Goal: Task Accomplishment & Management: Manage account settings

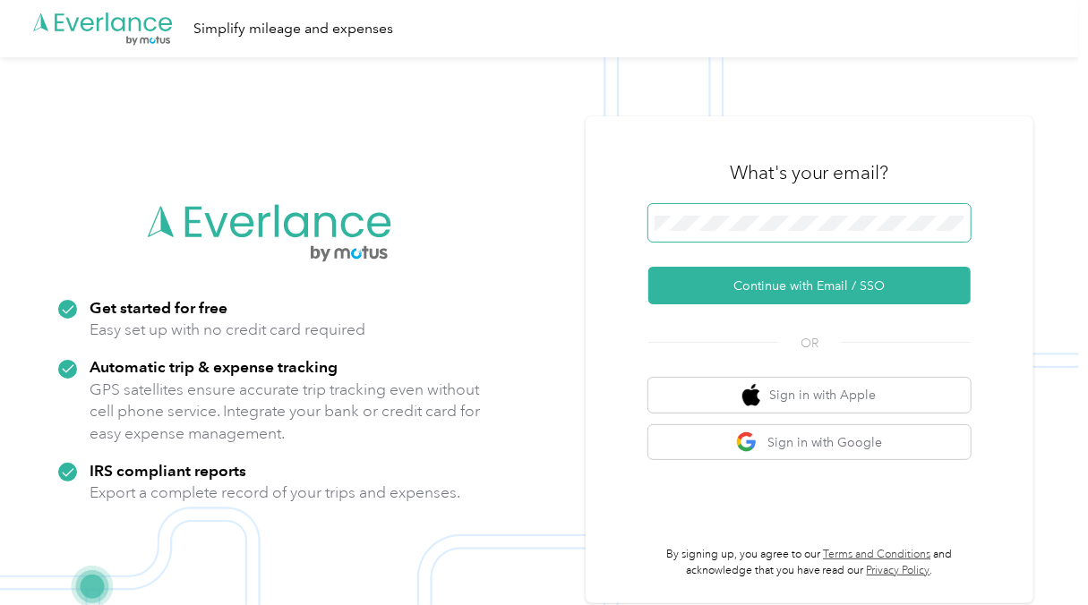
click at [741, 231] on span at bounding box center [809, 223] width 322 height 38
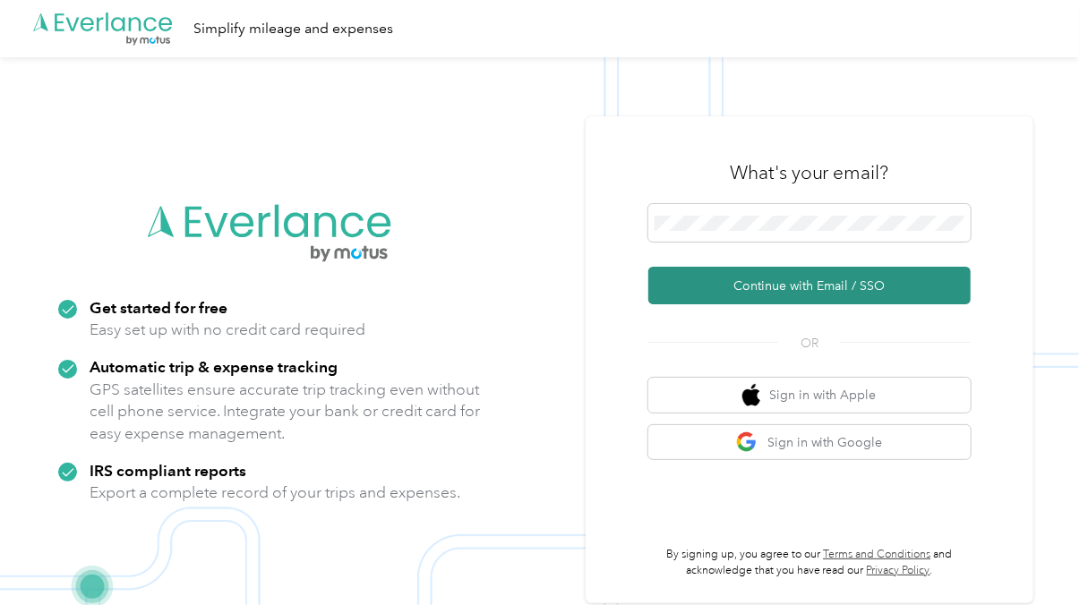
click at [739, 281] on button "Continue with Email / SSO" at bounding box center [809, 286] width 322 height 38
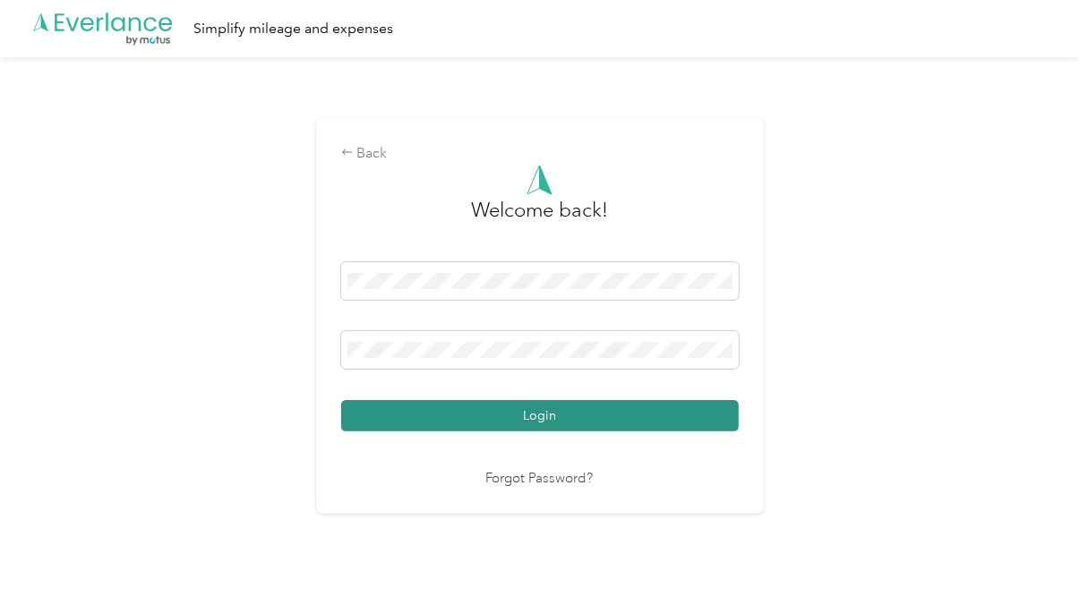
click at [690, 420] on button "Login" at bounding box center [539, 415] width 397 height 31
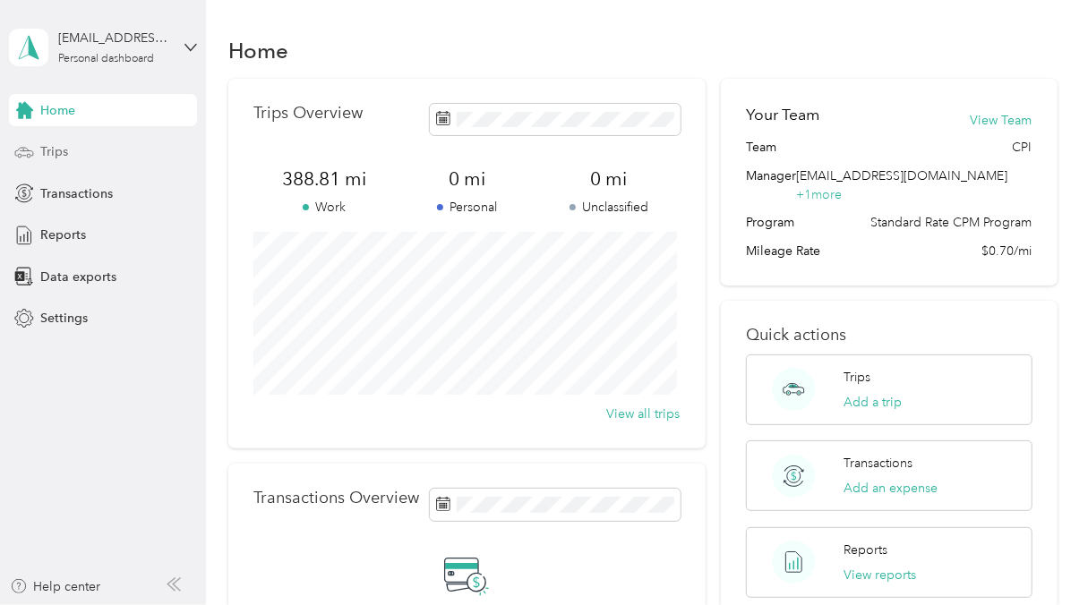
click at [46, 145] on span "Trips" at bounding box center [54, 151] width 28 height 19
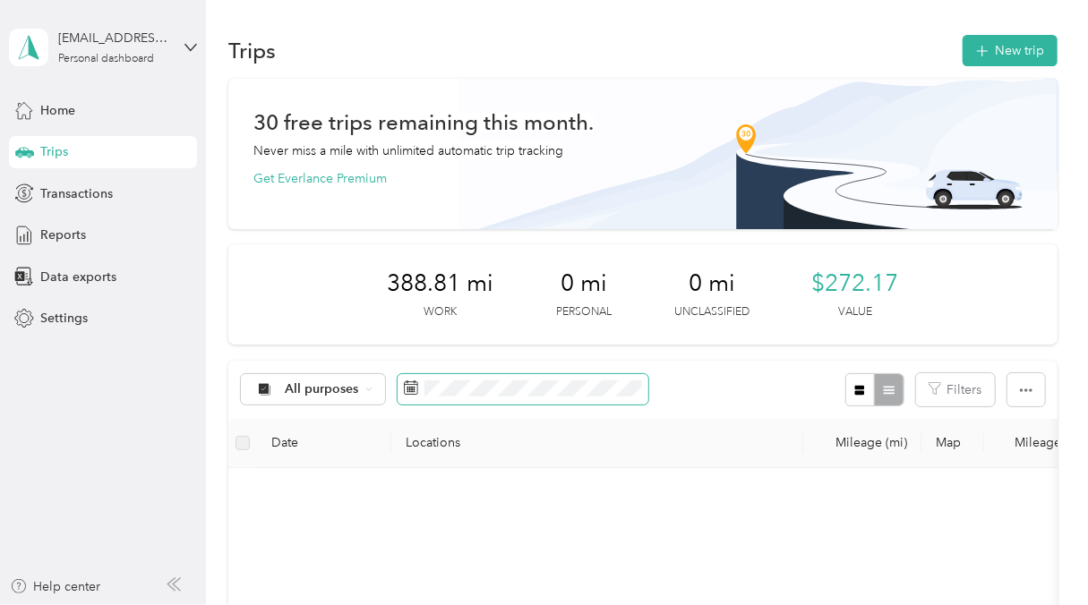
click at [526, 397] on span at bounding box center [522, 389] width 251 height 30
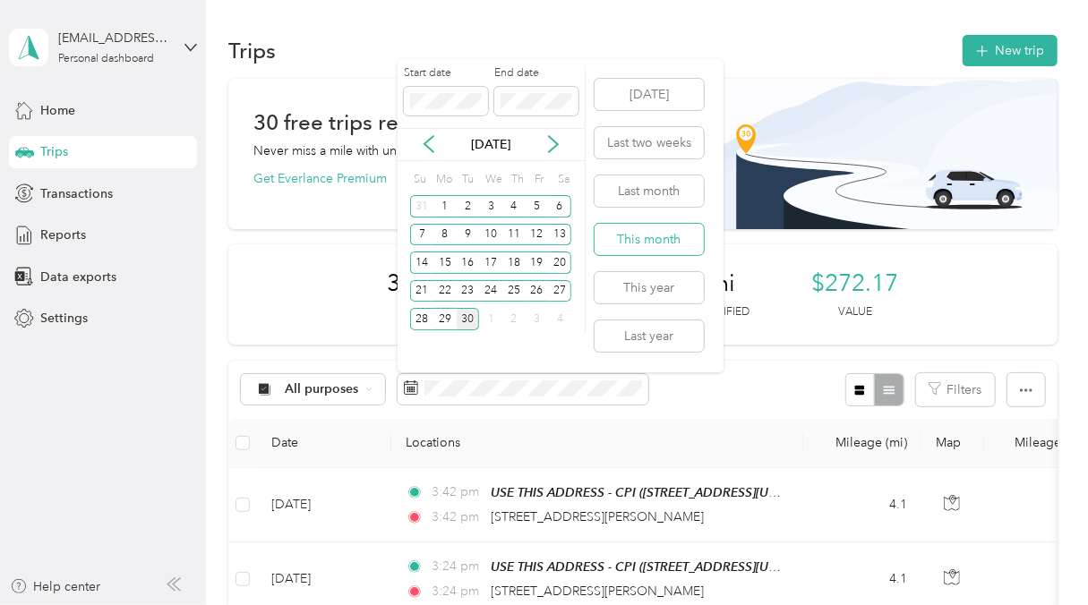
click at [647, 244] on button "This month" at bounding box center [648, 239] width 109 height 31
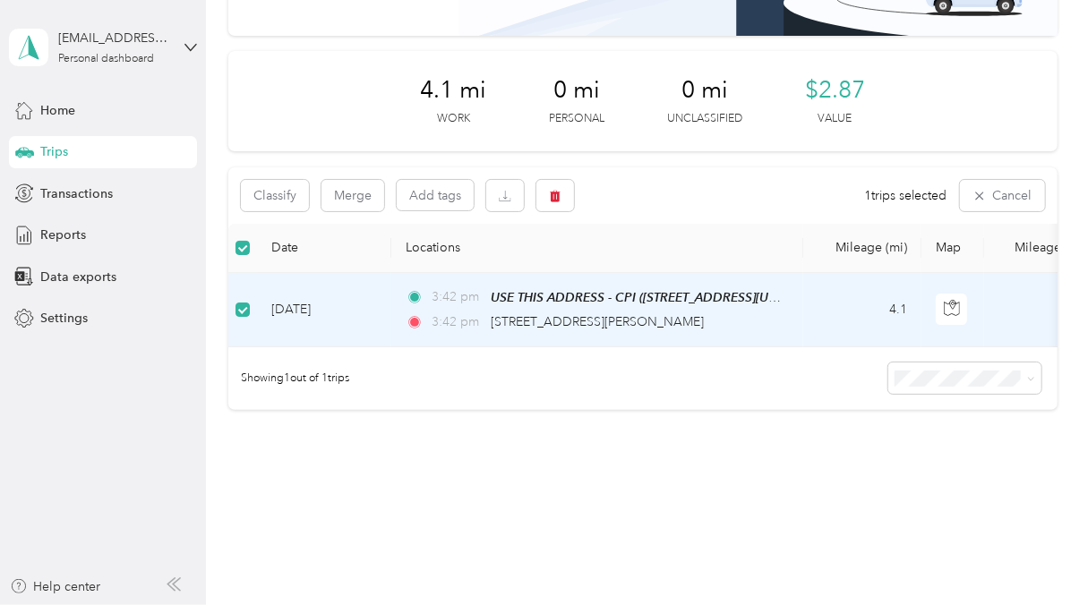
drag, startPoint x: 483, startPoint y: 292, endPoint x: 317, endPoint y: 286, distance: 165.7
click at [317, 286] on td "[DATE]" at bounding box center [324, 310] width 134 height 74
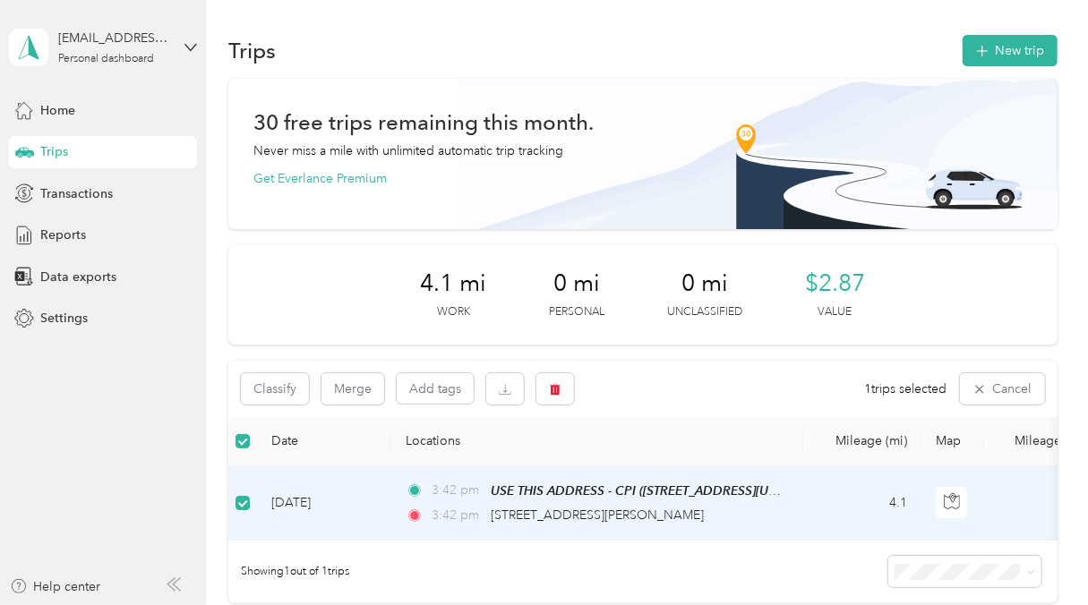
scroll to position [1, 0]
click at [999, 38] on button "New trip" at bounding box center [1009, 49] width 95 height 31
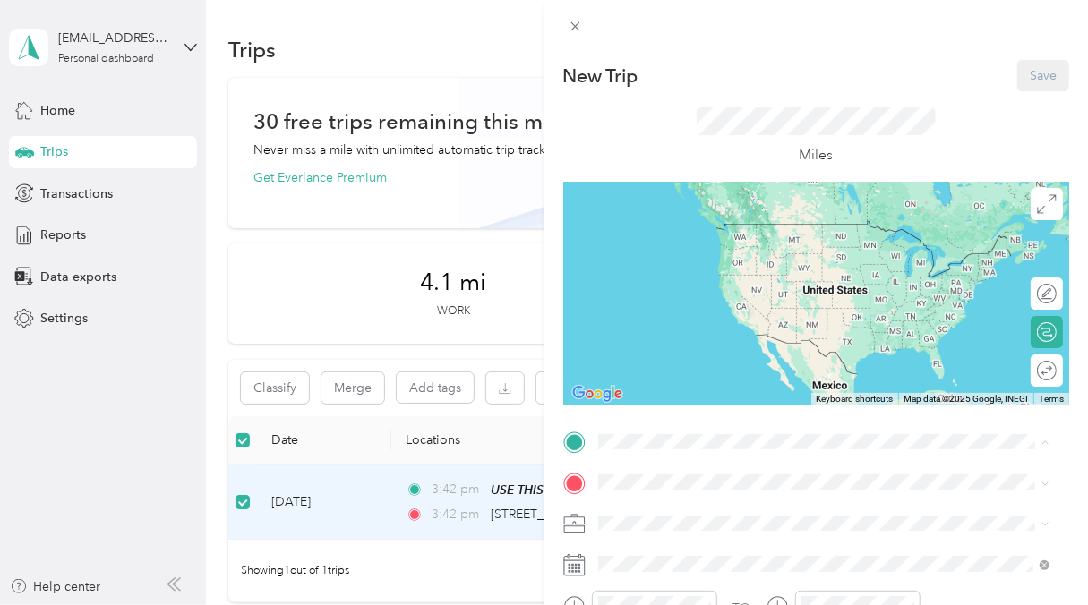
click at [745, 503] on div "TEAM USE THIS ADDRESS - CPI [STREET_ADDRESS][US_STATE]" at bounding box center [823, 526] width 439 height 50
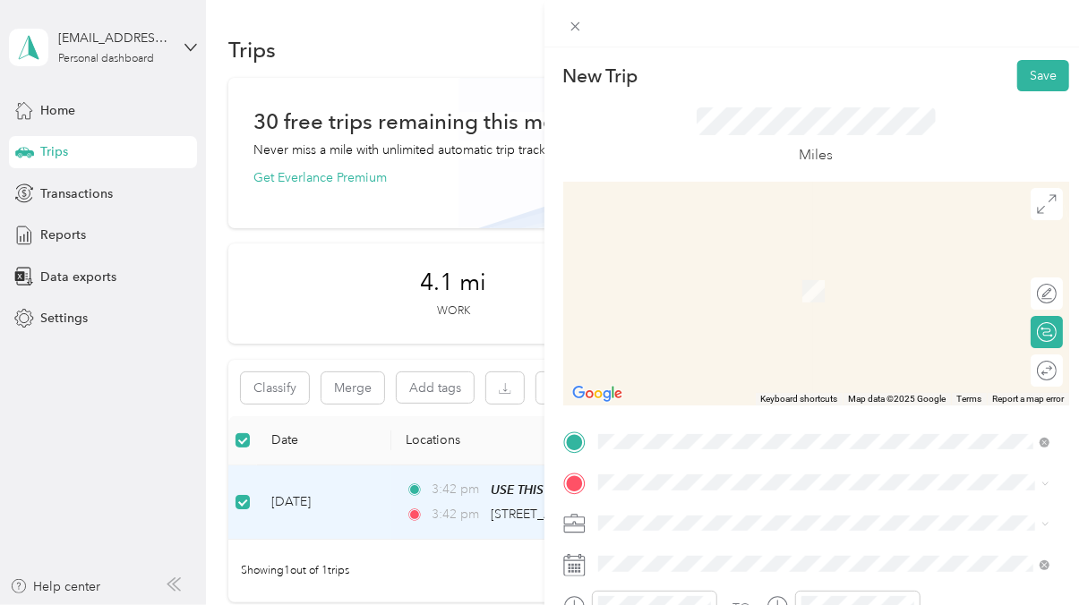
click at [673, 265] on span "[STREET_ADDRESS][PERSON_NAME][US_STATE]" at bounding box center [770, 263] width 278 height 16
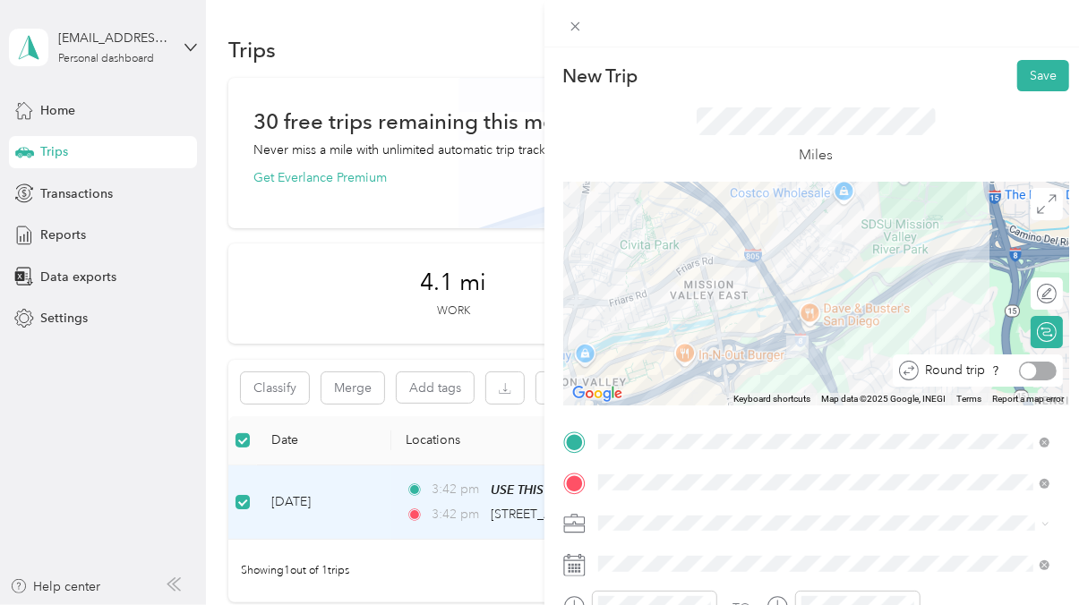
click at [1021, 366] on div at bounding box center [1029, 371] width 16 height 16
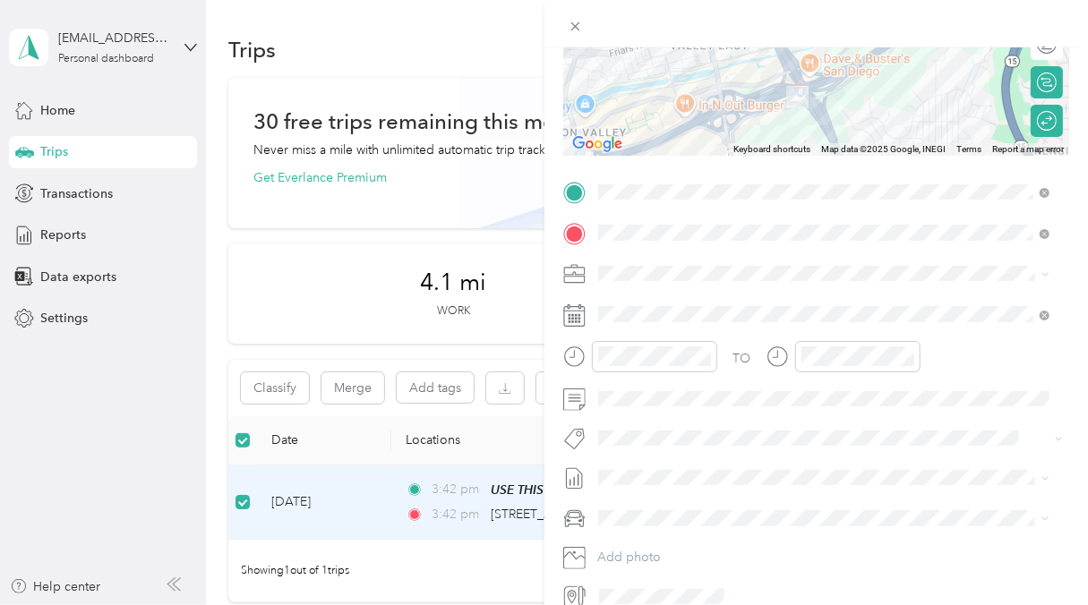
scroll to position [251, 0]
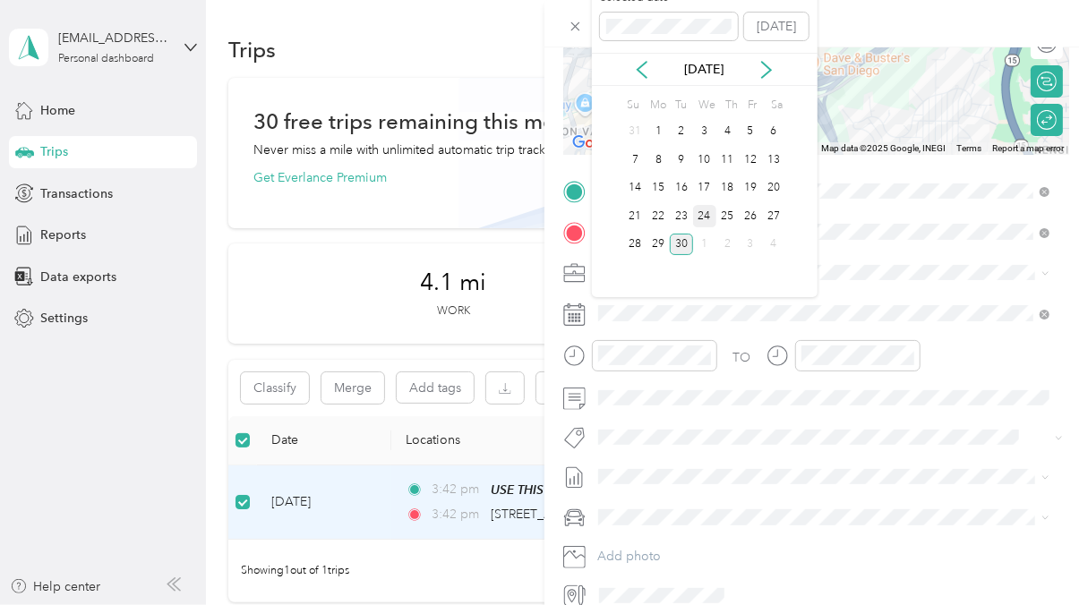
click at [705, 214] on div "24" at bounding box center [704, 216] width 23 height 22
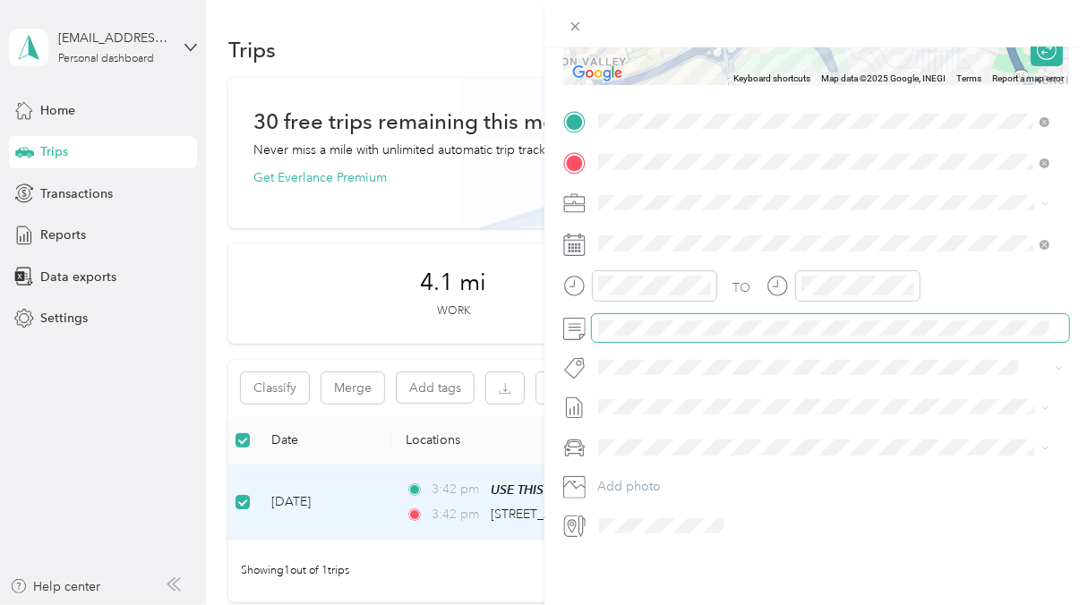
scroll to position [0, 0]
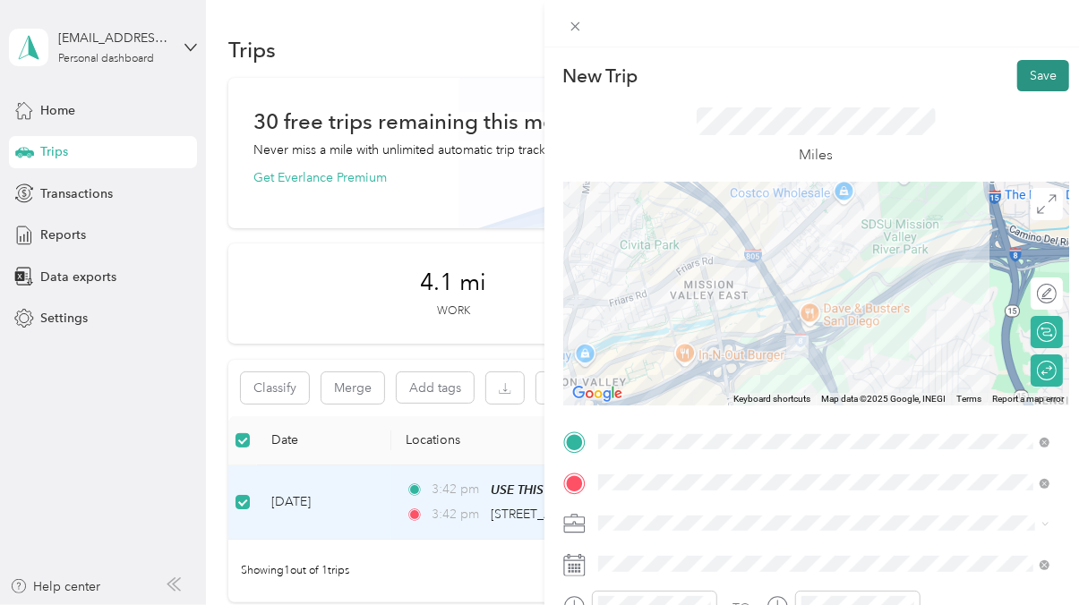
click at [1028, 73] on button "Save" at bounding box center [1043, 75] width 52 height 31
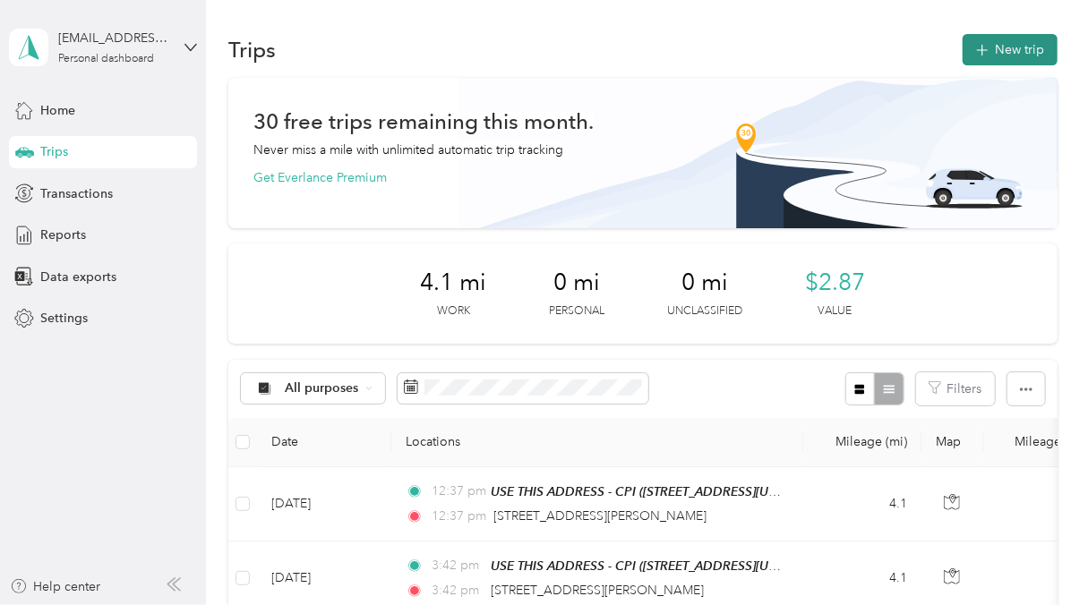
click at [1016, 56] on button "New trip" at bounding box center [1009, 49] width 95 height 31
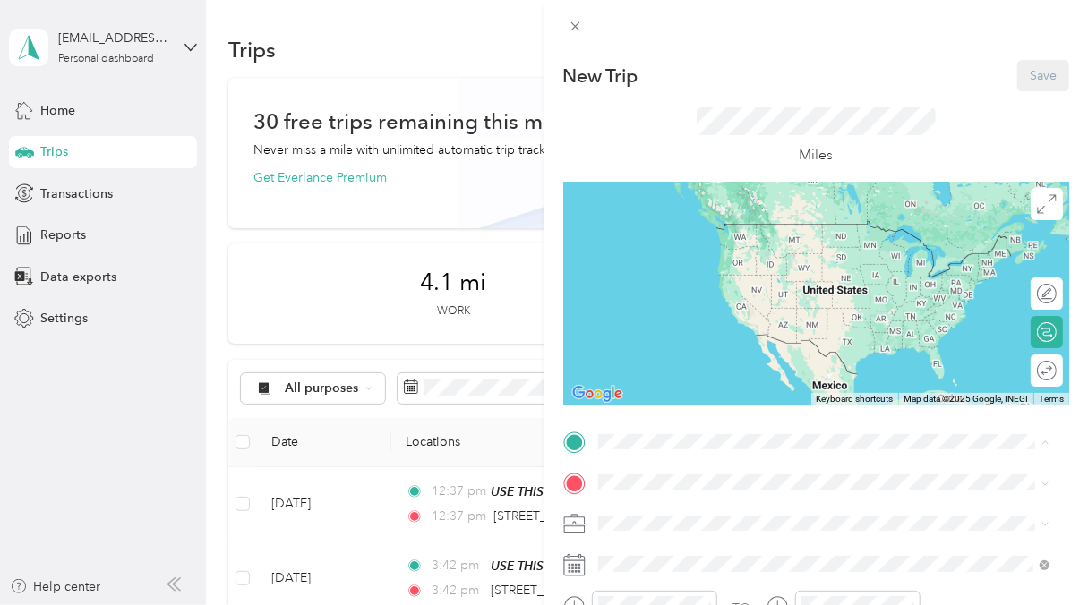
click at [782, 519] on strong "USE THIS ADDRESS - CPI" at bounding box center [767, 516] width 149 height 16
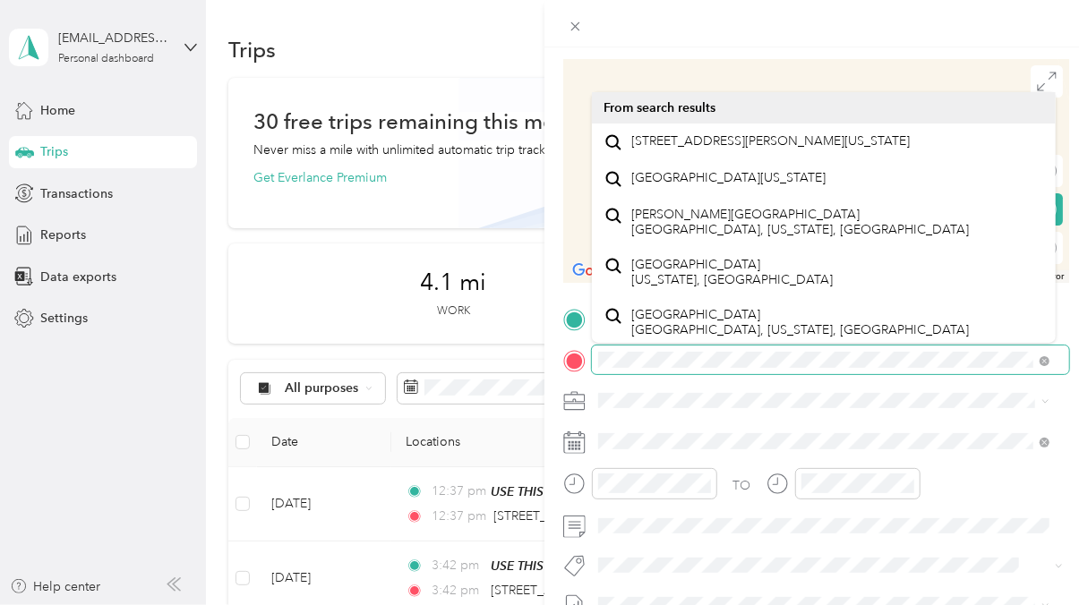
scroll to position [124, 0]
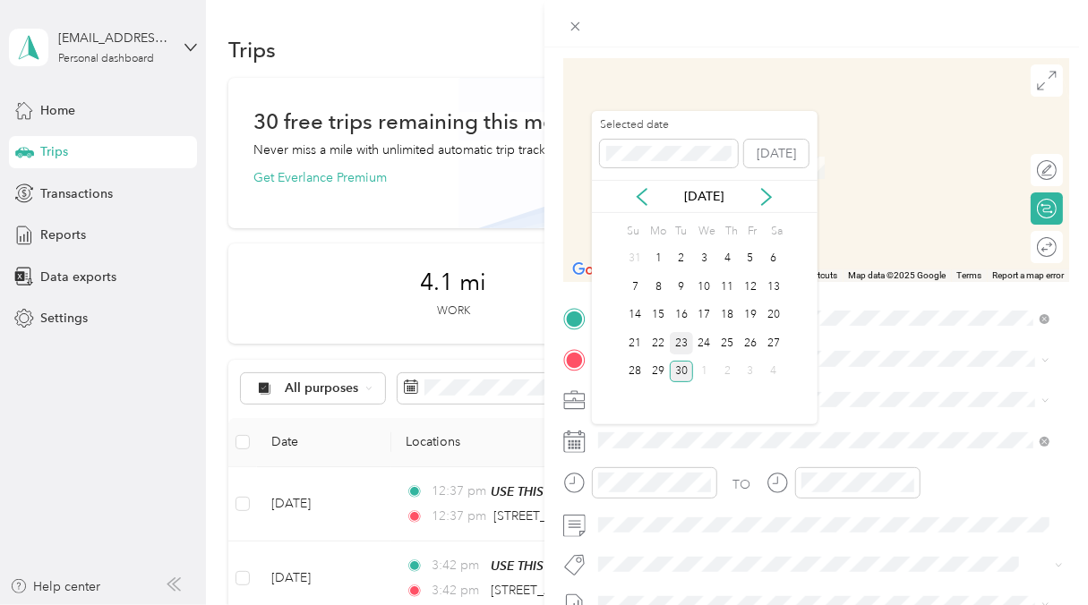
click at [683, 342] on div "23" at bounding box center [681, 343] width 23 height 22
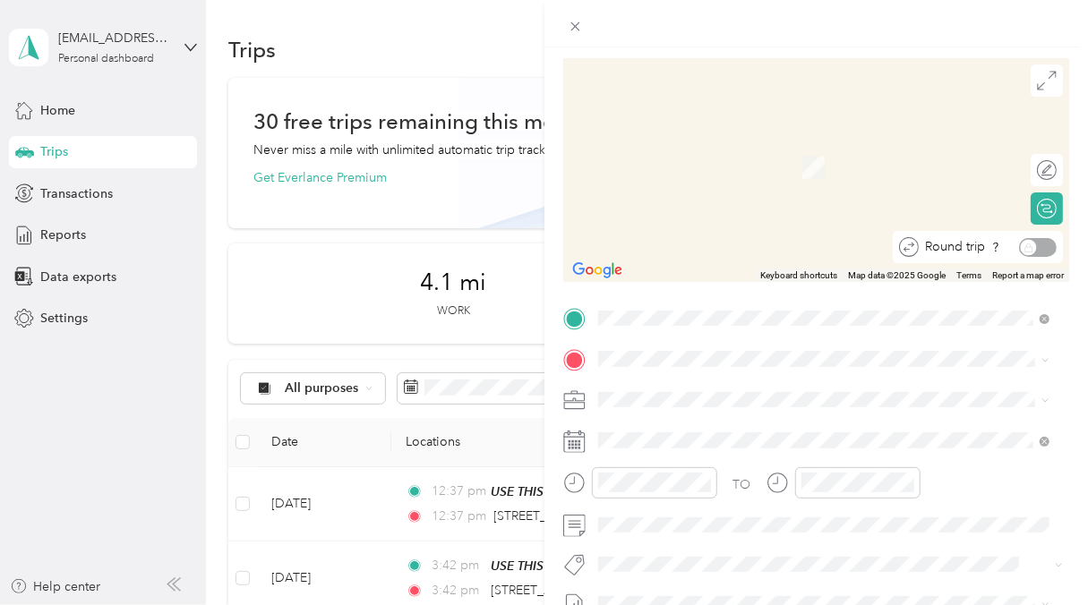
click at [1017, 244] on div "Round trip" at bounding box center [988, 247] width 138 height 19
click at [894, 374] on div "TO Add photo" at bounding box center [816, 520] width 507 height 432
click at [853, 150] on span "[STREET_ADDRESS][PERSON_NAME][US_STATE]" at bounding box center [770, 141] width 278 height 16
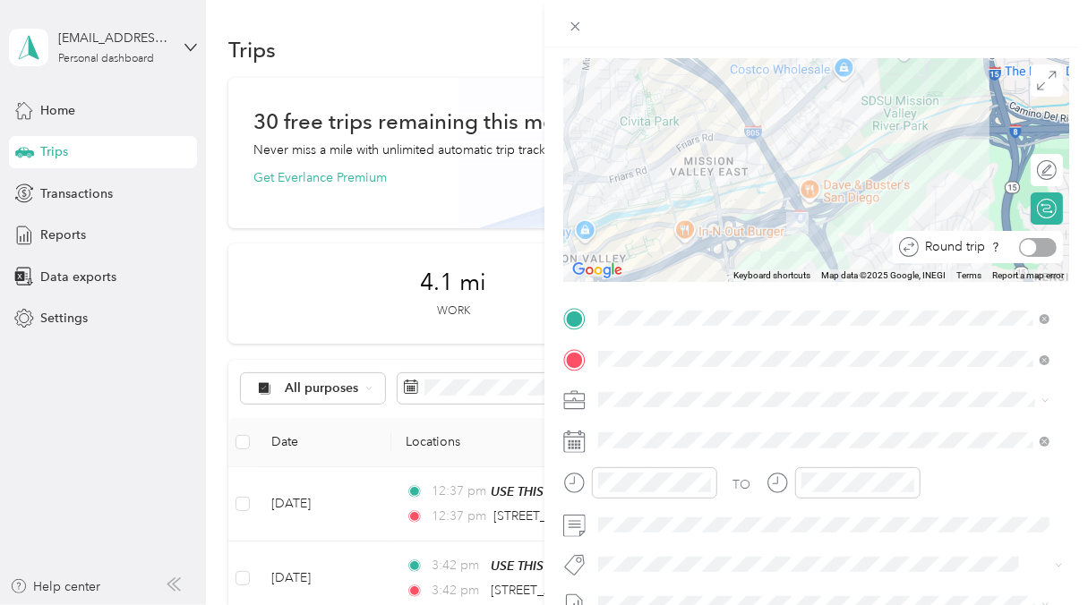
click at [1025, 247] on div at bounding box center [1038, 247] width 38 height 19
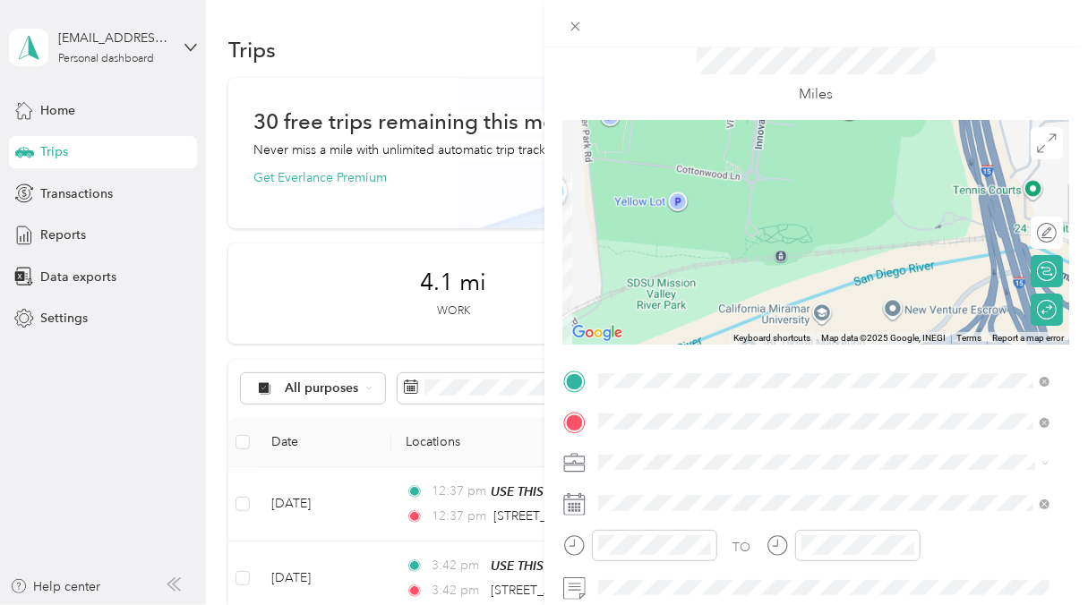
scroll to position [0, 0]
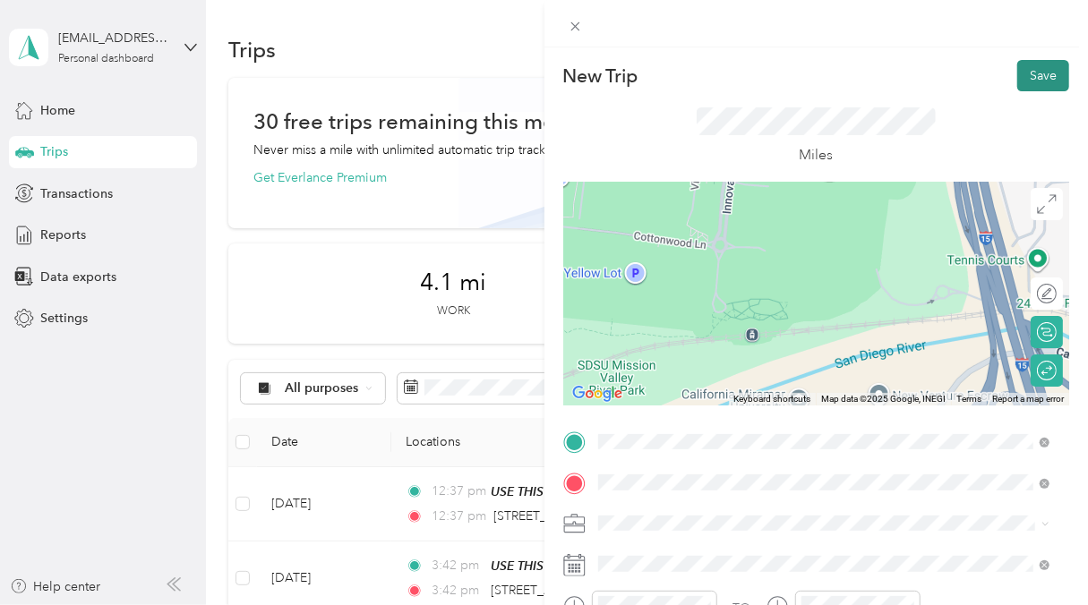
click at [1029, 86] on button "Save" at bounding box center [1043, 75] width 52 height 31
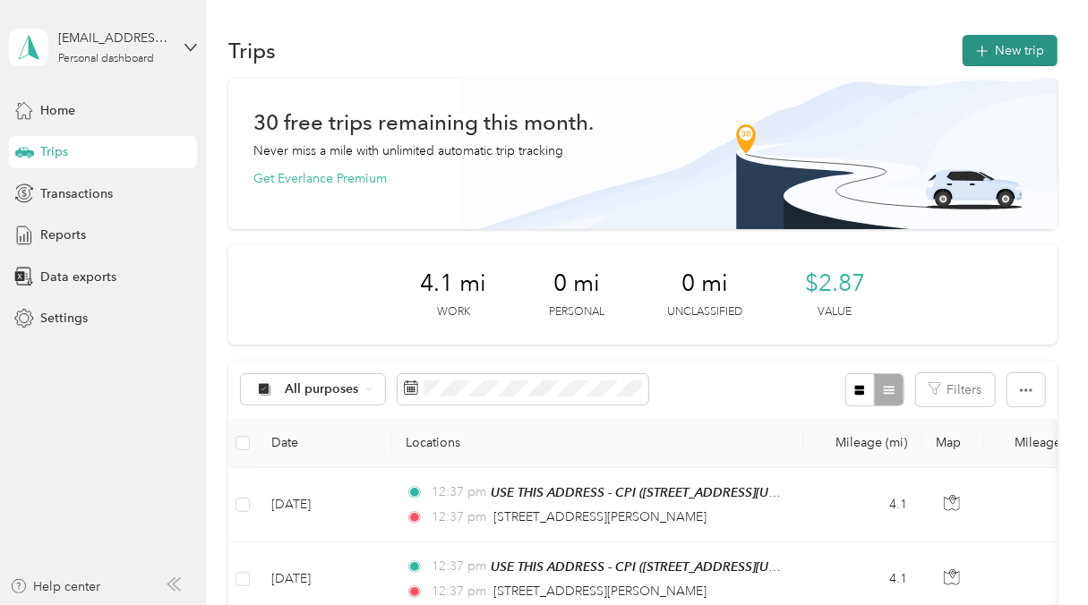
click at [995, 56] on button "New trip" at bounding box center [1009, 50] width 95 height 31
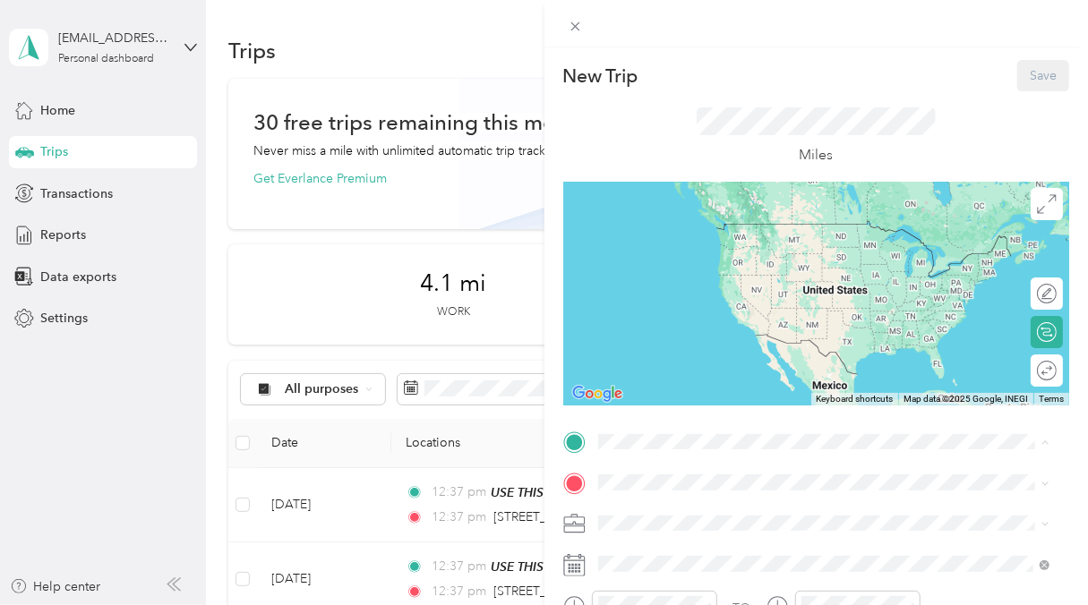
click at [753, 523] on div "TEAM USE THIS ADDRESS - CPI" at bounding box center [736, 516] width 210 height 22
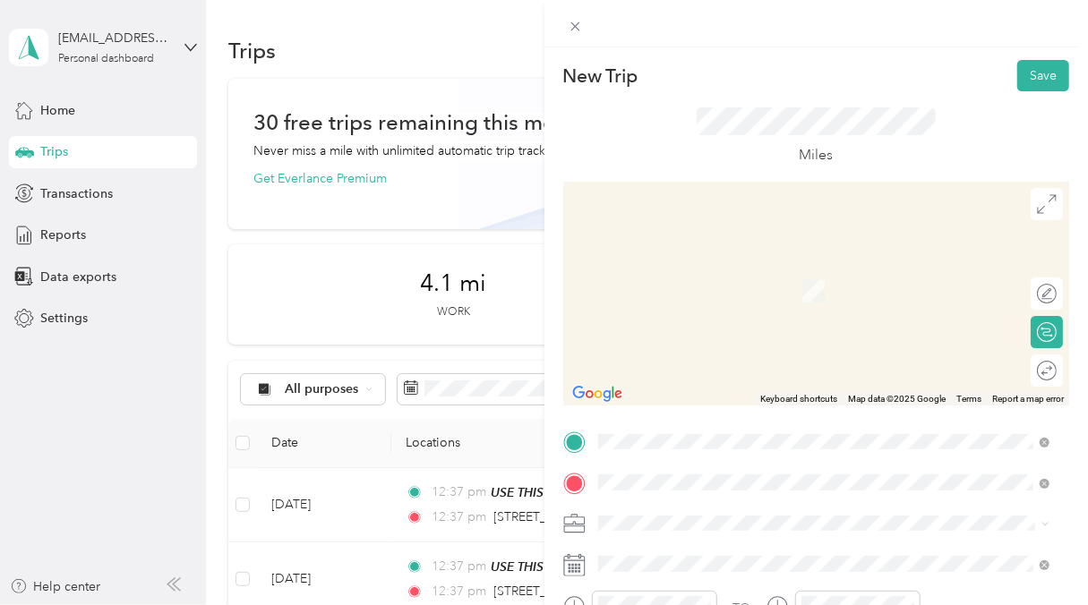
click at [1070, 483] on form "New Trip Save This trip cannot be edited because it is either under review, app…" at bounding box center [816, 460] width 544 height 800
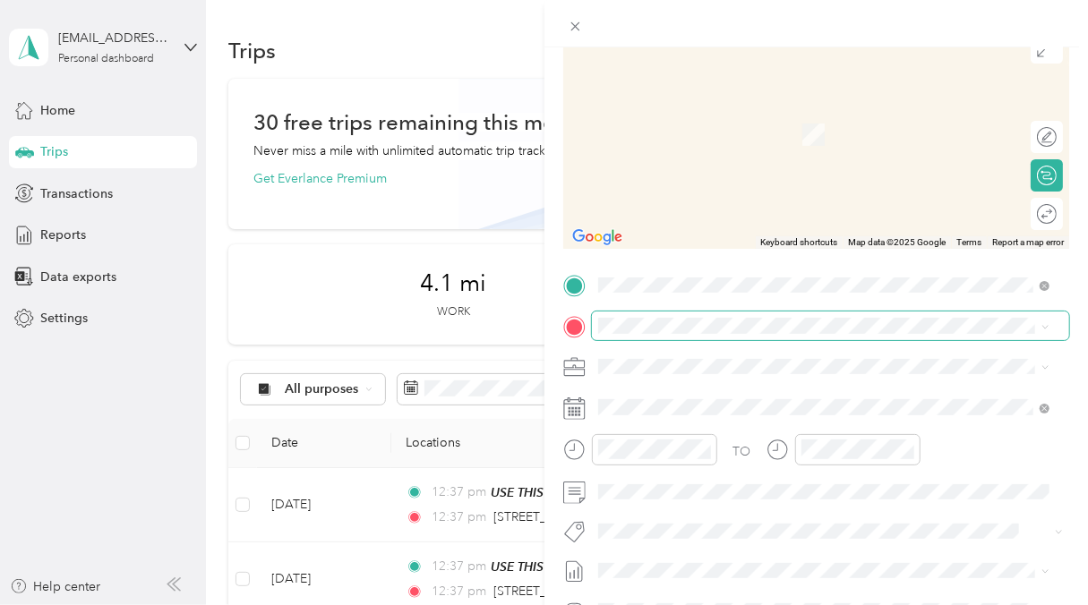
click at [647, 338] on span at bounding box center [831, 326] width 478 height 29
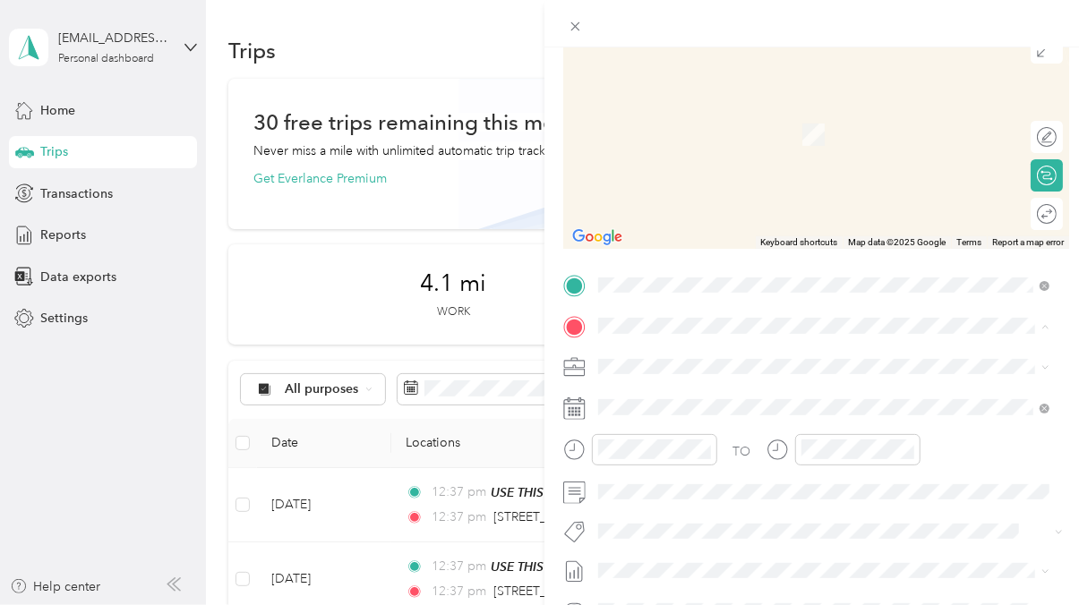
click at [617, 396] on icon at bounding box center [613, 391] width 18 height 18
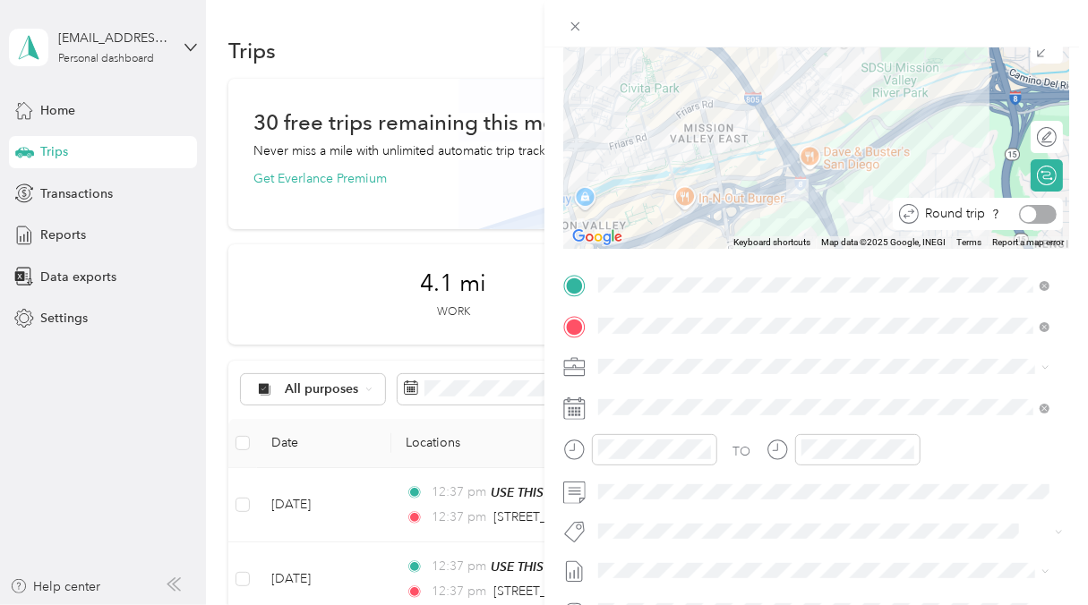
click at [1023, 217] on div at bounding box center [1038, 214] width 38 height 19
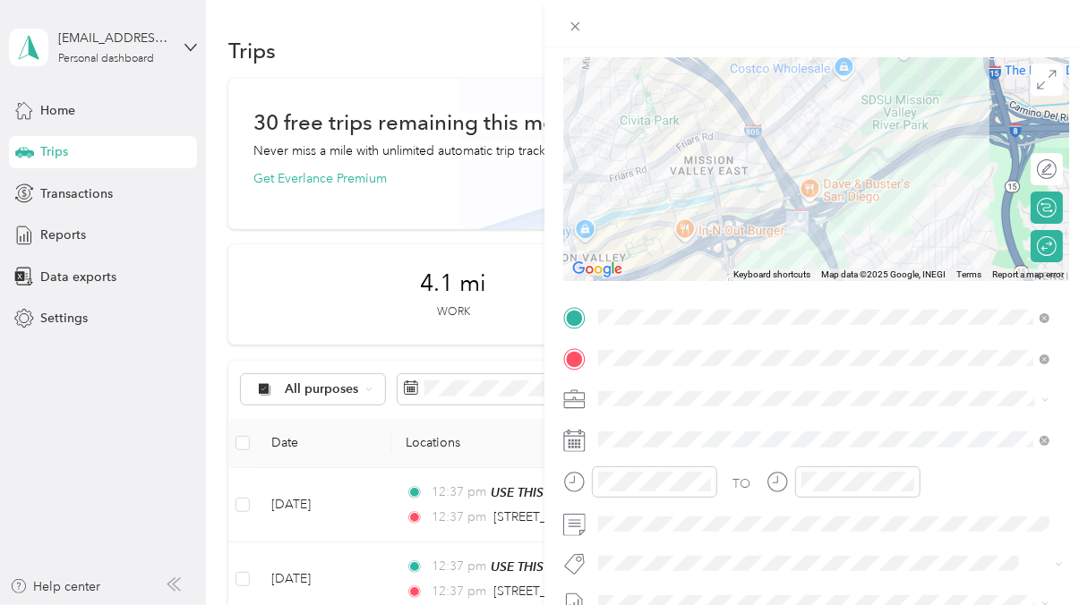
scroll to position [125, 0]
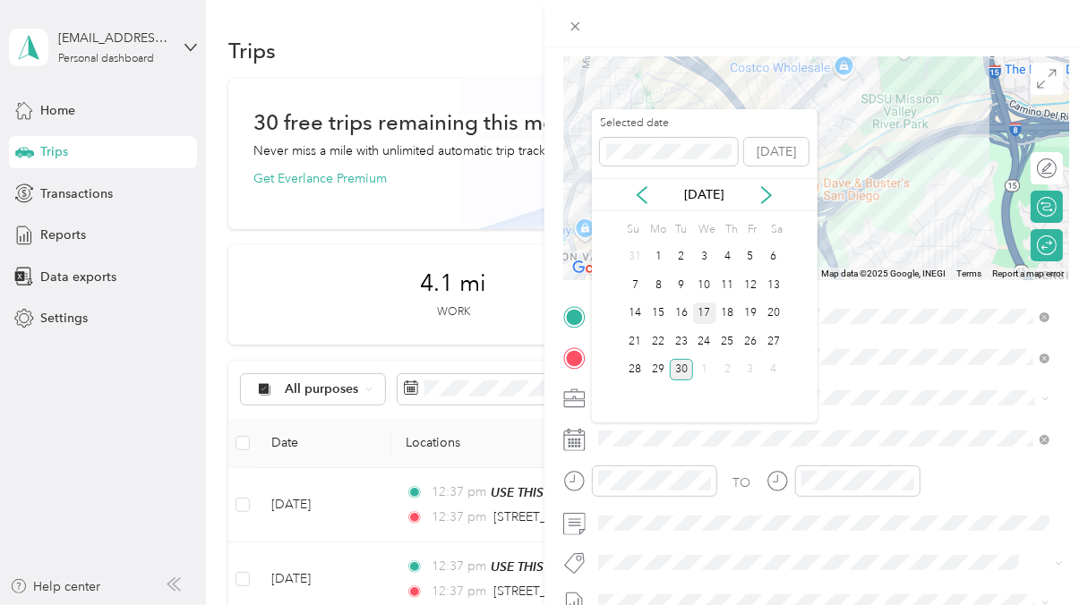
click at [706, 313] on div "17" at bounding box center [704, 314] width 23 height 22
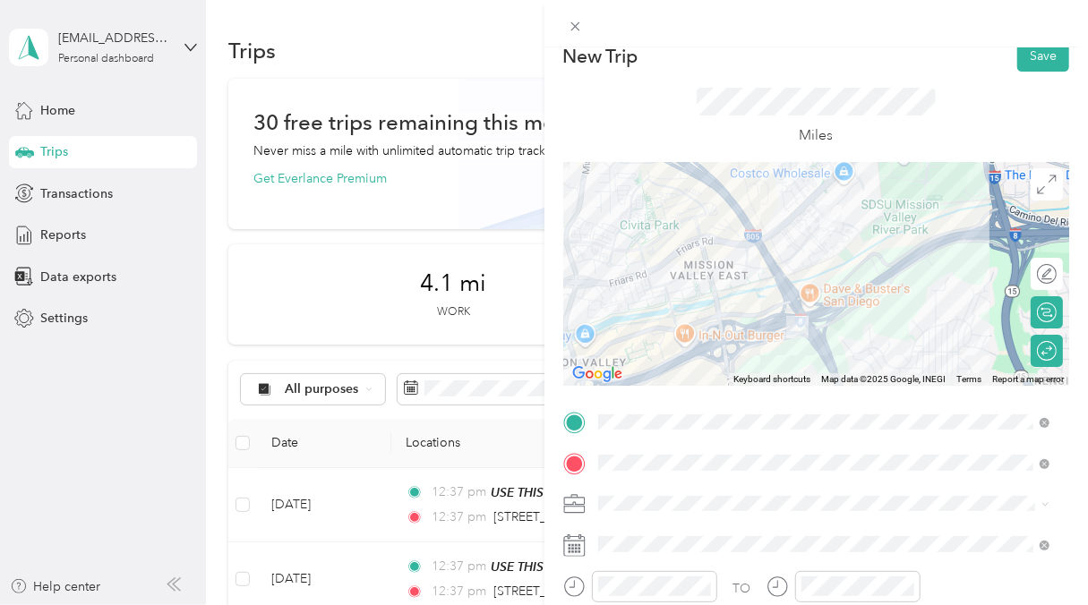
scroll to position [19, 0]
click at [1021, 54] on button "Save" at bounding box center [1043, 56] width 52 height 31
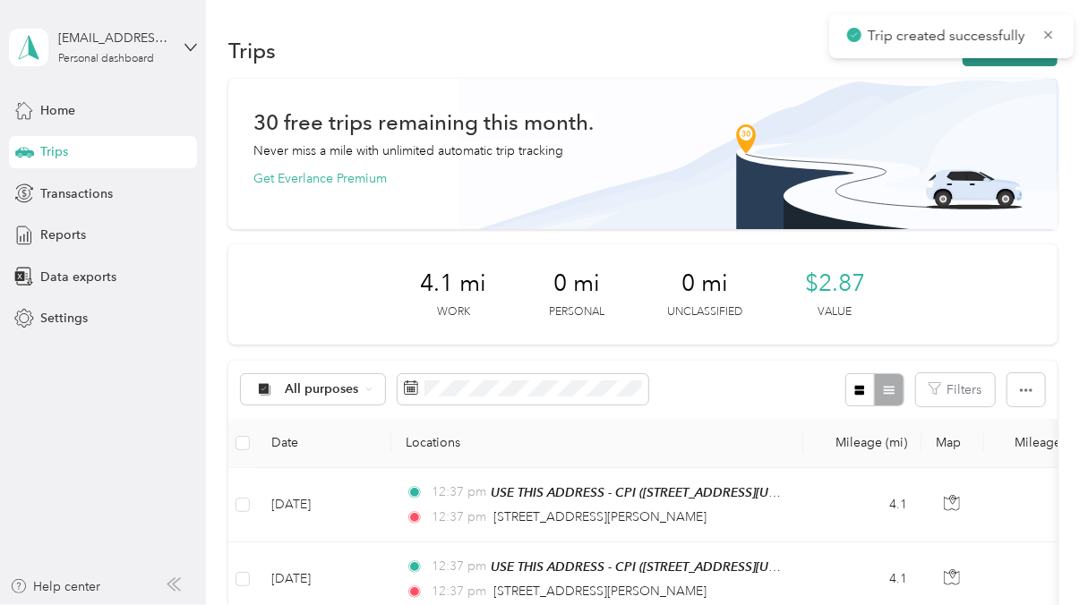
click at [1008, 63] on button "New trip" at bounding box center [1009, 50] width 95 height 31
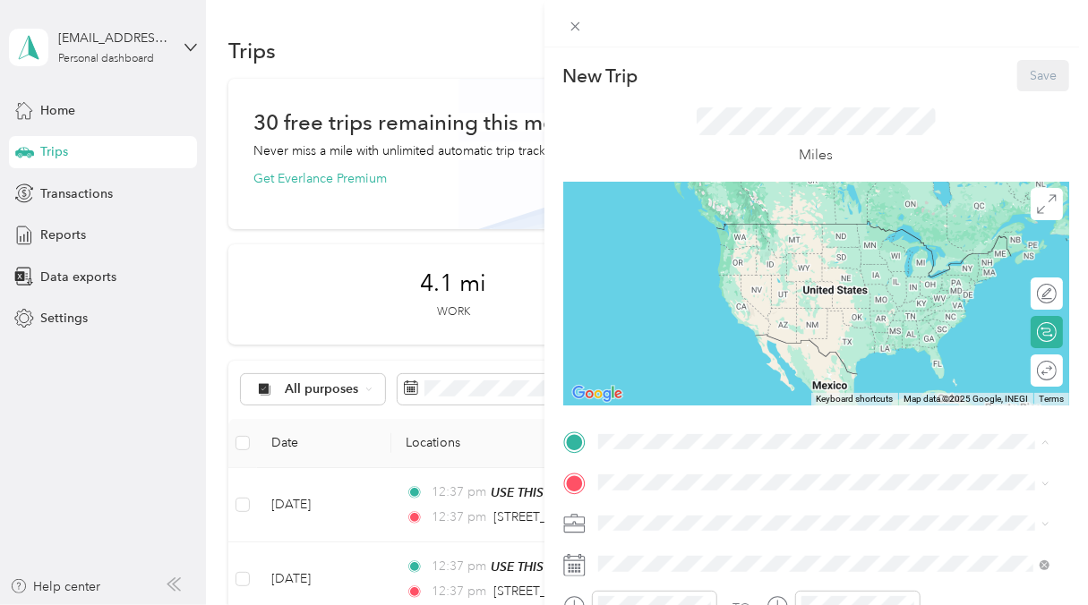
click at [739, 528] on div "TEAM USE THIS ADDRESS - CPI [STREET_ADDRESS][US_STATE]" at bounding box center [736, 527] width 210 height 44
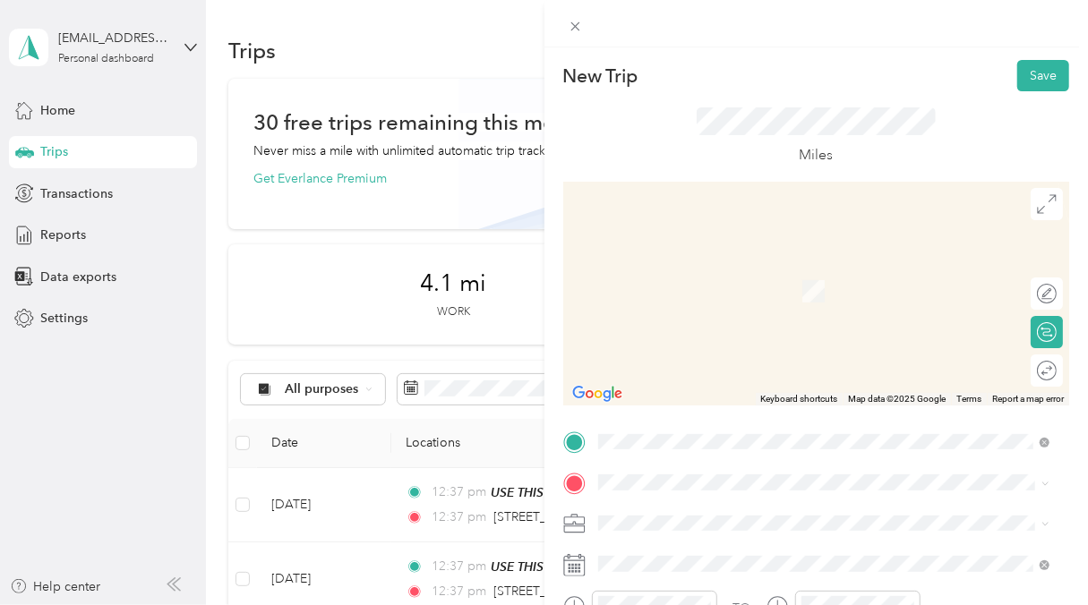
click at [794, 251] on li "[STREET_ADDRESS][PERSON_NAME][US_STATE]" at bounding box center [824, 265] width 464 height 37
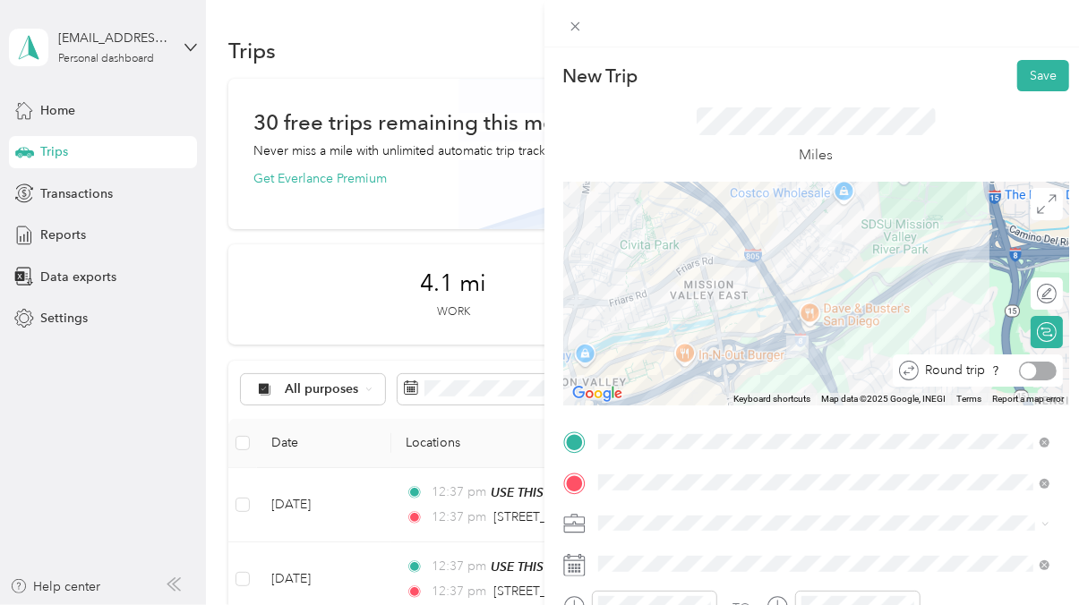
click at [1021, 367] on div at bounding box center [1029, 371] width 16 height 16
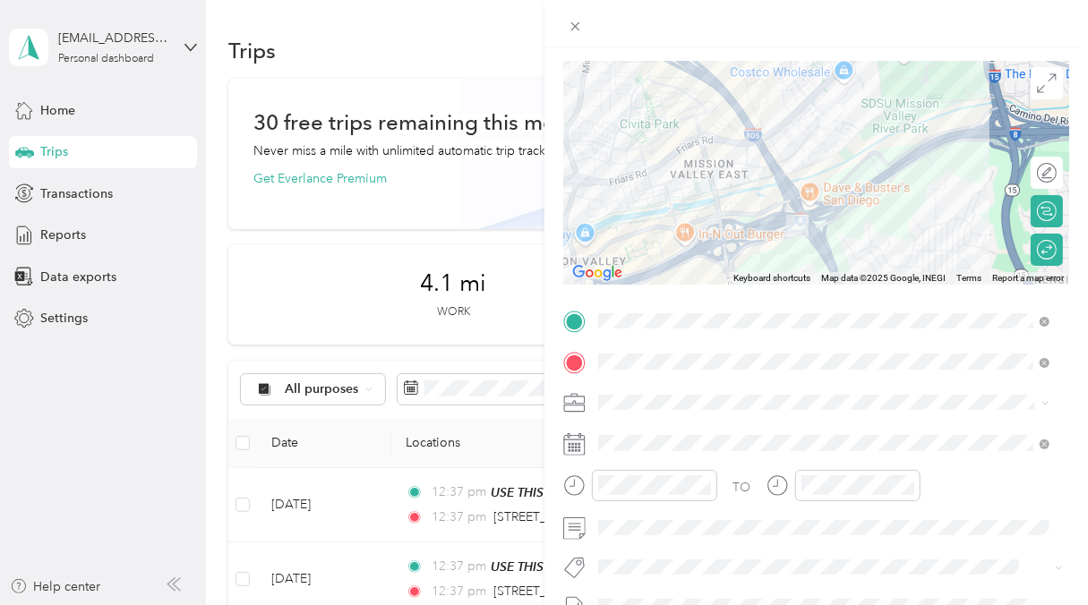
scroll to position [262, 0]
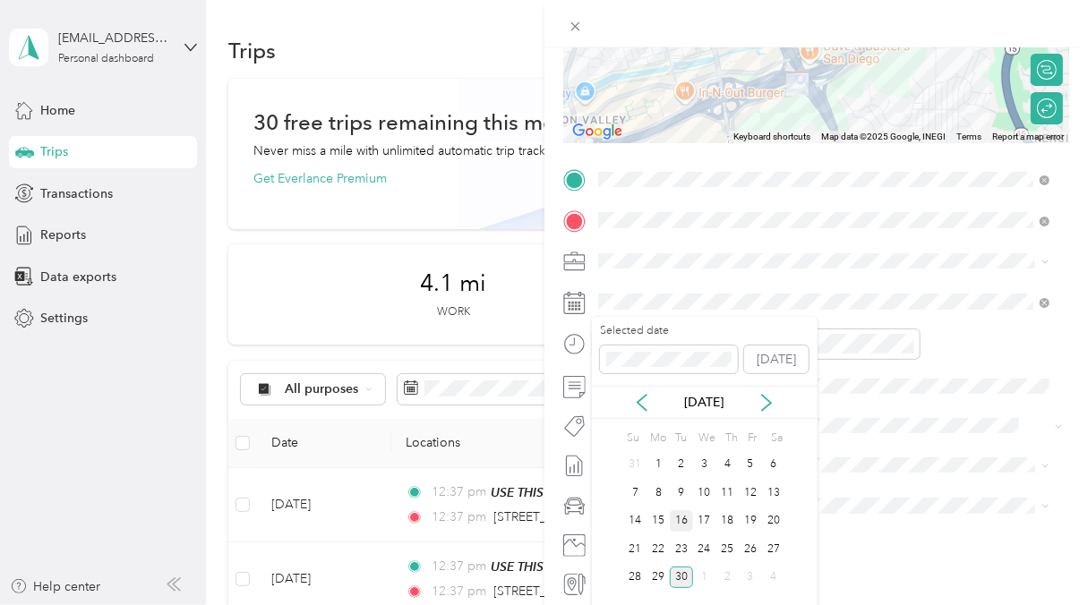
click at [685, 514] on div "16" at bounding box center [681, 521] width 23 height 22
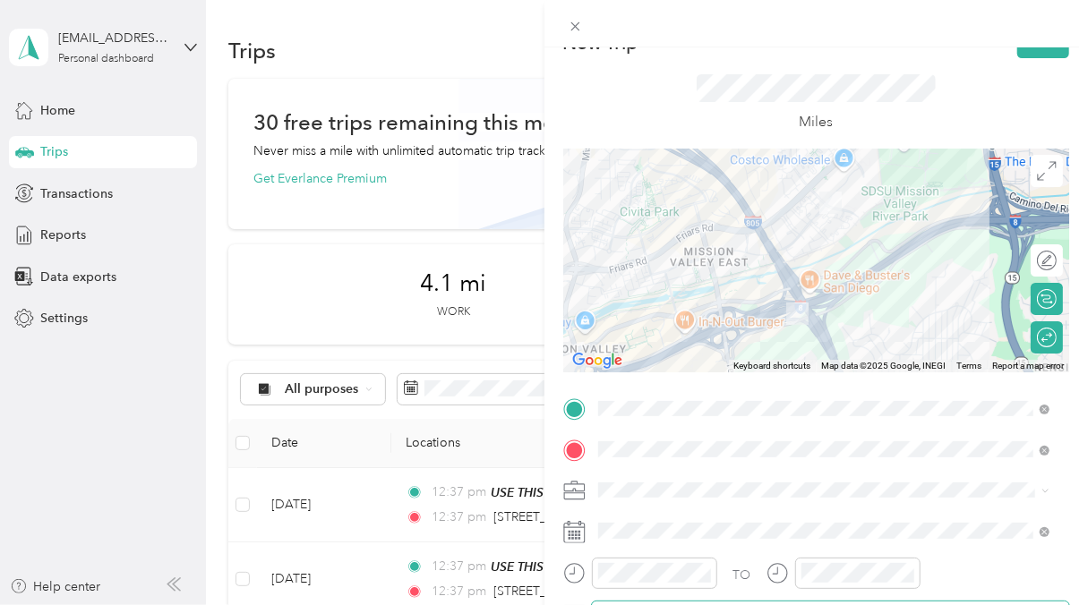
scroll to position [0, 0]
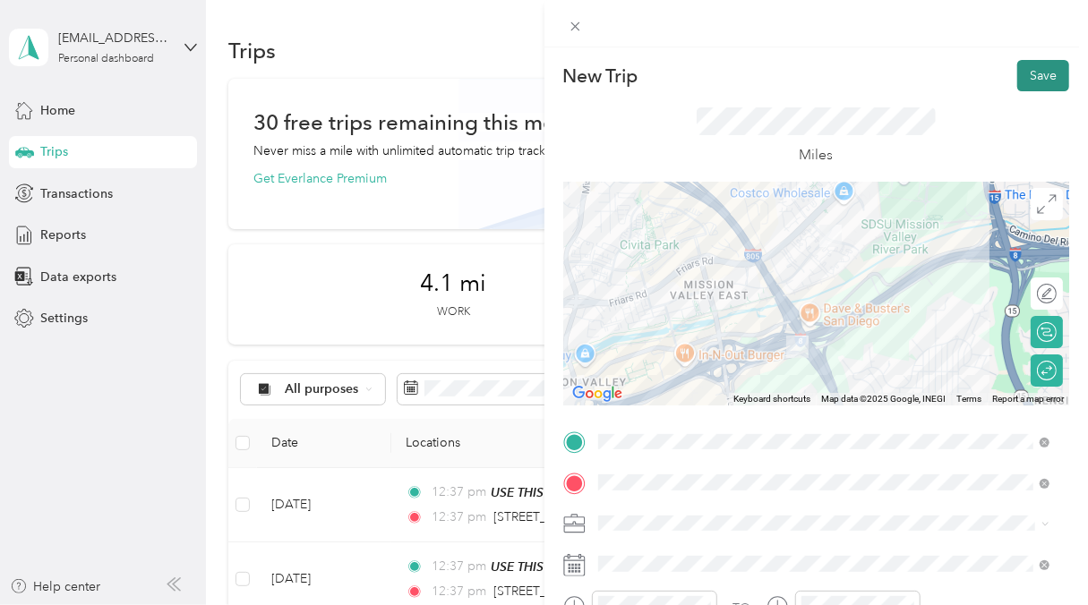
click at [1024, 66] on button "Save" at bounding box center [1043, 75] width 52 height 31
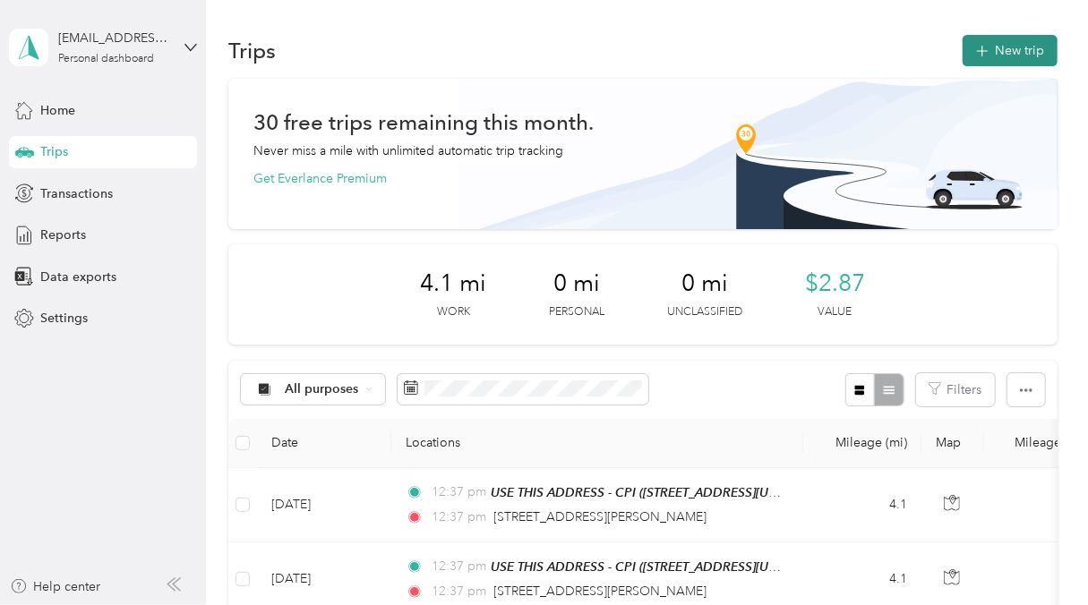
click at [991, 42] on button "New trip" at bounding box center [1009, 50] width 95 height 31
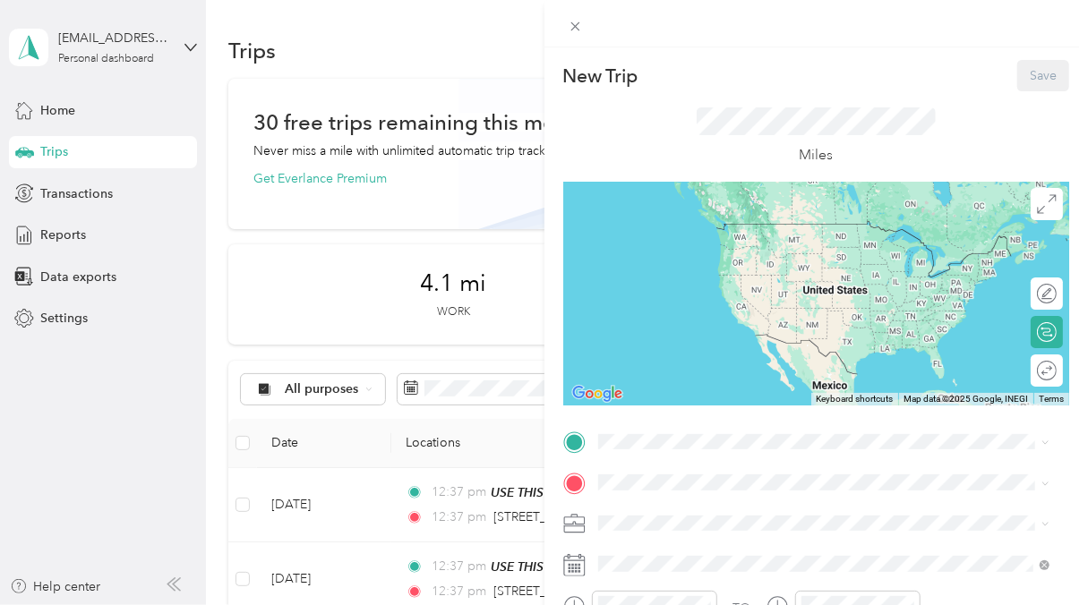
click at [803, 533] on span "[STREET_ADDRESS][US_STATE]" at bounding box center [720, 533] width 179 height 15
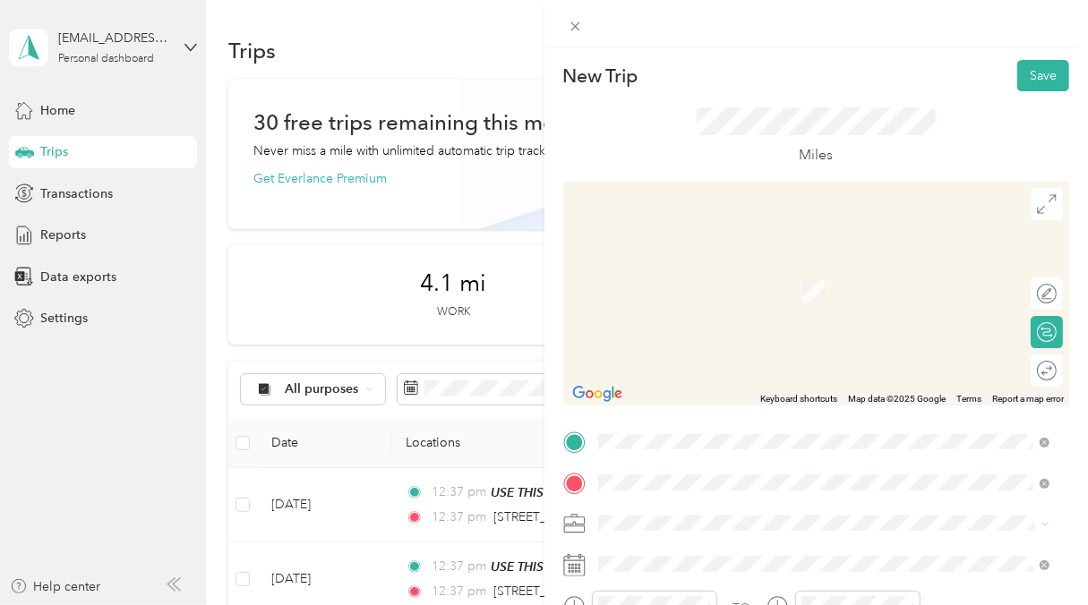
click at [775, 273] on span "[STREET_ADDRESS][PERSON_NAME][US_STATE]" at bounding box center [770, 265] width 278 height 16
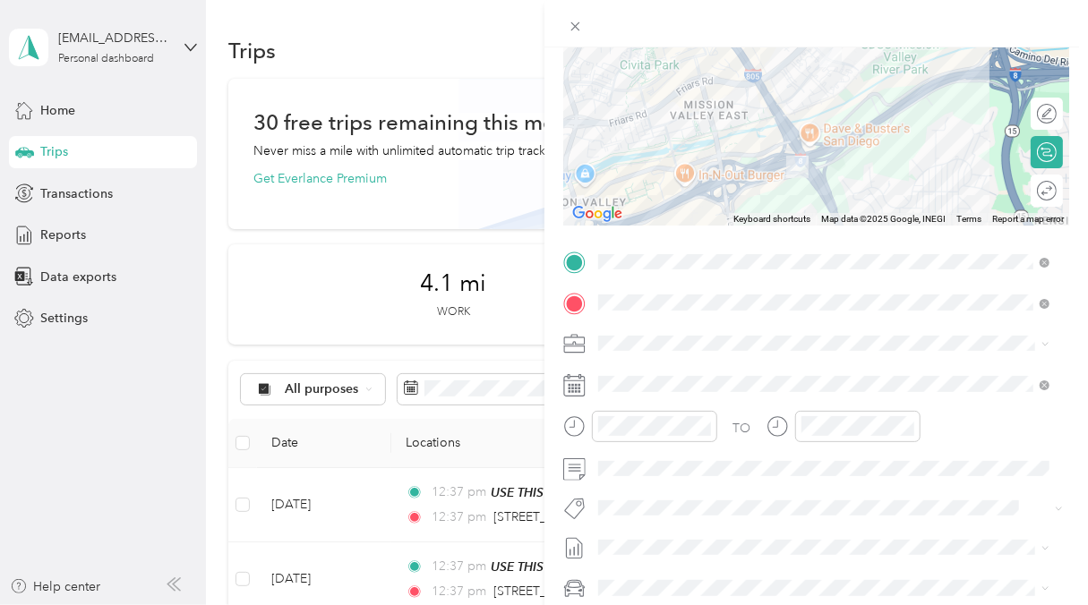
scroll to position [184, 0]
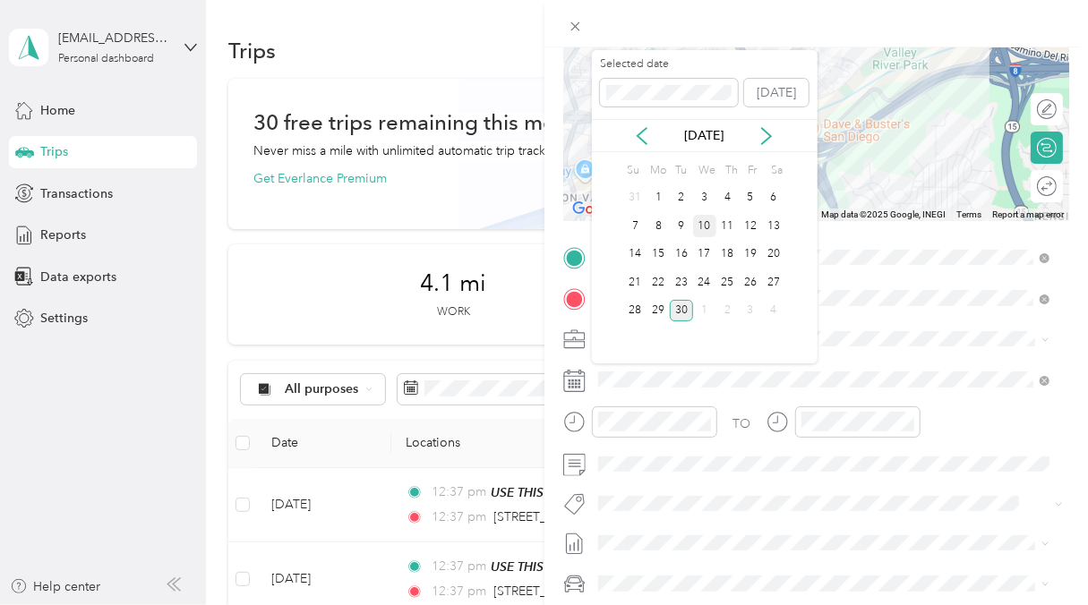
click at [705, 225] on div "10" at bounding box center [704, 226] width 23 height 22
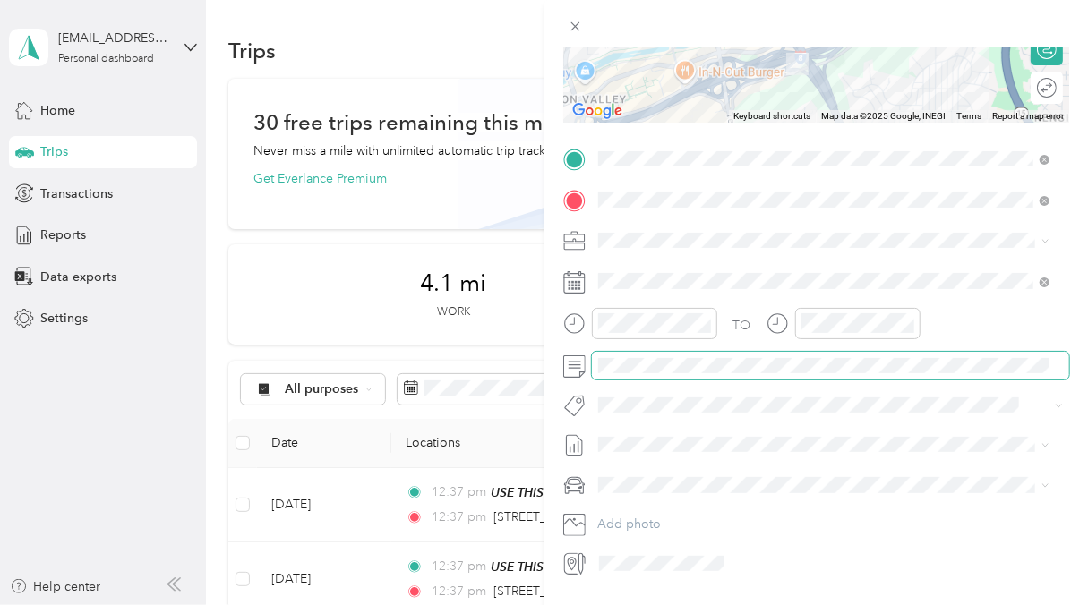
scroll to position [285, 0]
click at [668, 374] on span at bounding box center [831, 364] width 478 height 29
click at [660, 372] on span at bounding box center [831, 364] width 478 height 29
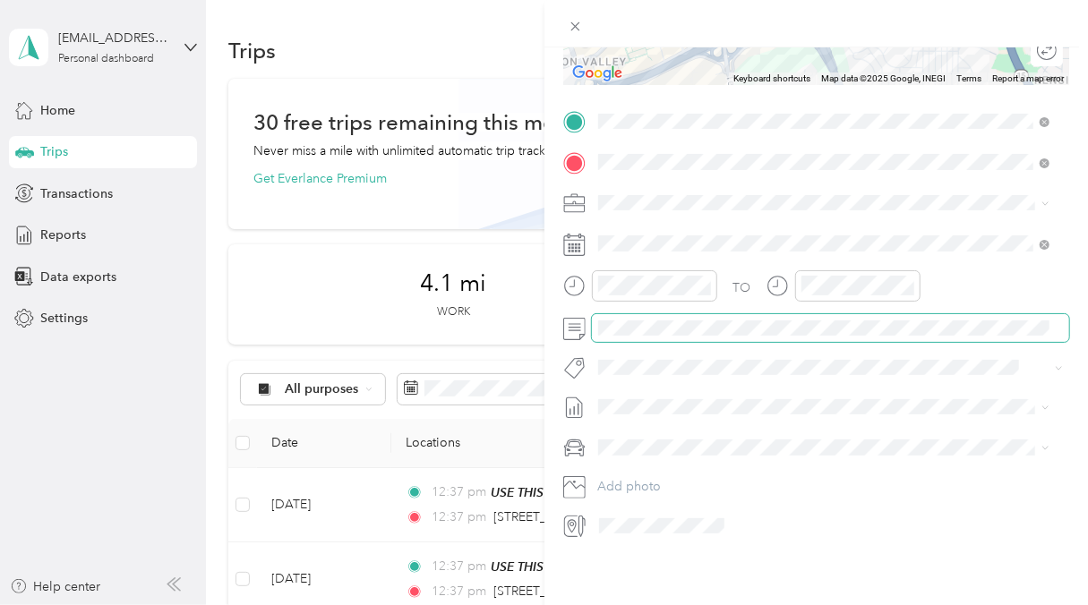
scroll to position [0, 0]
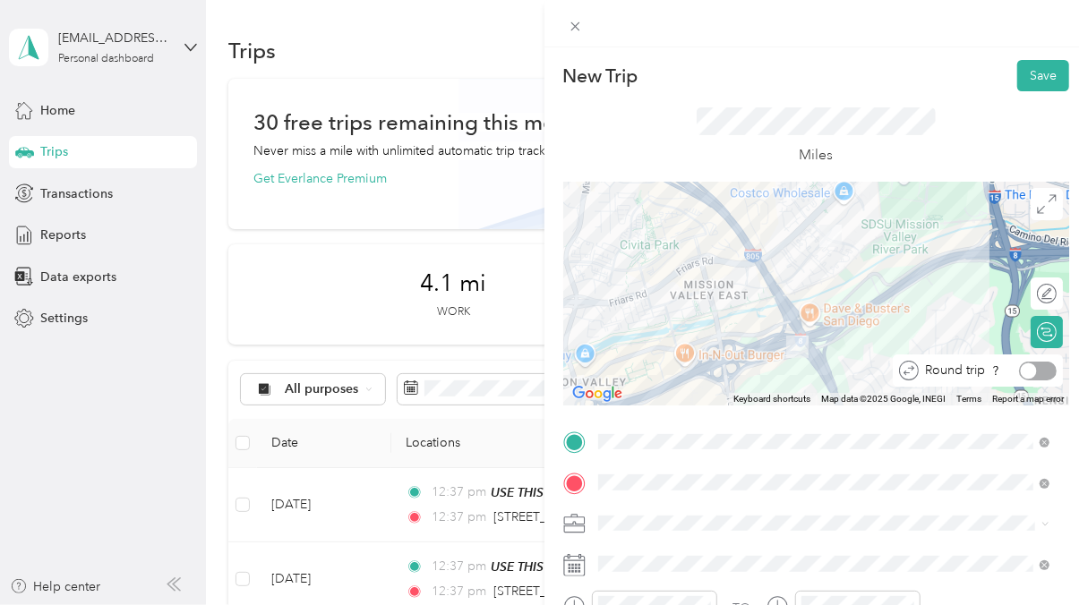
click at [1020, 362] on div at bounding box center [1038, 371] width 38 height 19
click at [1030, 64] on button "Save" at bounding box center [1043, 75] width 52 height 31
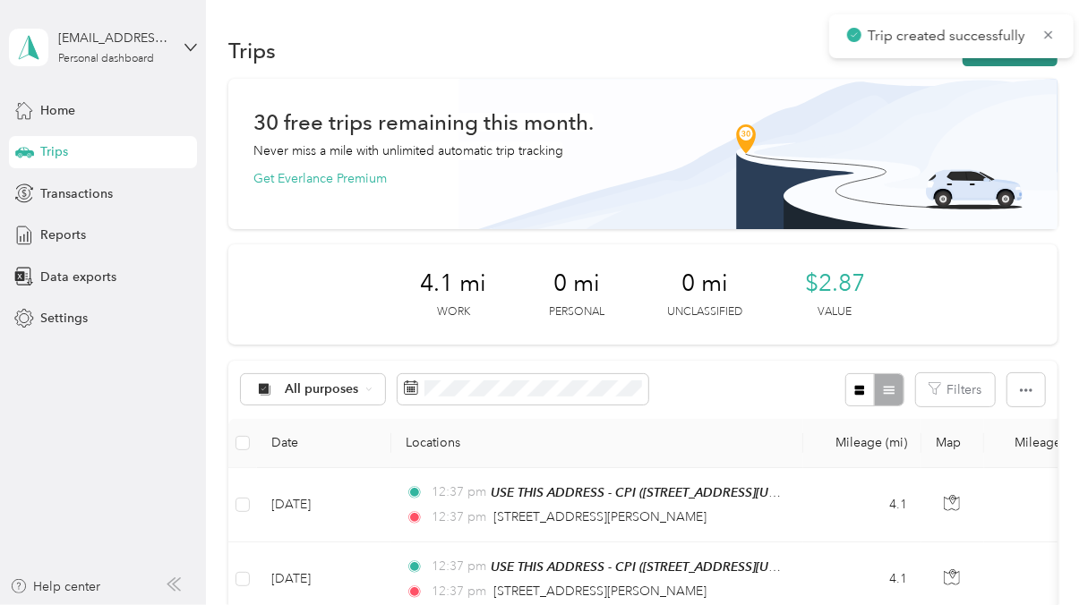
click at [1002, 62] on button "New trip" at bounding box center [1009, 50] width 95 height 31
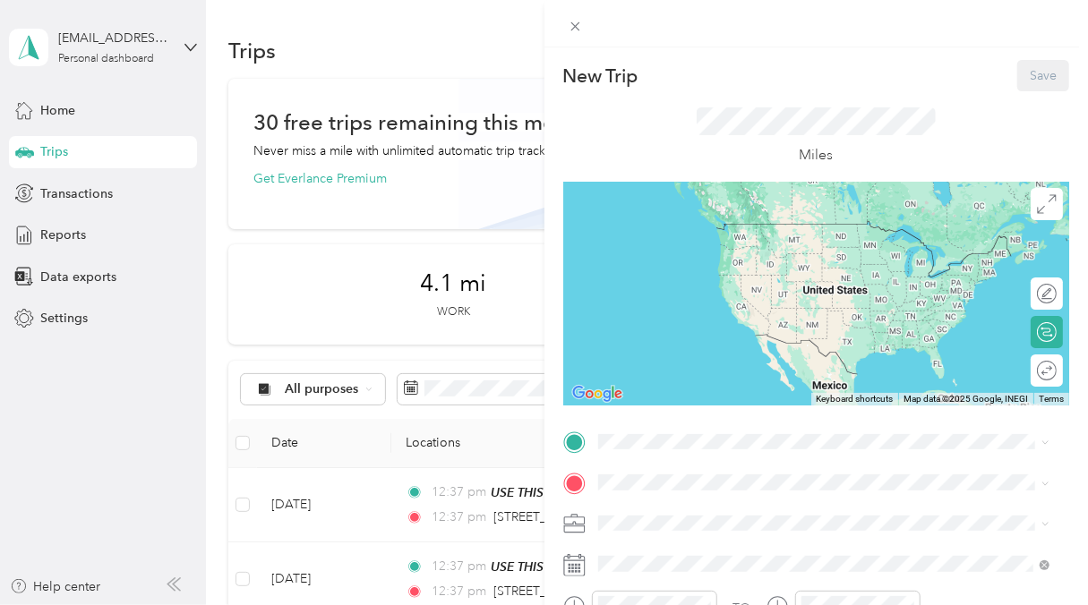
click at [761, 540] on span "[STREET_ADDRESS][US_STATE]" at bounding box center [720, 535] width 179 height 15
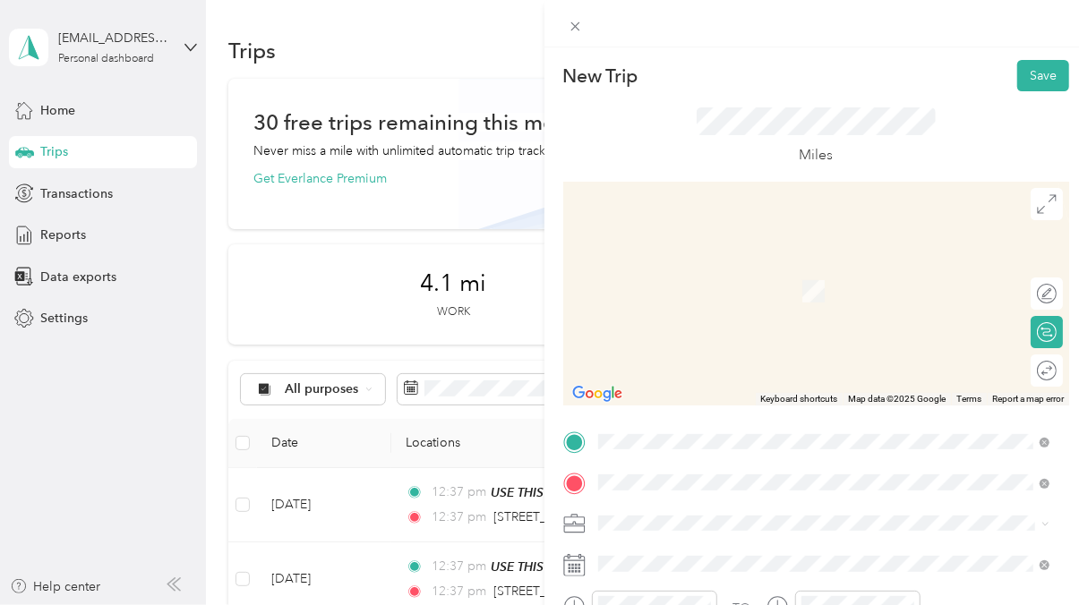
click at [722, 260] on span "[STREET_ADDRESS][PERSON_NAME][US_STATE]" at bounding box center [770, 265] width 278 height 16
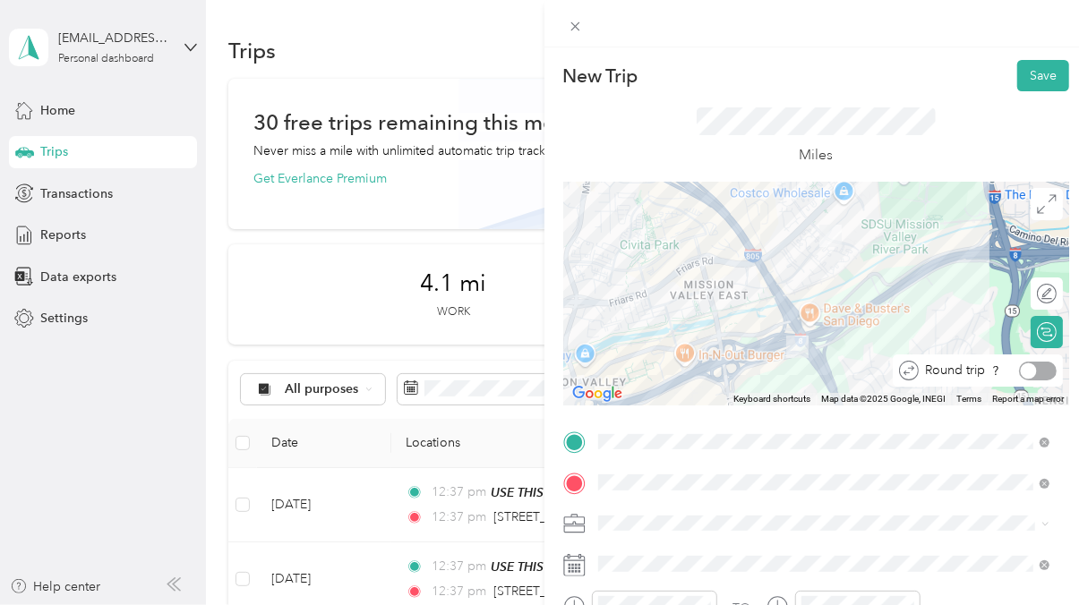
click at [1021, 371] on div at bounding box center [1029, 371] width 16 height 16
click at [1069, 480] on form "New Trip Save This trip cannot be edited because it is either under review, app…" at bounding box center [816, 460] width 544 height 800
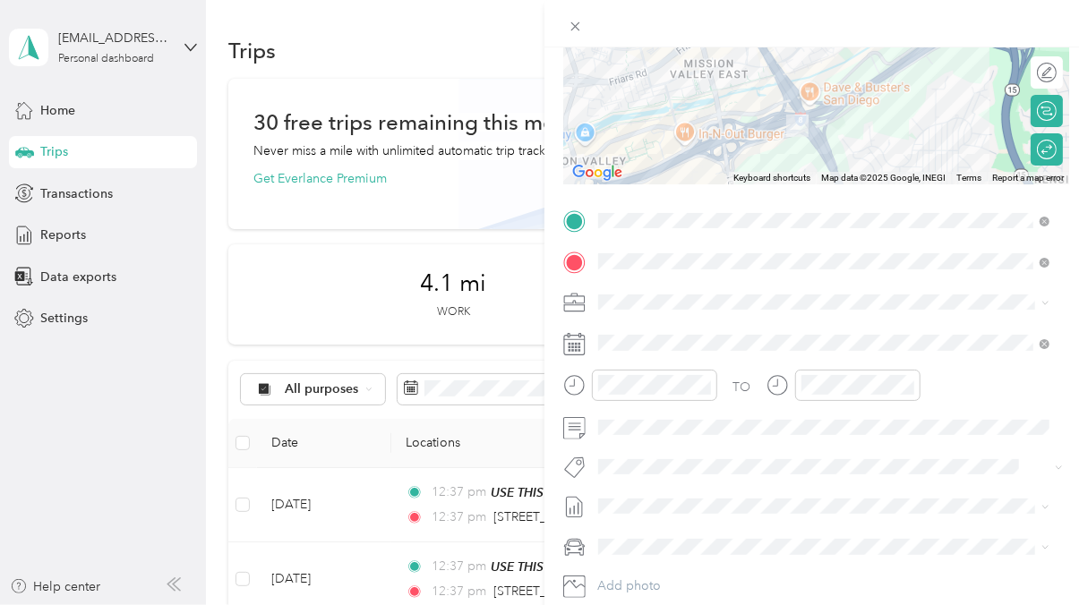
scroll to position [236, 0]
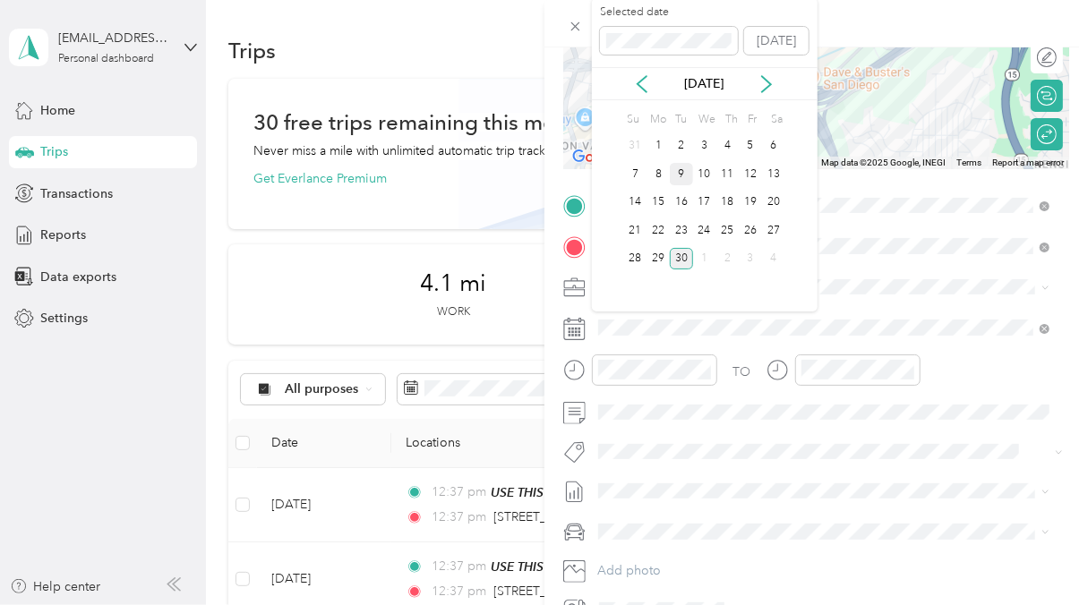
click at [680, 172] on div "9" at bounding box center [681, 174] width 23 height 22
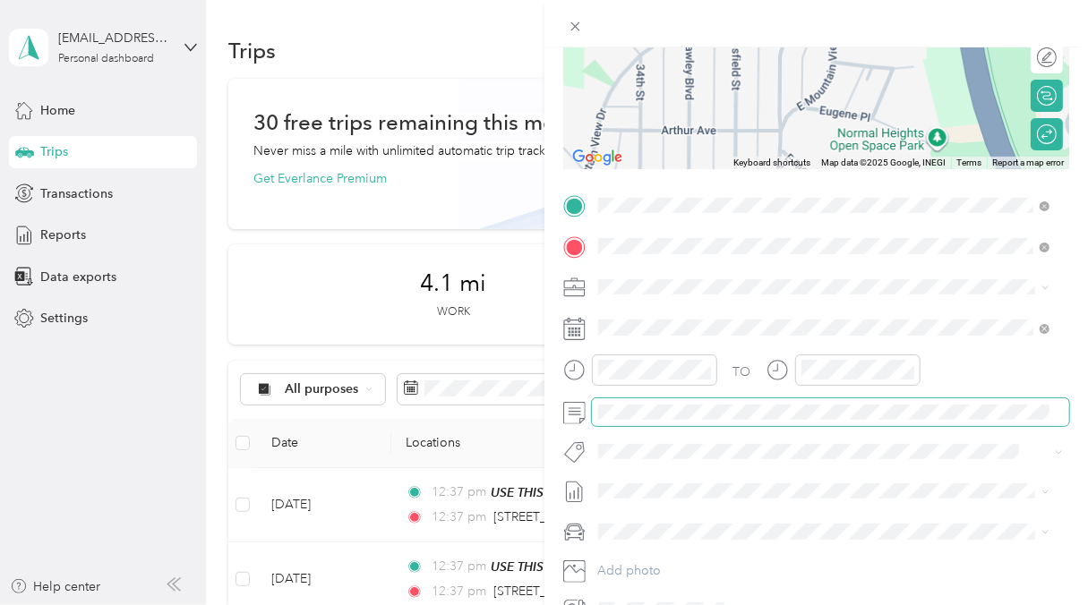
scroll to position [0, 0]
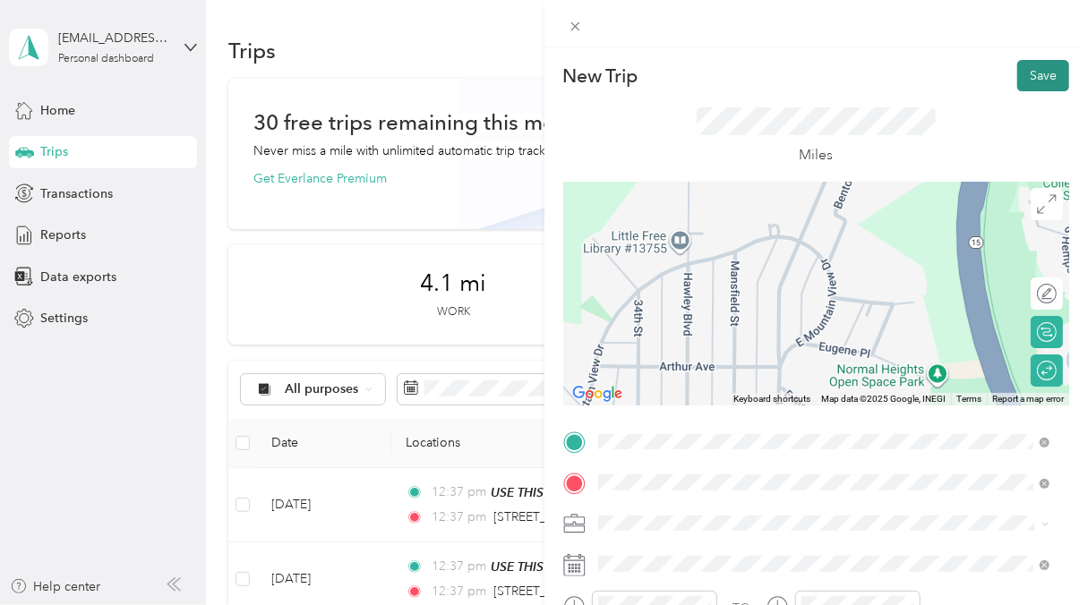
click at [1039, 77] on button "Save" at bounding box center [1043, 75] width 52 height 31
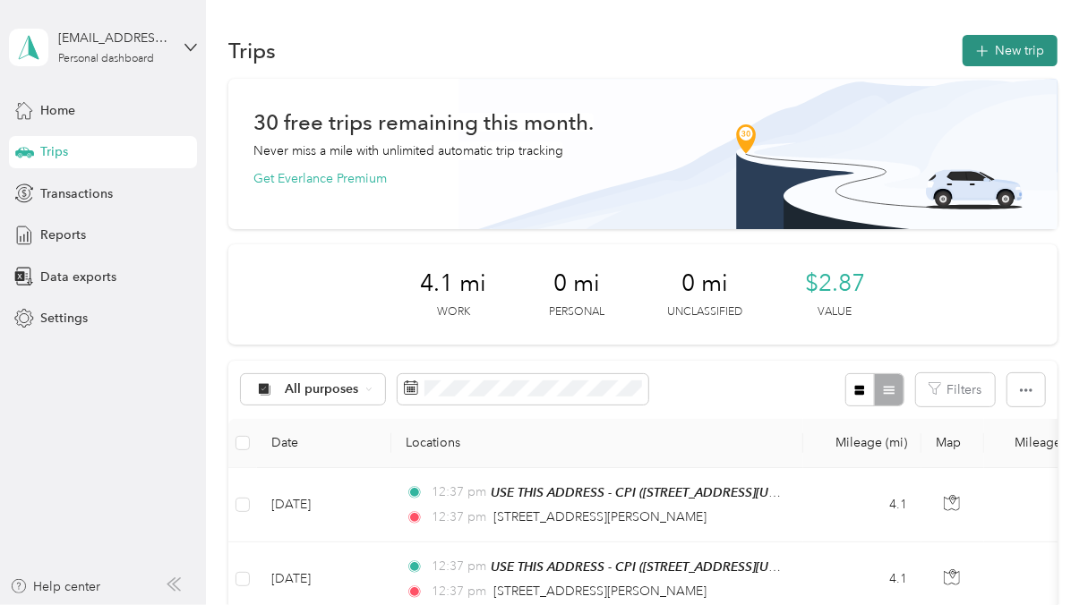
click at [993, 48] on button "New trip" at bounding box center [1009, 50] width 95 height 31
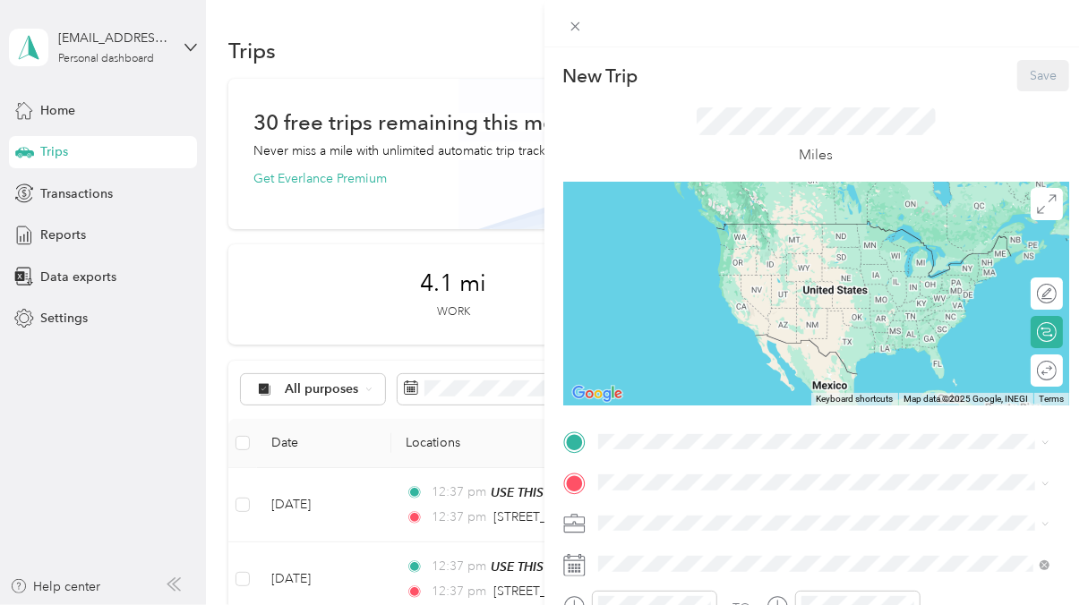
click at [724, 517] on strong "USE THIS ADDRESS - CPI" at bounding box center [767, 516] width 149 height 16
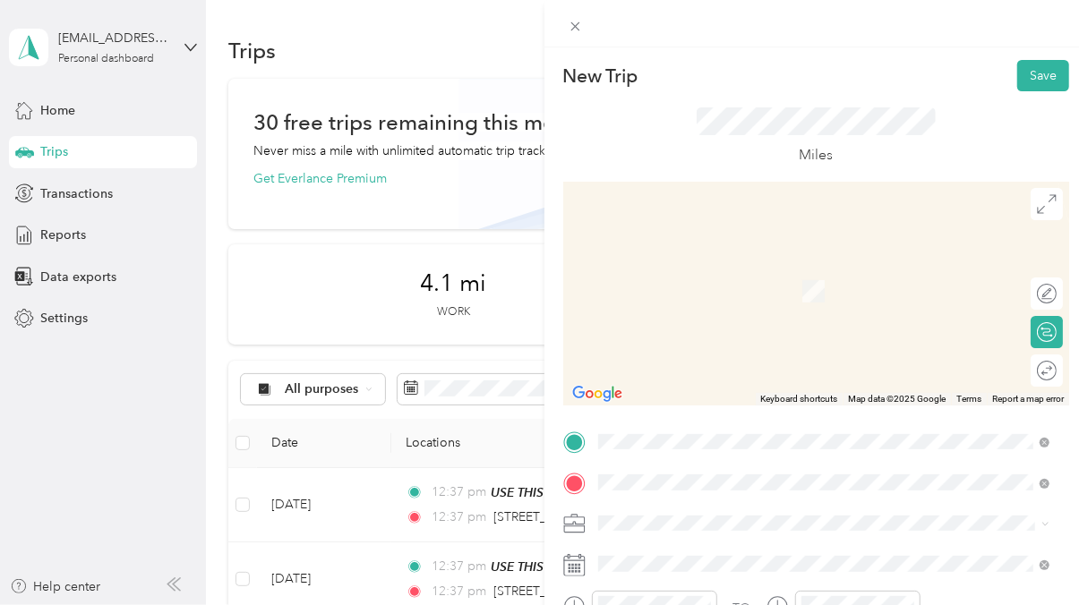
click at [768, 268] on span "[STREET_ADDRESS][PERSON_NAME][US_STATE]" at bounding box center [770, 265] width 278 height 16
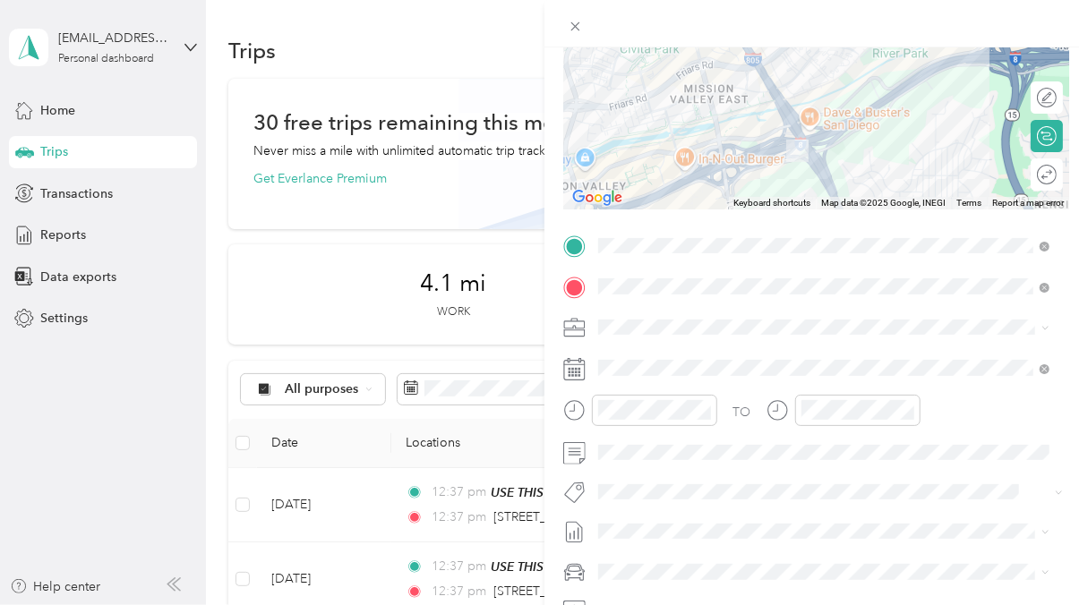
scroll to position [197, 0]
click at [1021, 168] on div at bounding box center [1029, 174] width 16 height 16
click at [638, 351] on div "TO Add photo" at bounding box center [816, 447] width 507 height 432
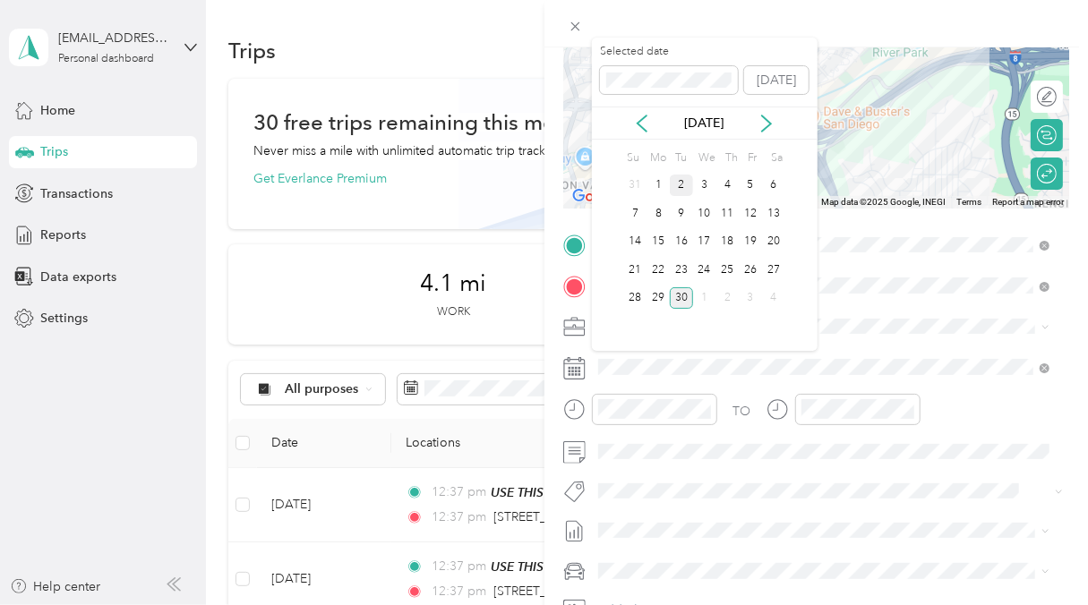
click at [682, 184] on div "2" at bounding box center [681, 186] width 23 height 22
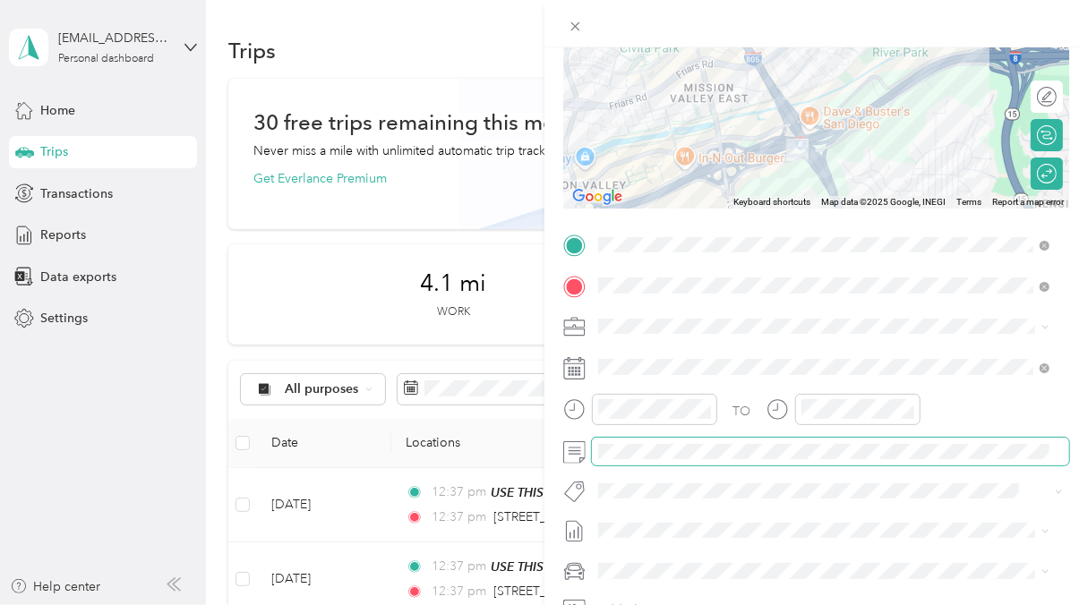
scroll to position [0, 0]
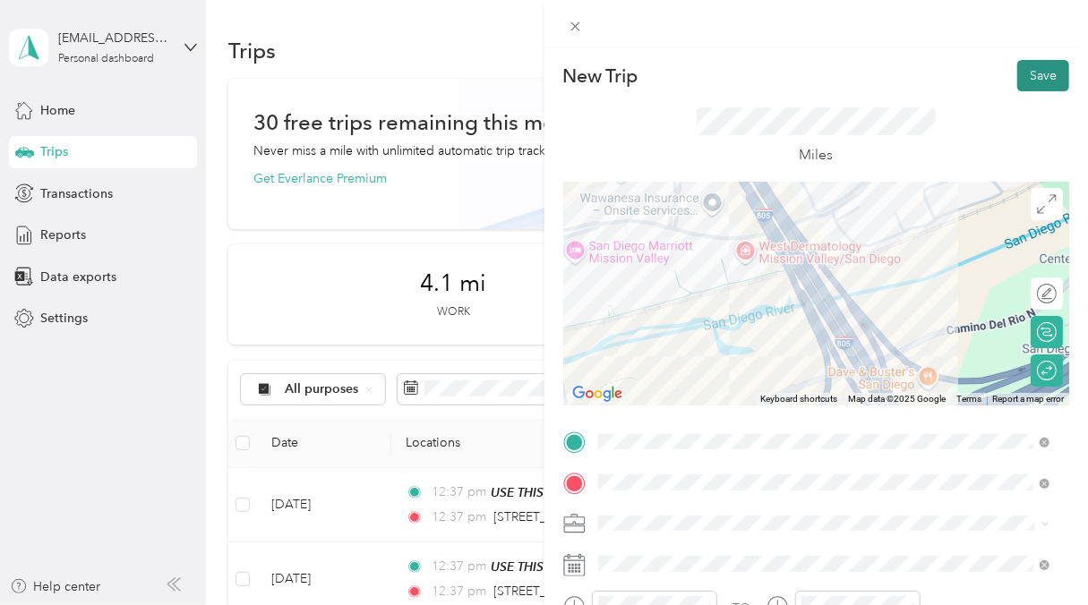
click at [1034, 74] on button "Save" at bounding box center [1043, 75] width 52 height 31
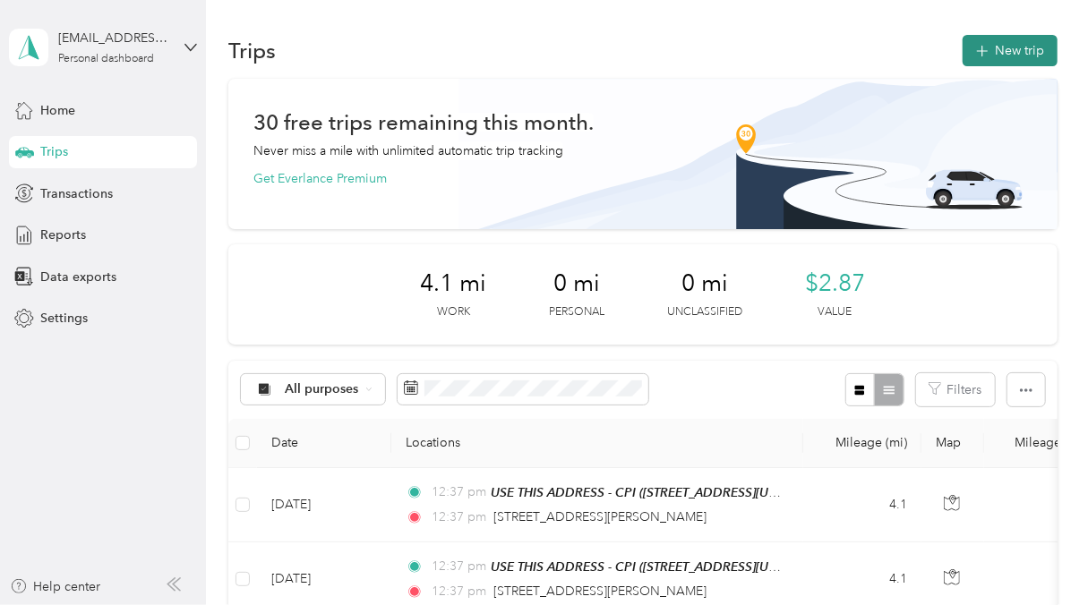
click at [1004, 45] on button "New trip" at bounding box center [1009, 50] width 95 height 31
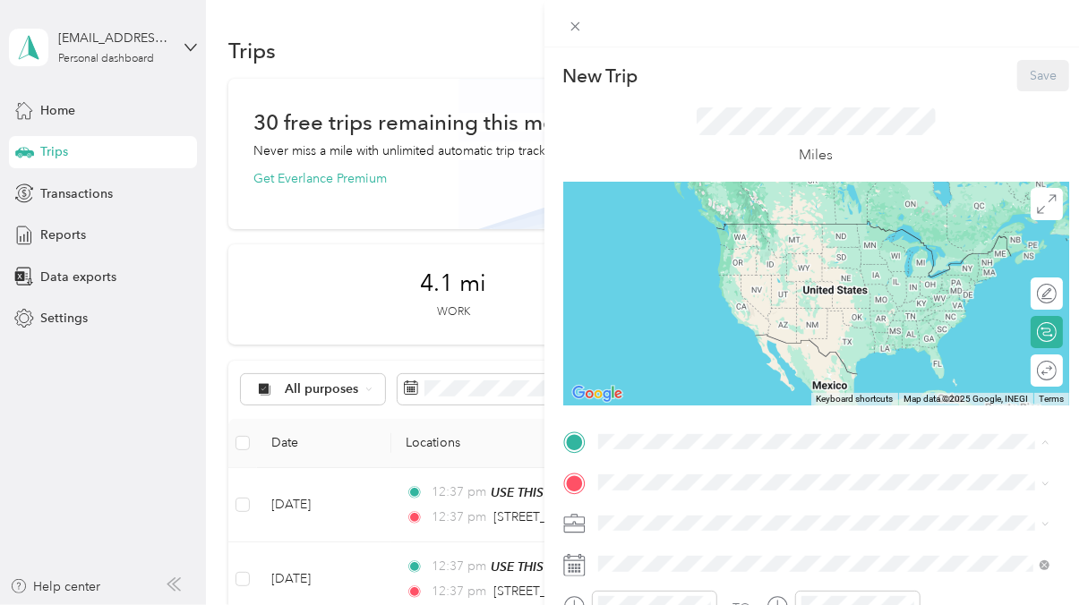
click at [728, 520] on div "TEAM USE THIS ADDRESS - CPI" at bounding box center [736, 516] width 210 height 22
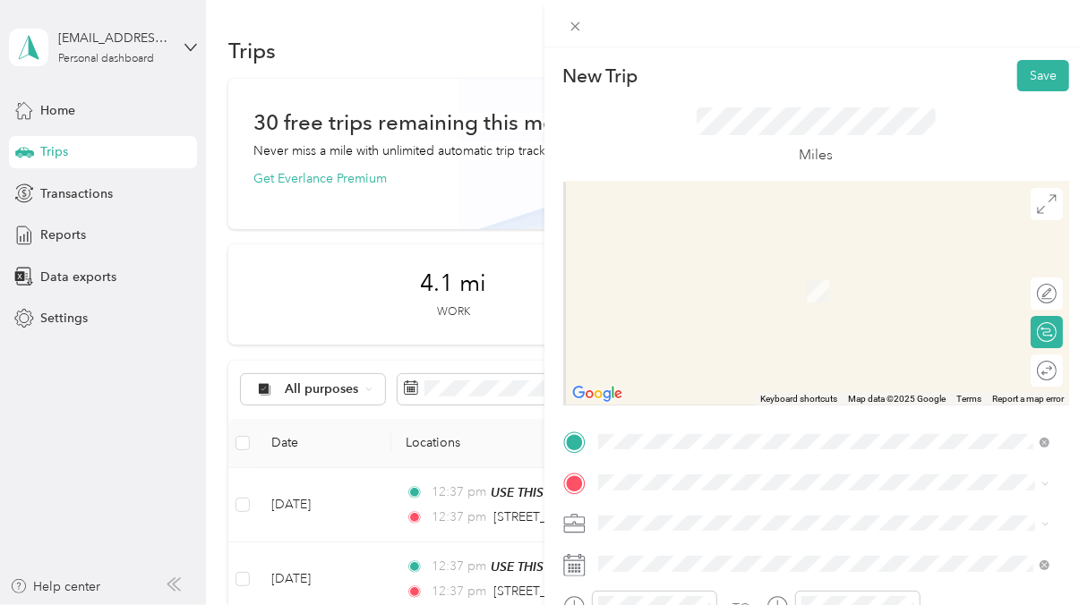
click at [711, 469] on span at bounding box center [831, 482] width 478 height 29
click at [696, 273] on span "[STREET_ADDRESS][US_STATE]" at bounding box center [720, 265] width 179 height 16
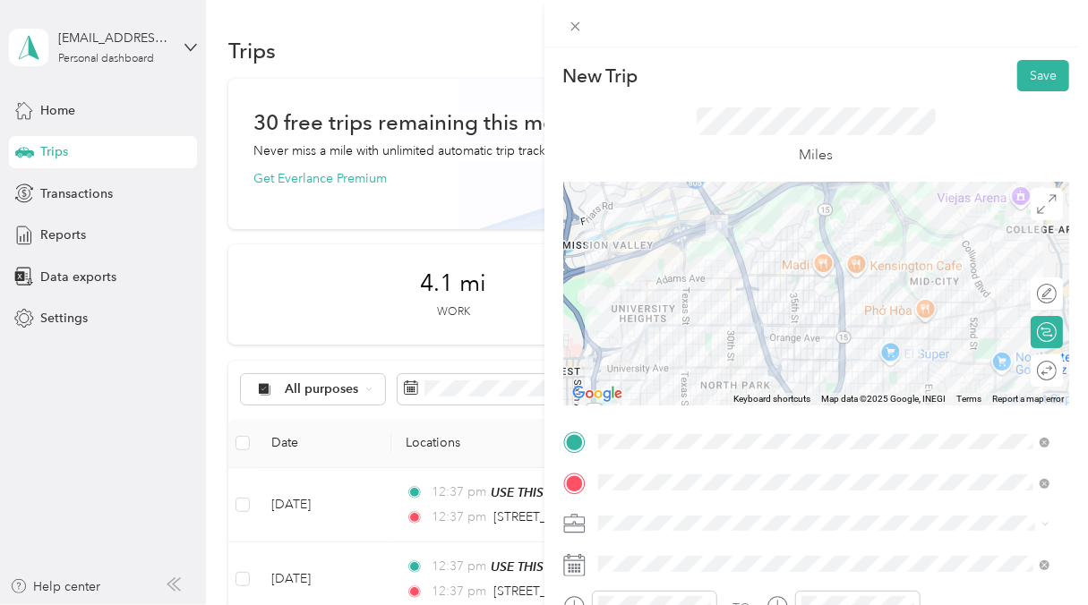
click at [1064, 404] on form "New Trip Save This trip cannot be edited because it is either under review, app…" at bounding box center [816, 460] width 544 height 800
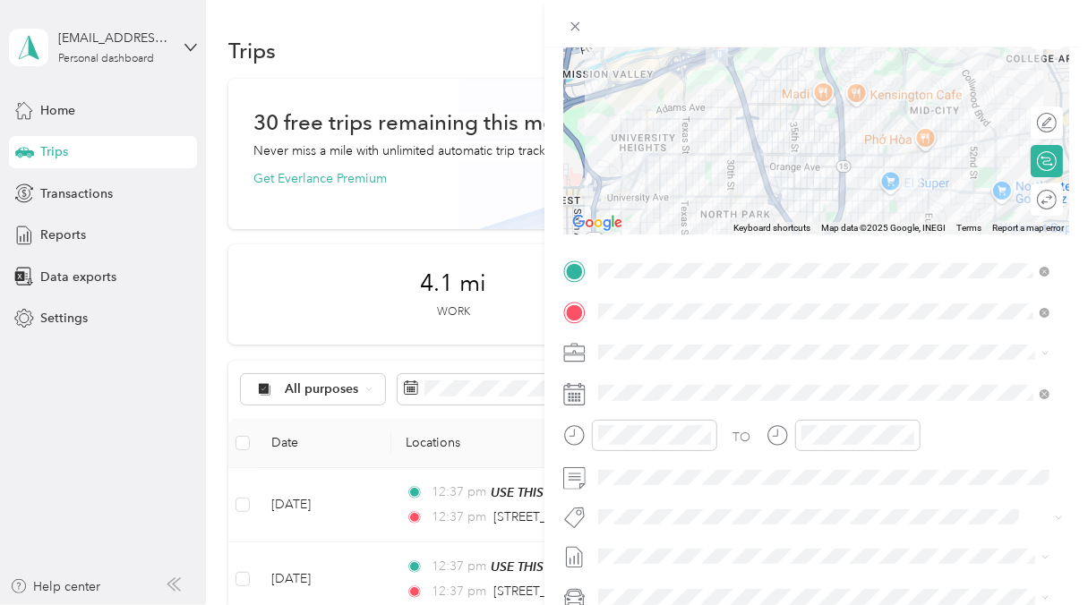
scroll to position [179, 0]
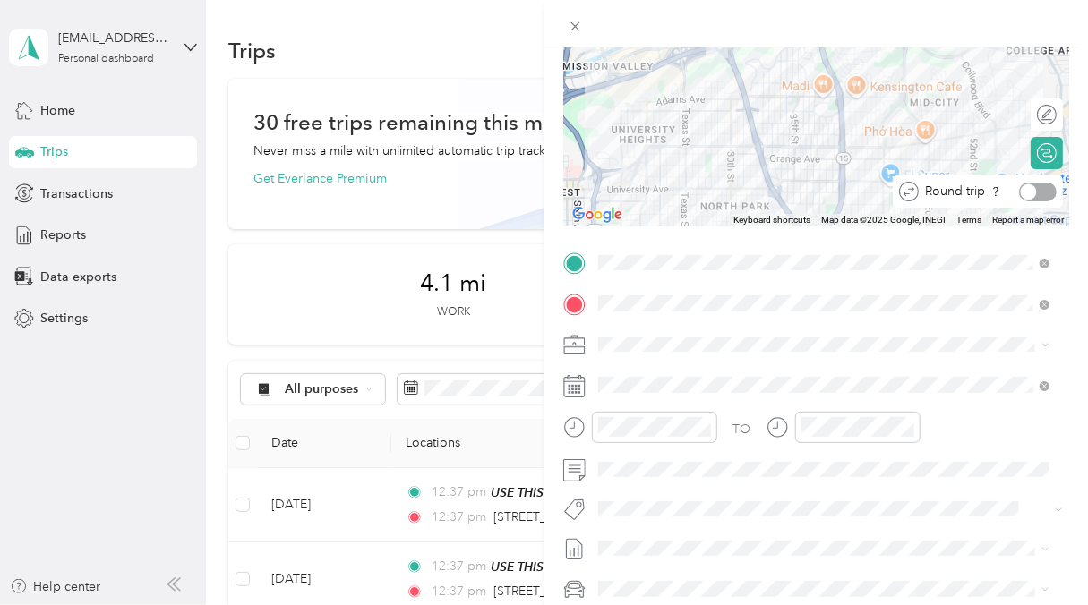
click at [1023, 192] on div at bounding box center [1038, 192] width 38 height 19
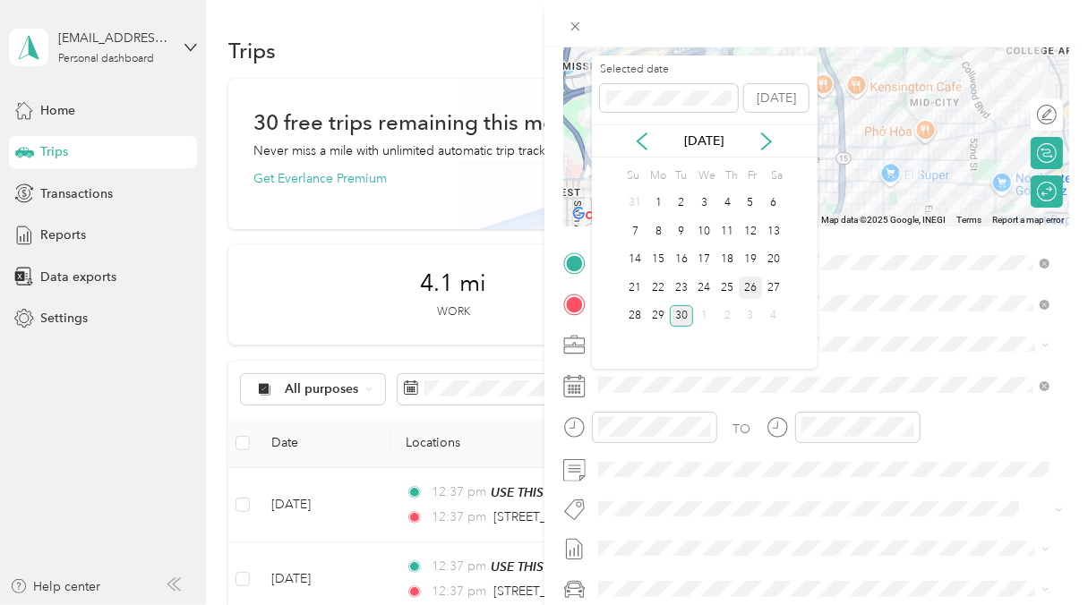
click at [744, 287] on div "26" at bounding box center [750, 288] width 23 height 22
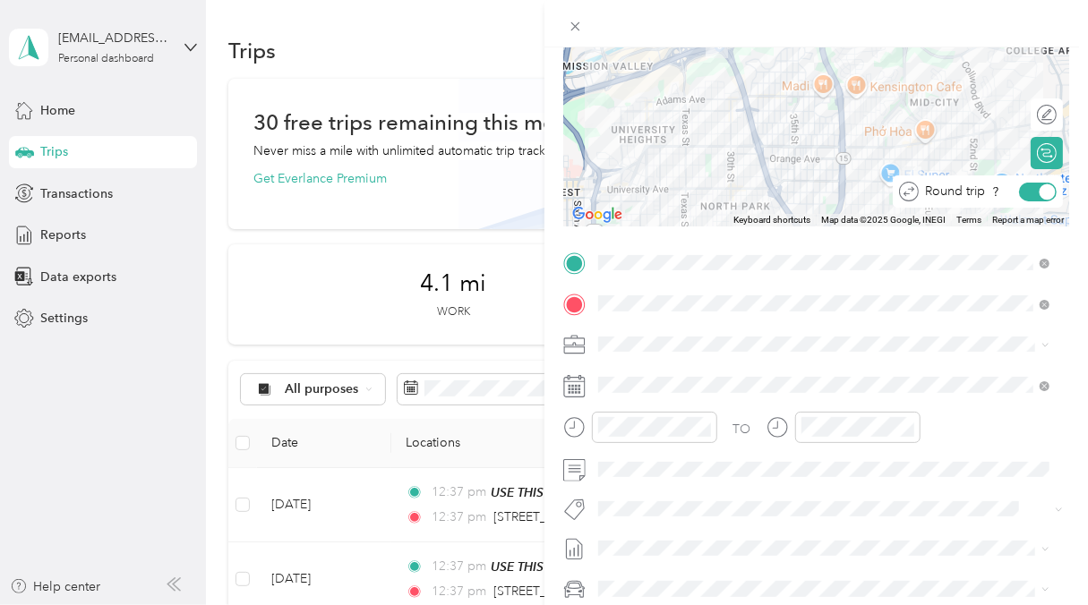
click at [1023, 198] on div at bounding box center [1038, 192] width 38 height 19
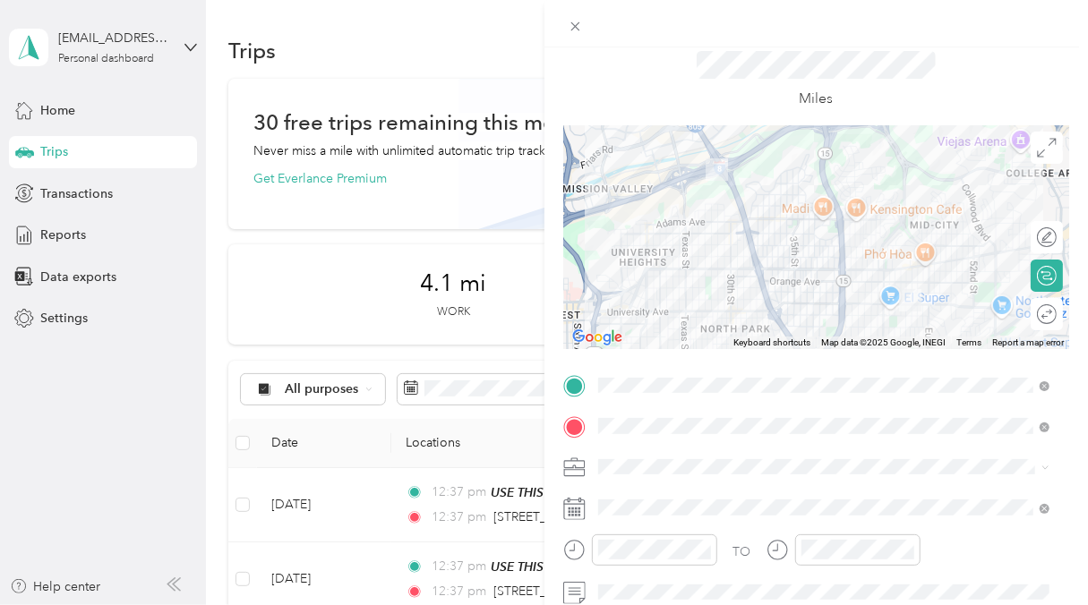
scroll to position [0, 0]
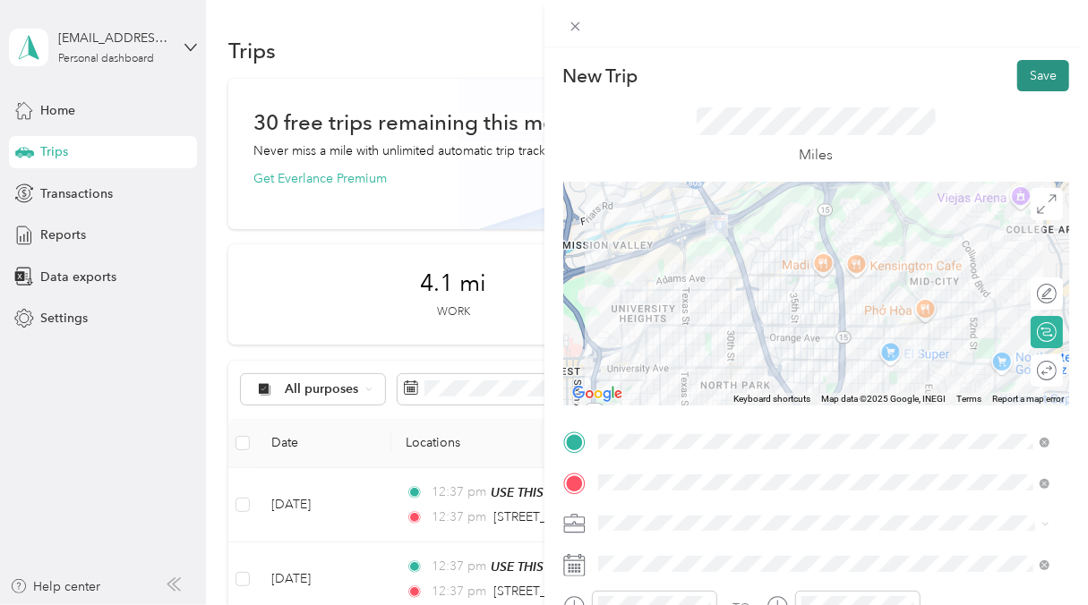
click at [1040, 75] on button "Save" at bounding box center [1043, 75] width 52 height 31
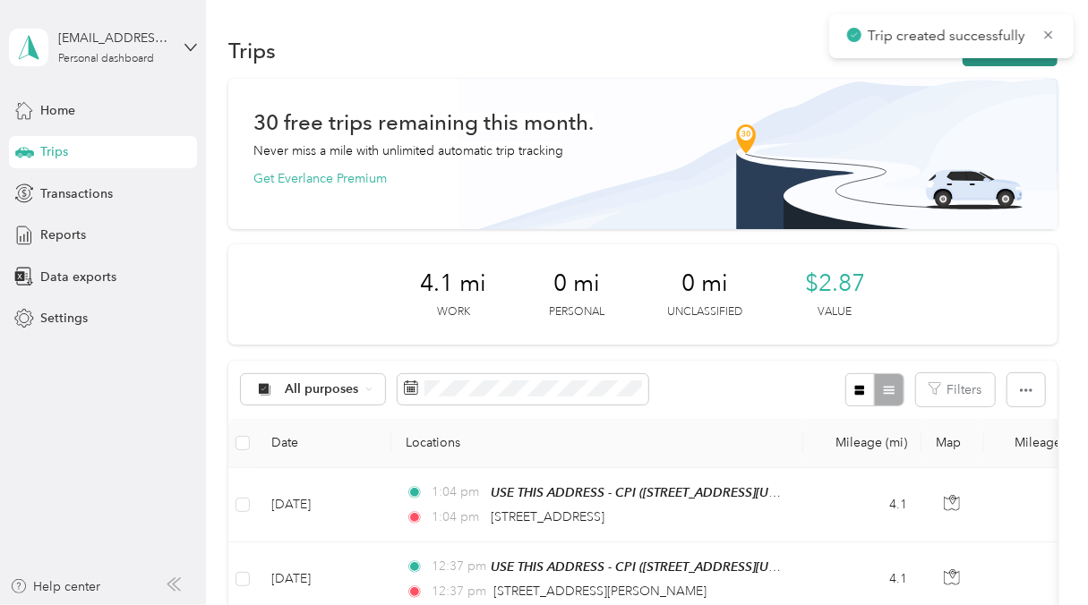
click at [994, 61] on button "New trip" at bounding box center [1009, 50] width 95 height 31
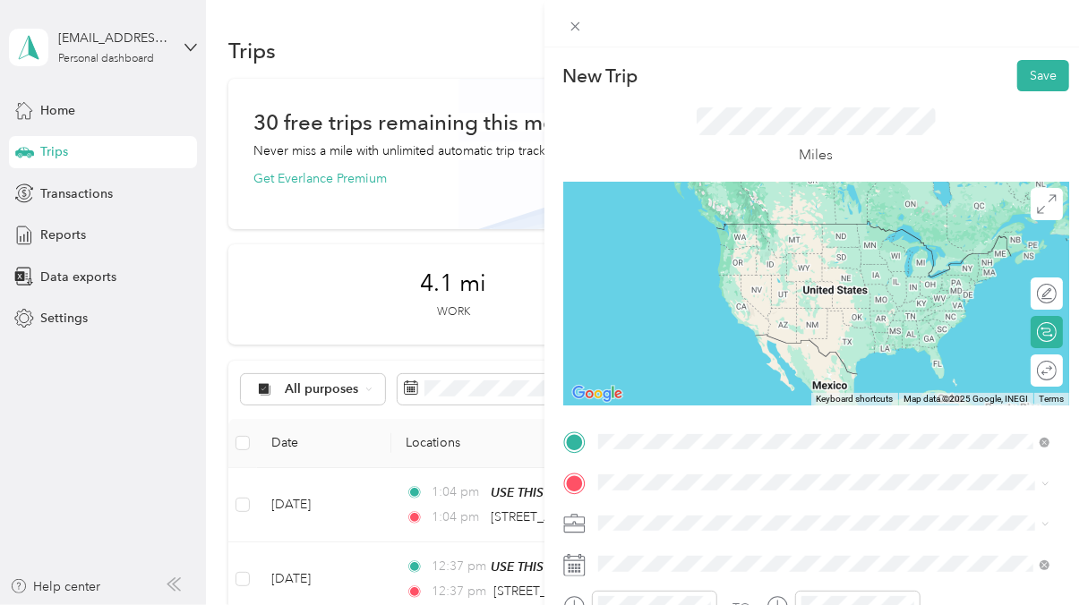
click at [751, 234] on strong "USE THIS ADDRESS - CPI" at bounding box center [767, 234] width 149 height 16
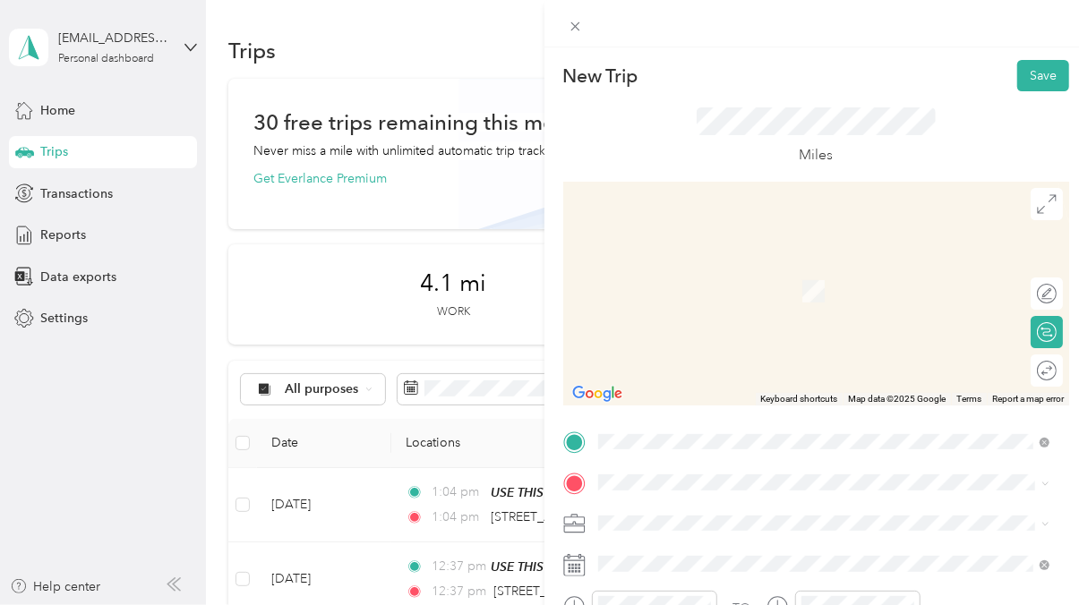
click at [739, 271] on span "[STREET_ADDRESS][US_STATE]" at bounding box center [720, 263] width 179 height 16
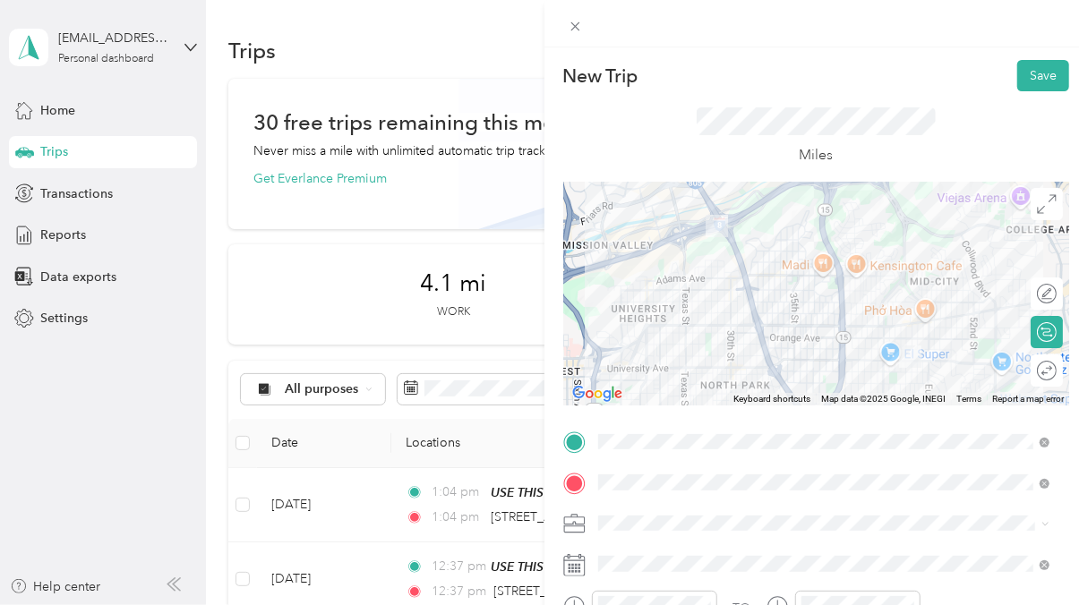
scroll to position [90, 0]
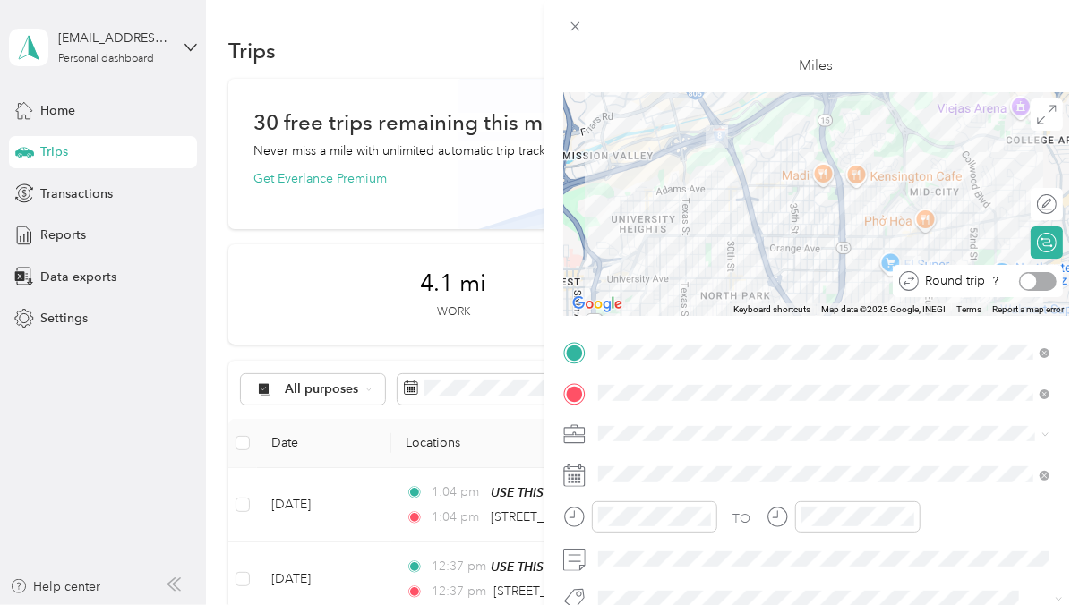
click at [1021, 270] on div "Round trip" at bounding box center [978, 281] width 170 height 32
click at [1021, 281] on div at bounding box center [1029, 281] width 16 height 16
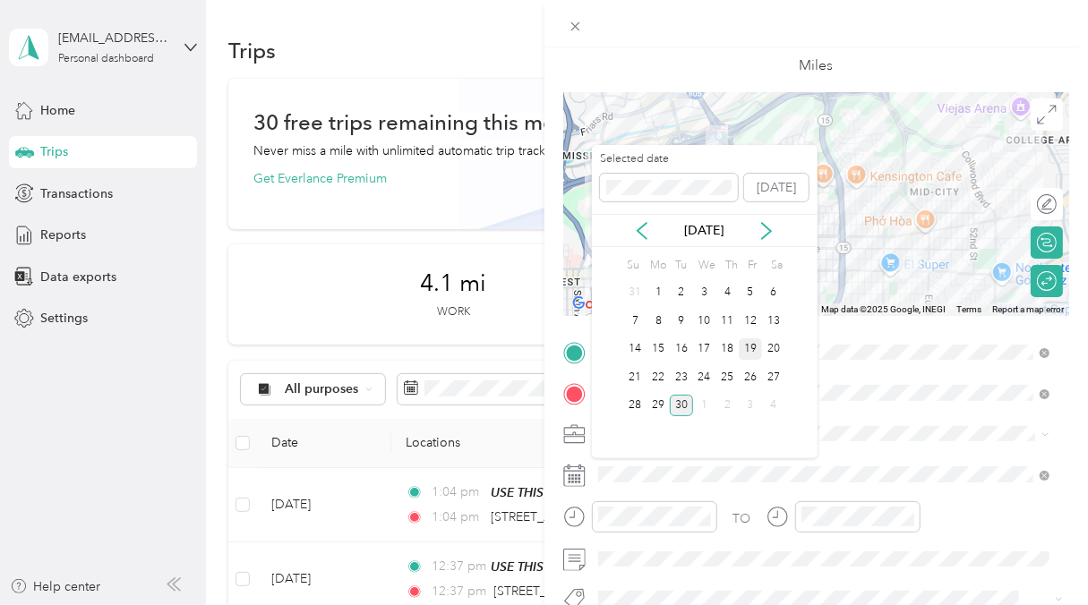
click at [745, 351] on div "19" at bounding box center [750, 349] width 23 height 22
click at [717, 346] on div "18" at bounding box center [727, 349] width 23 height 22
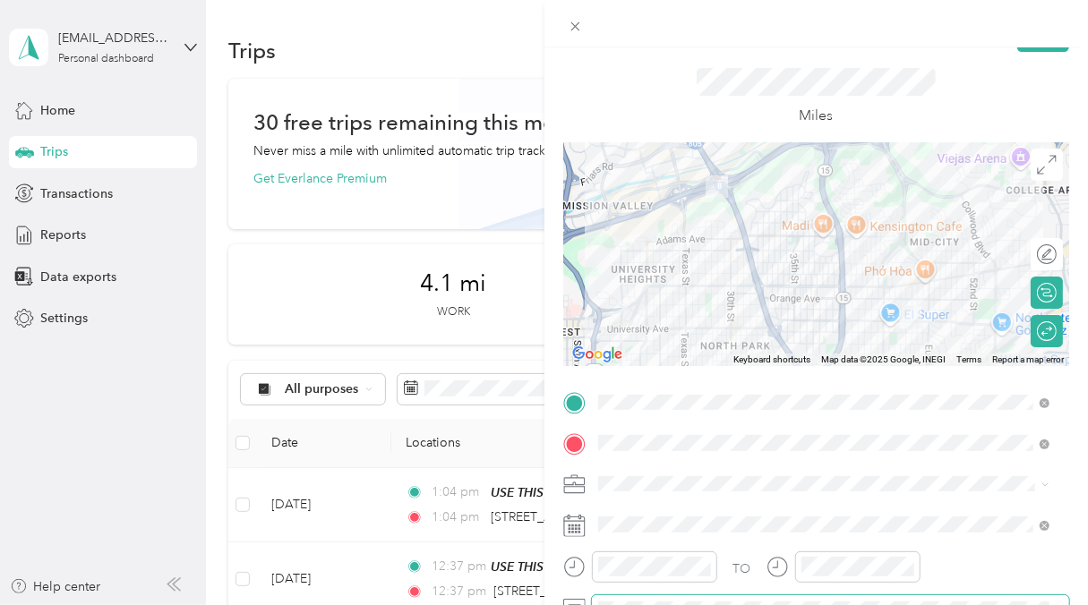
scroll to position [0, 0]
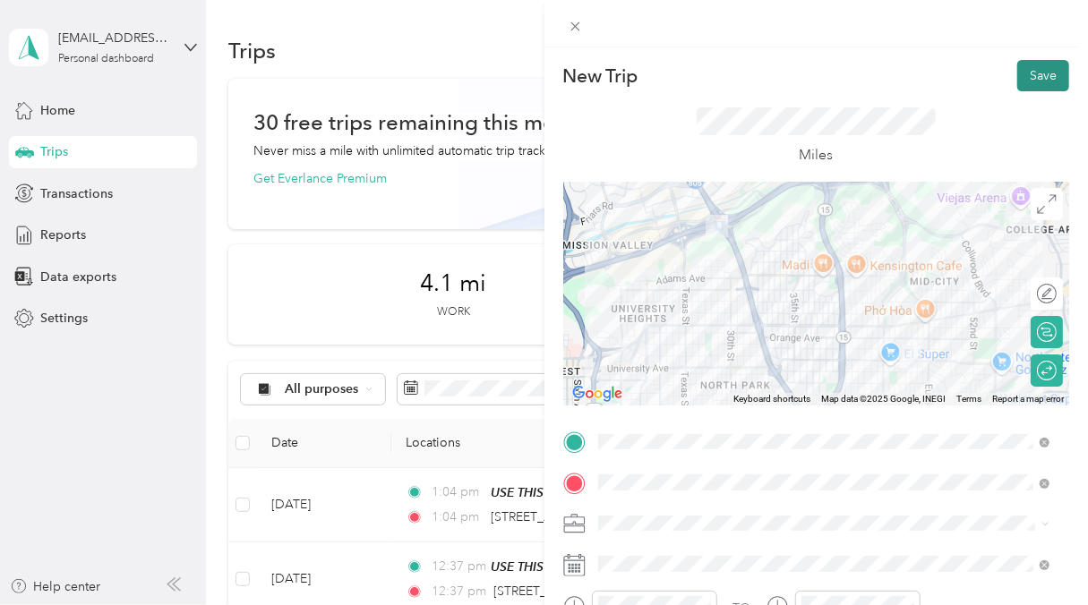
click at [1043, 70] on button "Save" at bounding box center [1043, 75] width 52 height 31
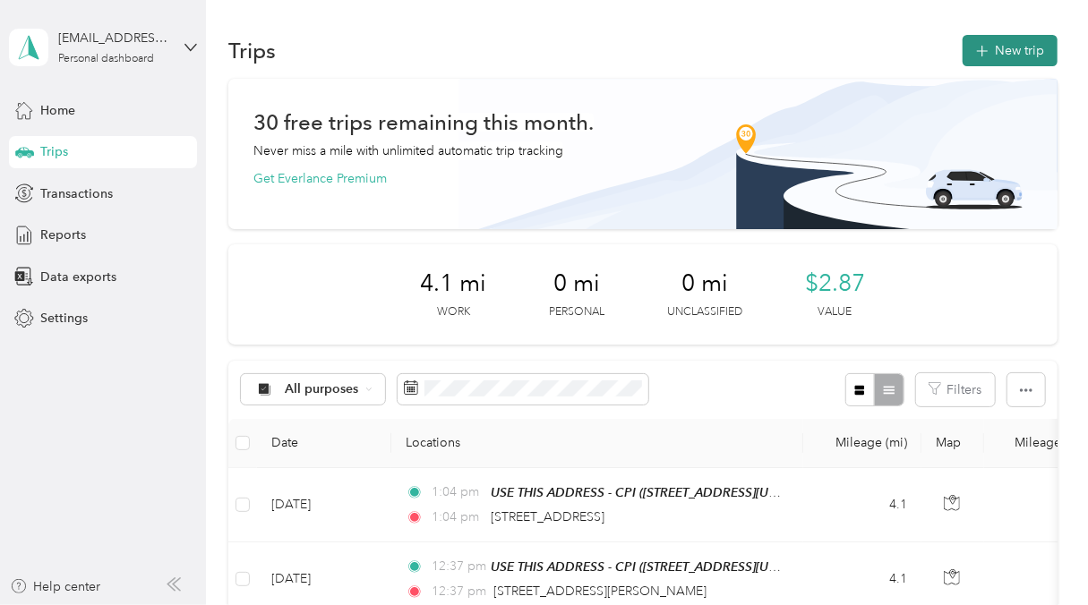
click at [989, 53] on button "New trip" at bounding box center [1009, 50] width 95 height 31
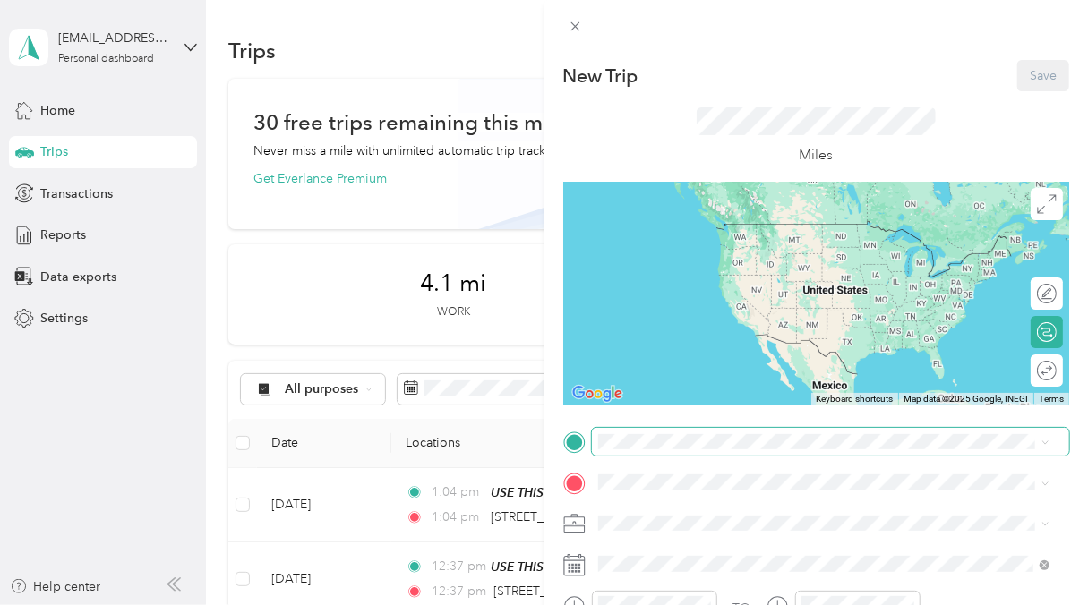
click at [691, 429] on span at bounding box center [831, 442] width 478 height 29
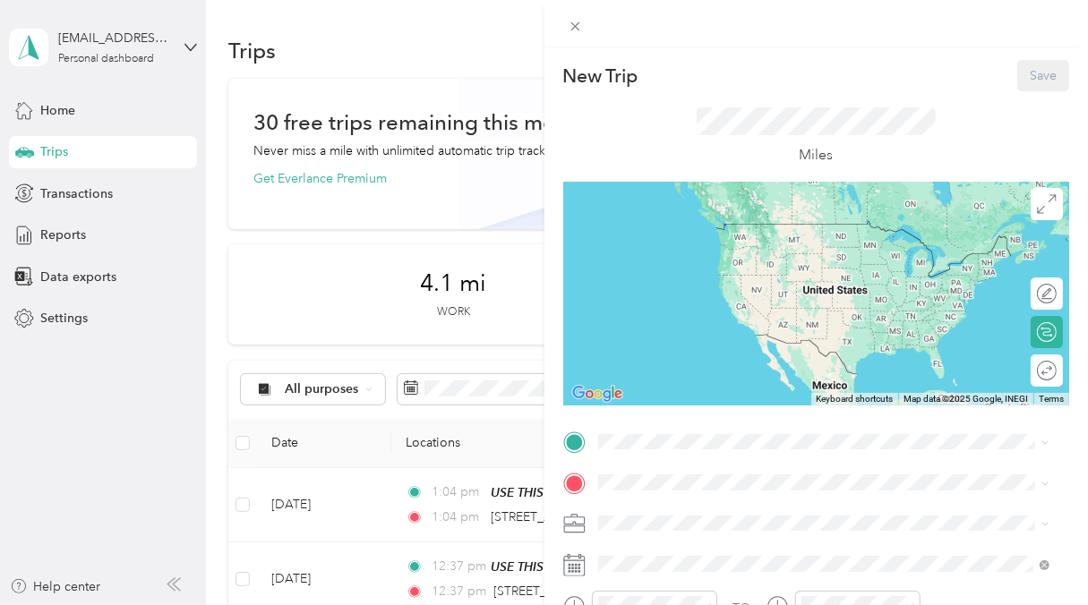
click at [722, 518] on strong "USE THIS ADDRESS - CPI" at bounding box center [767, 514] width 149 height 16
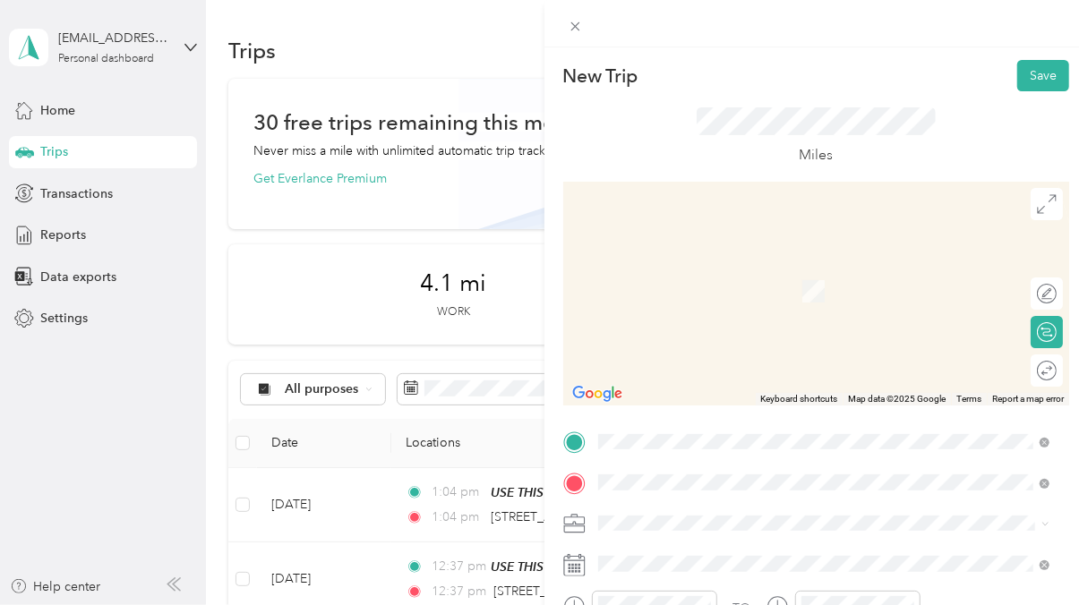
click at [873, 265] on div "[GEOGRAPHIC_DATA] [GEOGRAPHIC_DATA][US_STATE], [GEOGRAPHIC_DATA]" at bounding box center [823, 272] width 439 height 38
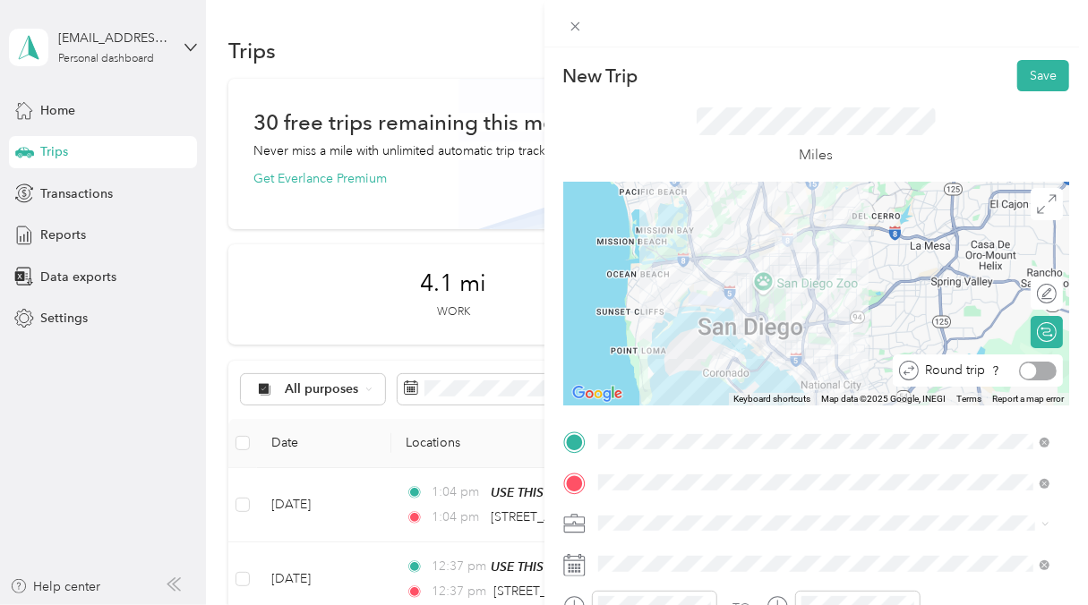
click at [1021, 369] on div at bounding box center [1029, 371] width 16 height 16
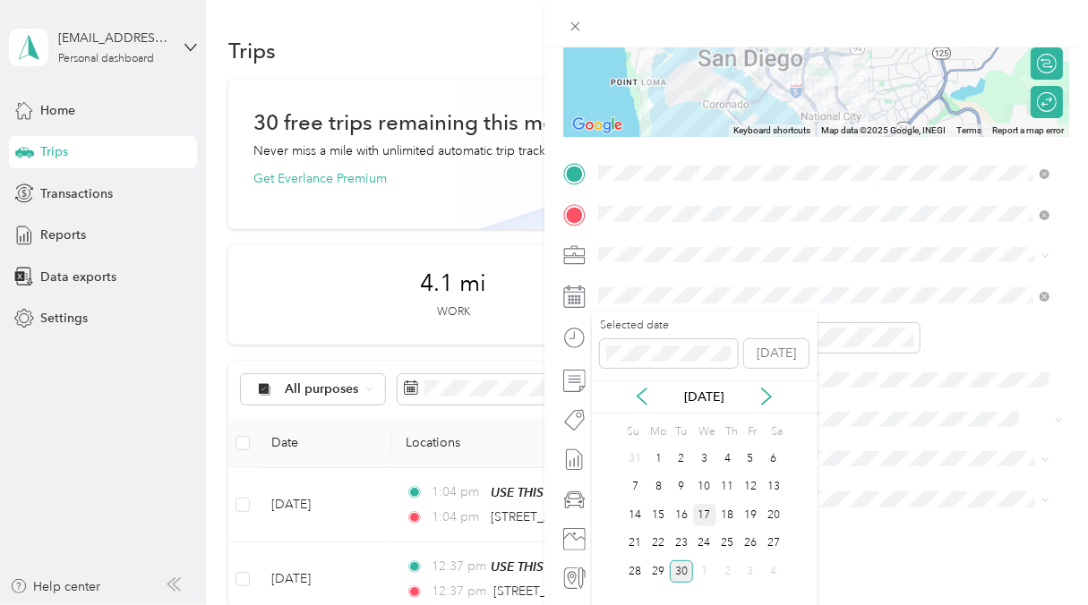
click at [699, 507] on div "17" at bounding box center [704, 515] width 23 height 22
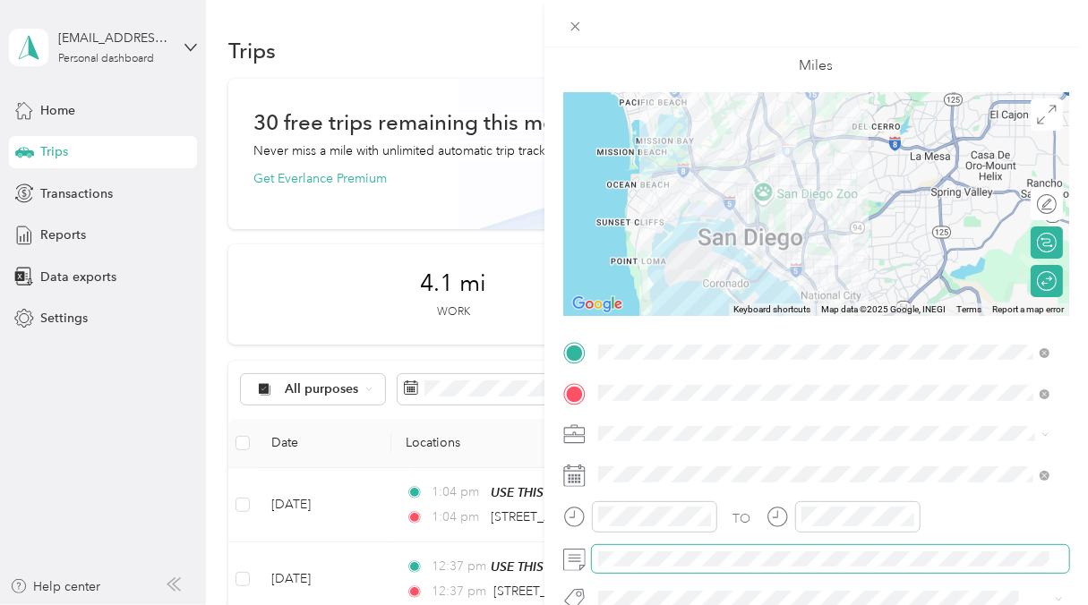
scroll to position [0, 0]
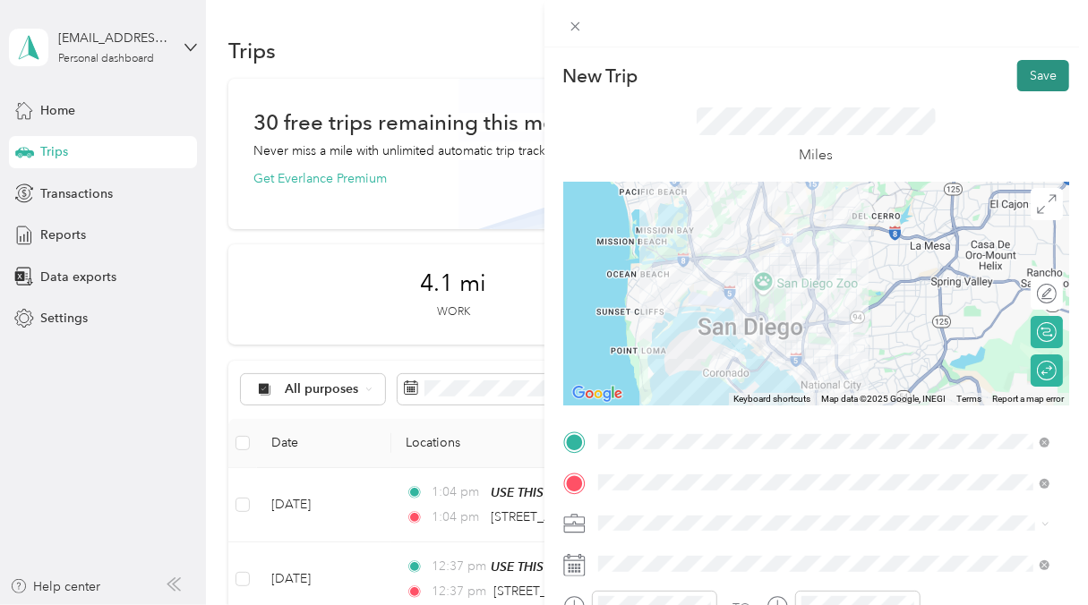
click at [1030, 71] on button "Save" at bounding box center [1043, 75] width 52 height 31
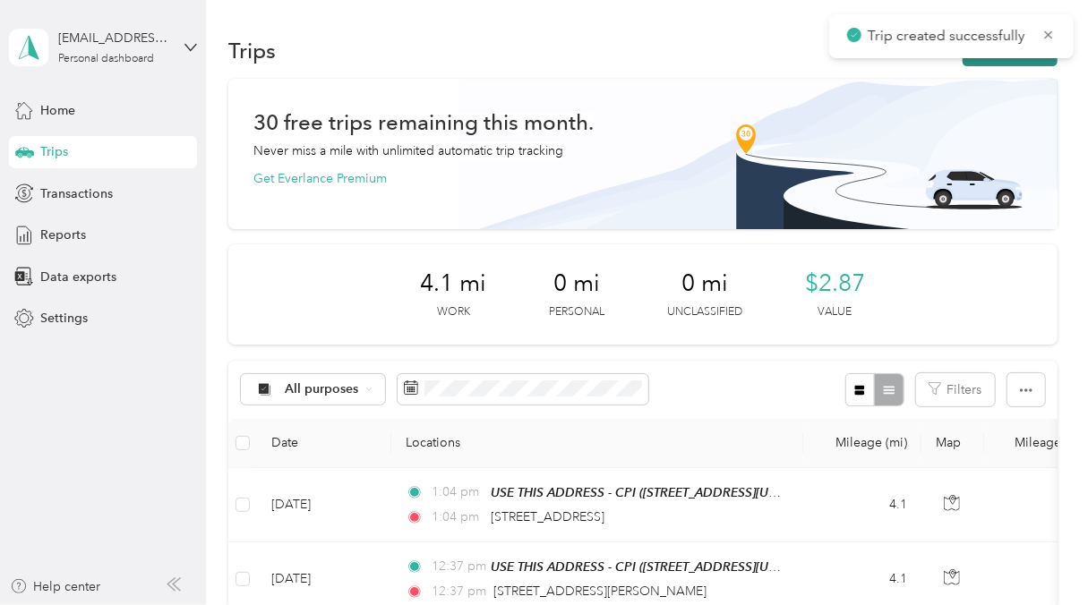
click at [1013, 63] on button "New trip" at bounding box center [1009, 50] width 95 height 31
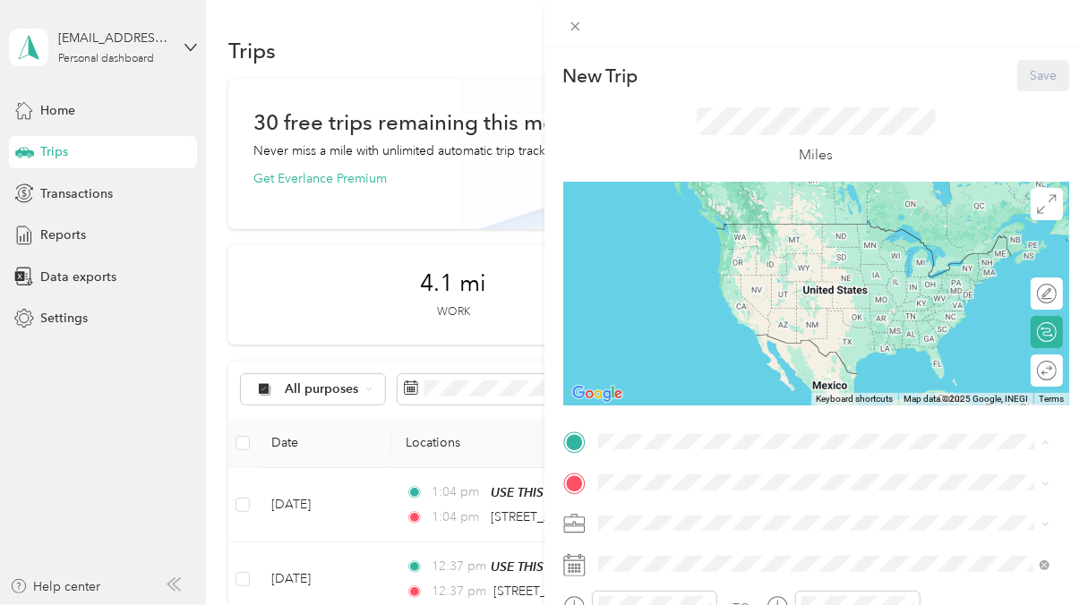
click at [671, 521] on span "TEAM" at bounding box center [659, 516] width 30 height 16
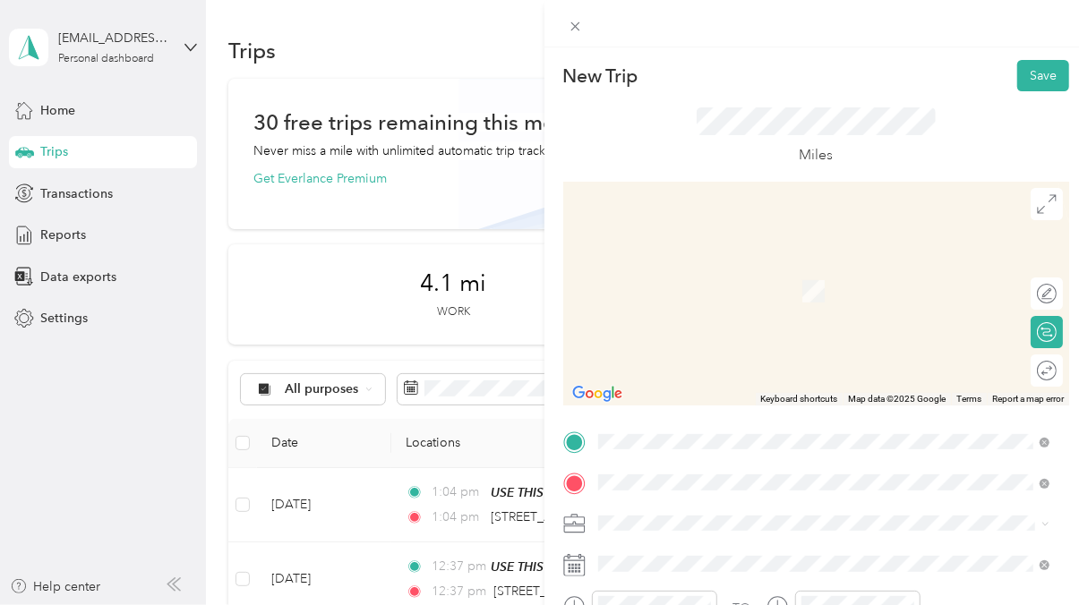
click at [692, 258] on span "[GEOGRAPHIC_DATA][US_STATE], [GEOGRAPHIC_DATA]" at bounding box center [796, 265] width 330 height 16
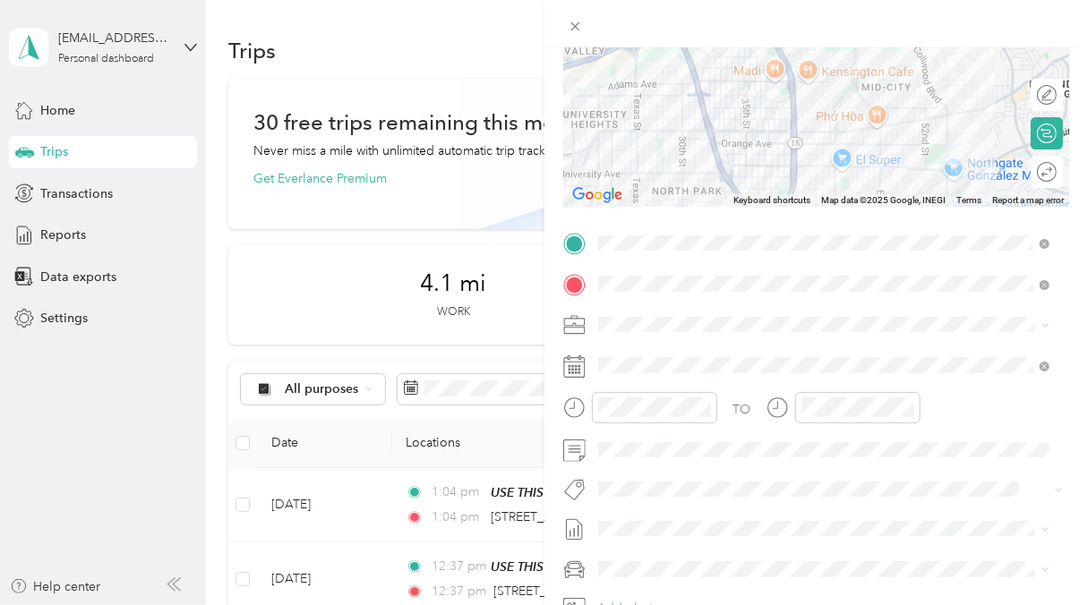
scroll to position [155, 0]
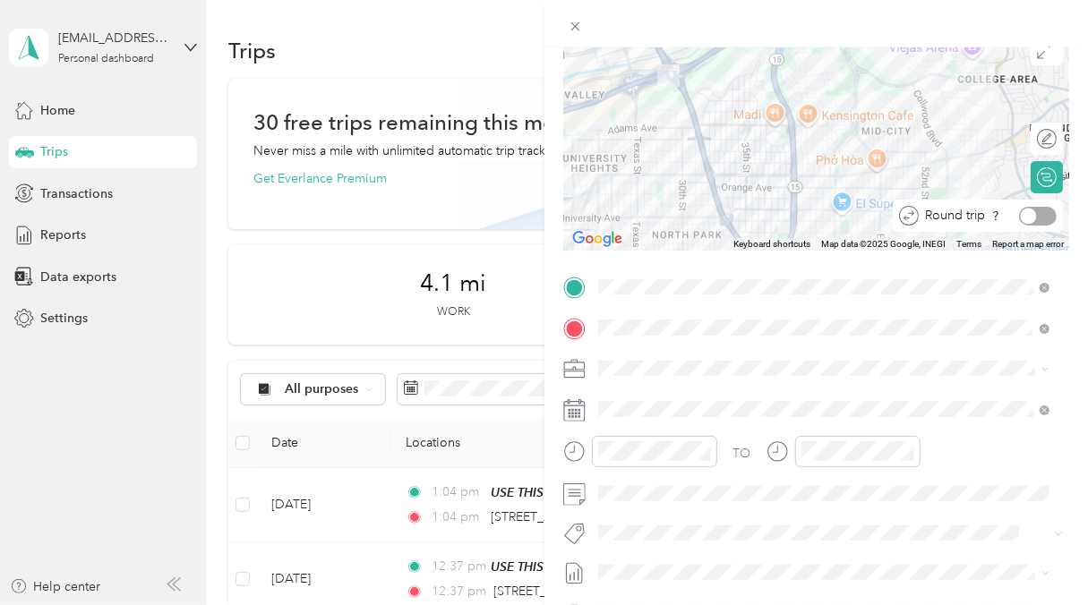
click at [1030, 212] on div at bounding box center [1038, 216] width 38 height 19
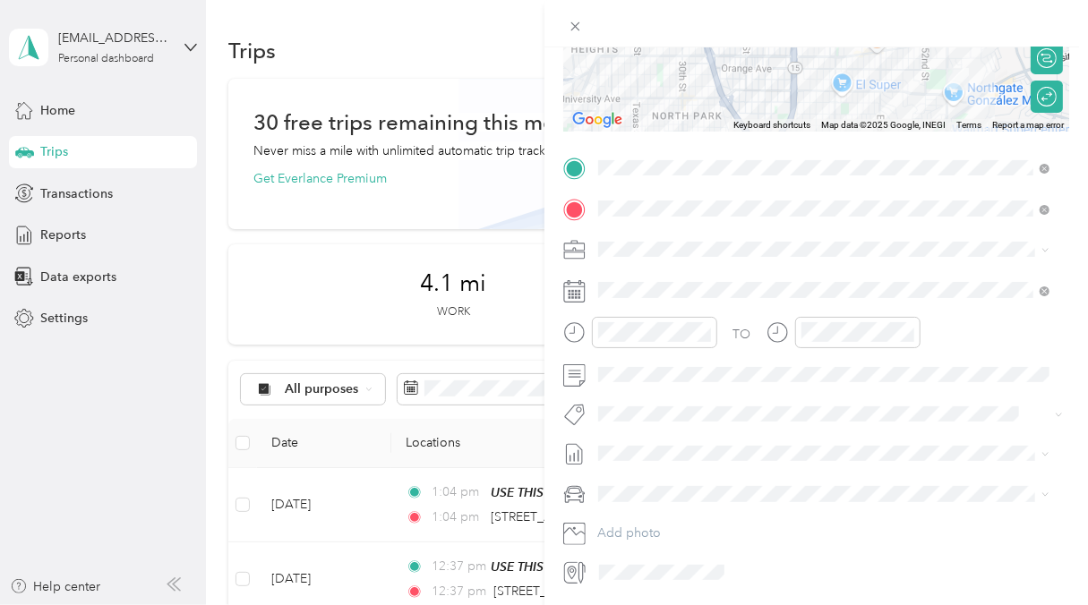
scroll to position [334, 0]
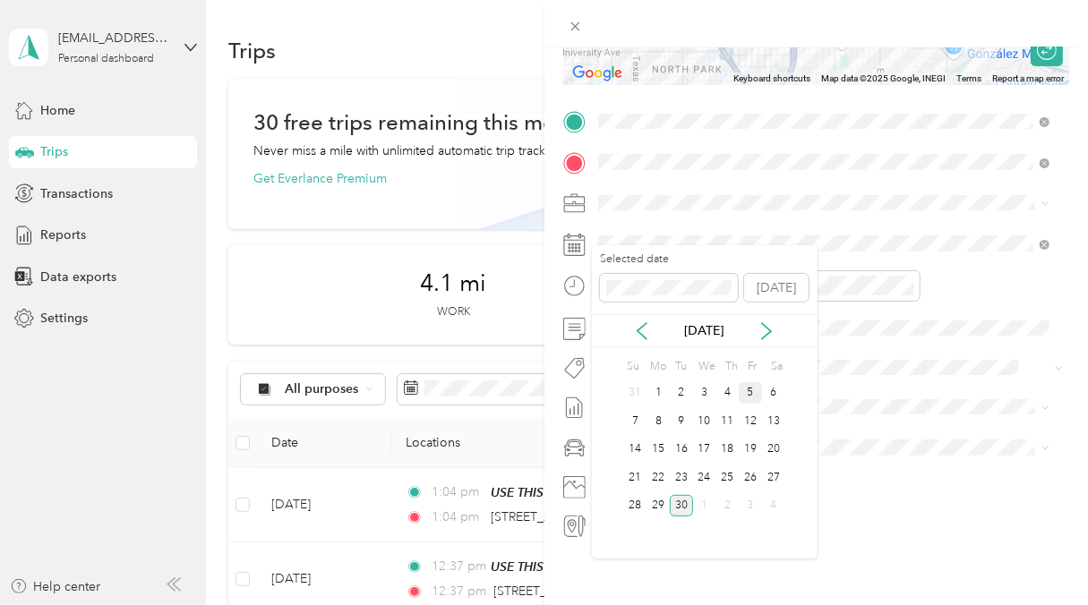
click at [756, 391] on div "5" at bounding box center [750, 393] width 23 height 22
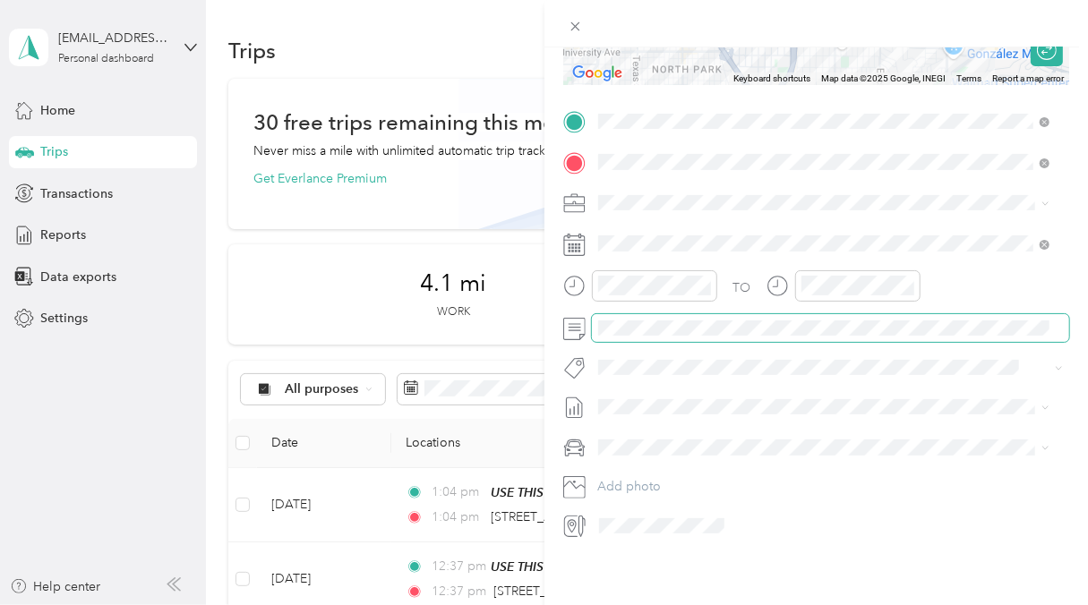
scroll to position [0, 0]
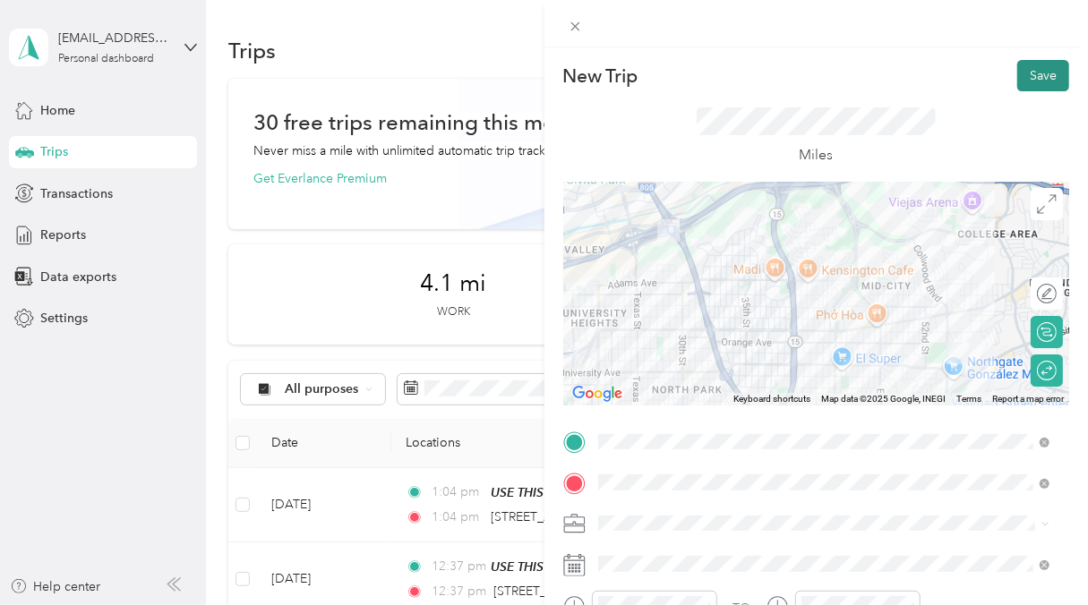
click at [1017, 74] on button "Save" at bounding box center [1043, 75] width 52 height 31
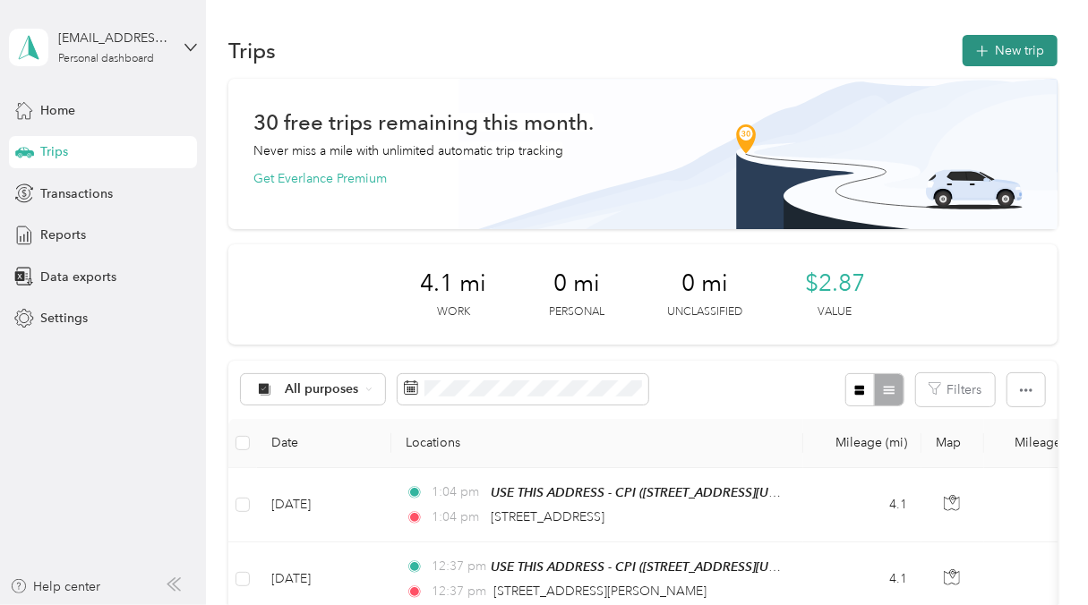
click at [1011, 47] on button "New trip" at bounding box center [1009, 50] width 95 height 31
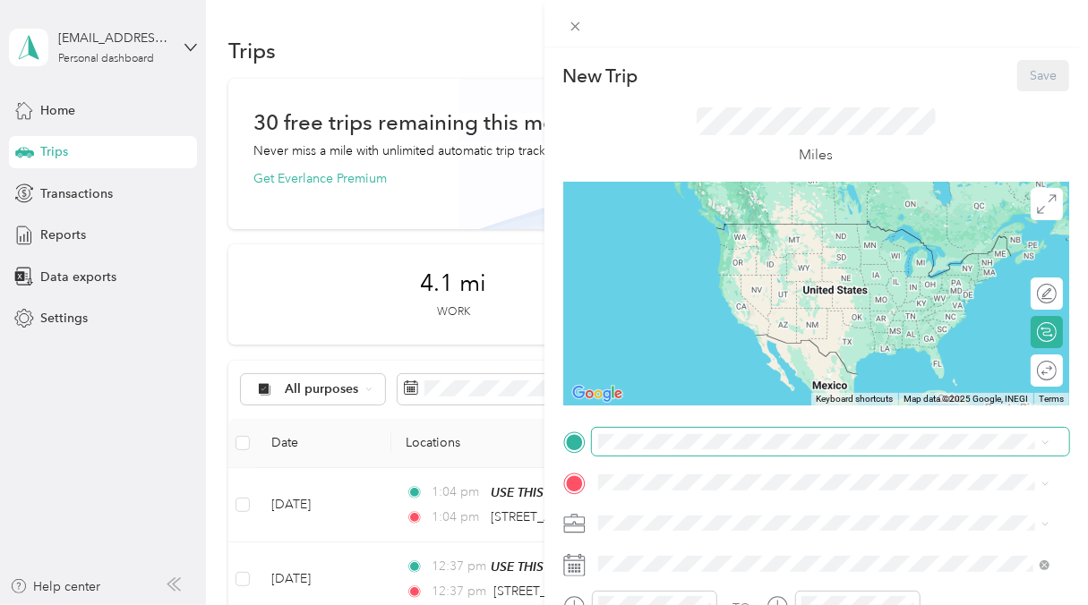
click at [707, 431] on span at bounding box center [831, 442] width 478 height 29
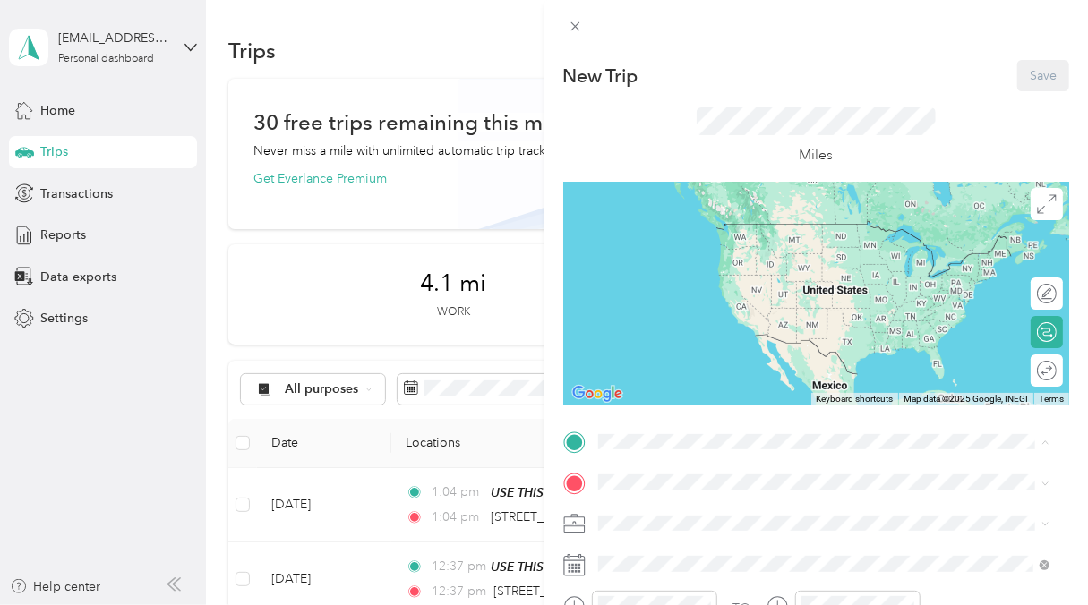
click at [700, 506] on div "TEAM USE THIS ADDRESS - CPI" at bounding box center [736, 516] width 210 height 22
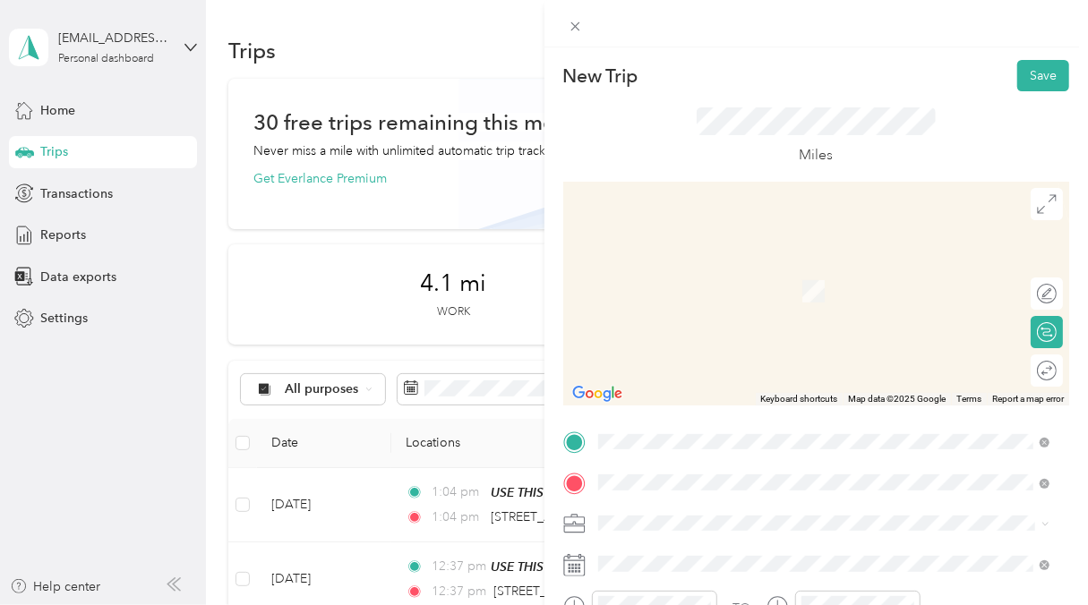
click at [731, 360] on span "[GEOGRAPHIC_DATA][US_STATE], [GEOGRAPHIC_DATA]" at bounding box center [796, 352] width 330 height 16
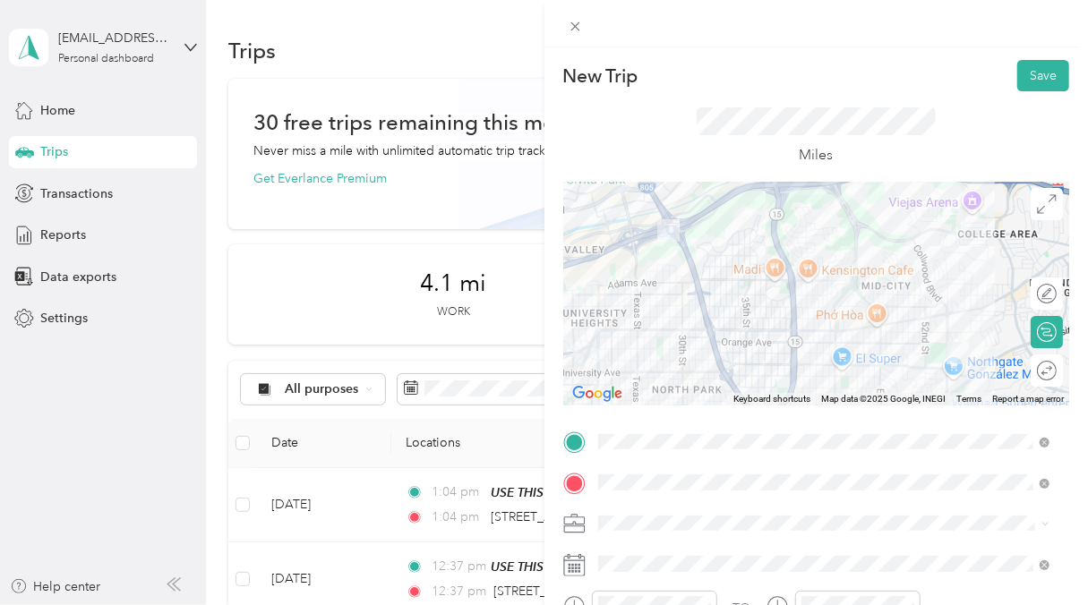
scroll to position [269, 0]
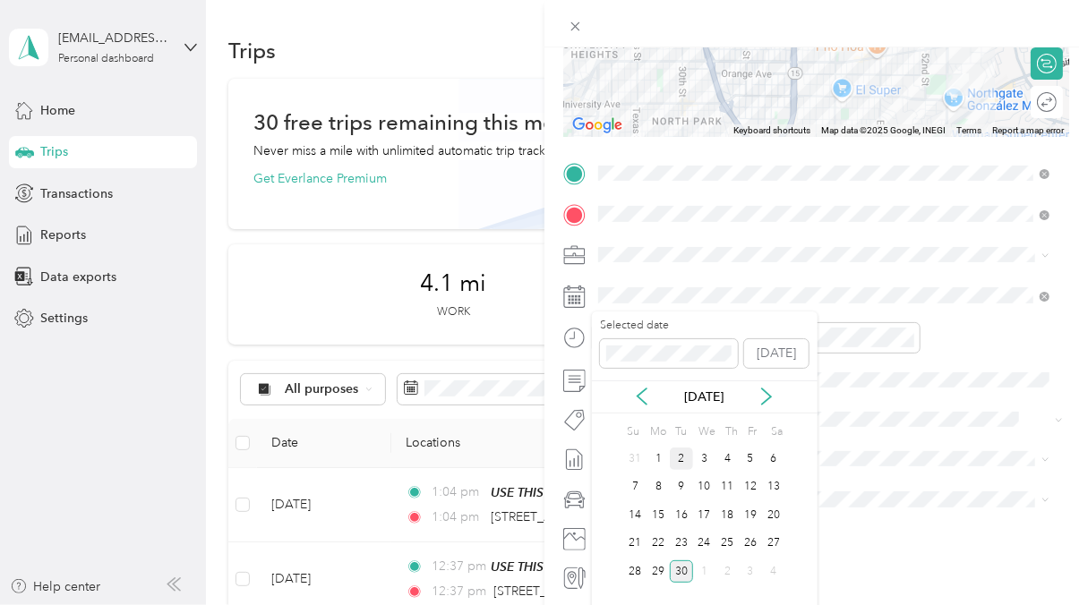
click at [690, 453] on div "2" at bounding box center [681, 459] width 23 height 22
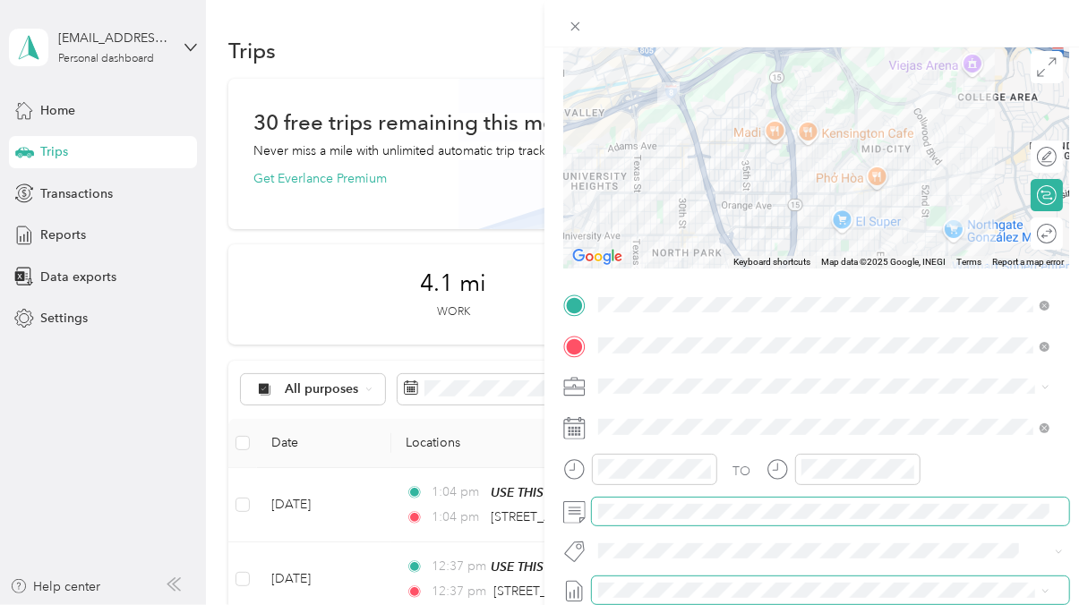
scroll to position [0, 0]
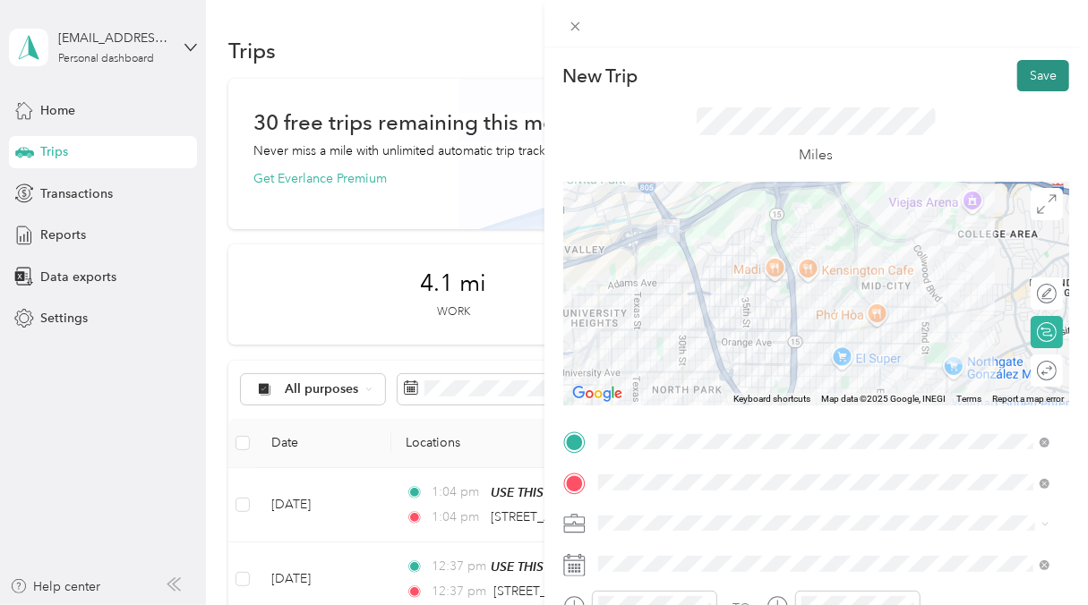
click at [1045, 81] on button "Save" at bounding box center [1043, 75] width 52 height 31
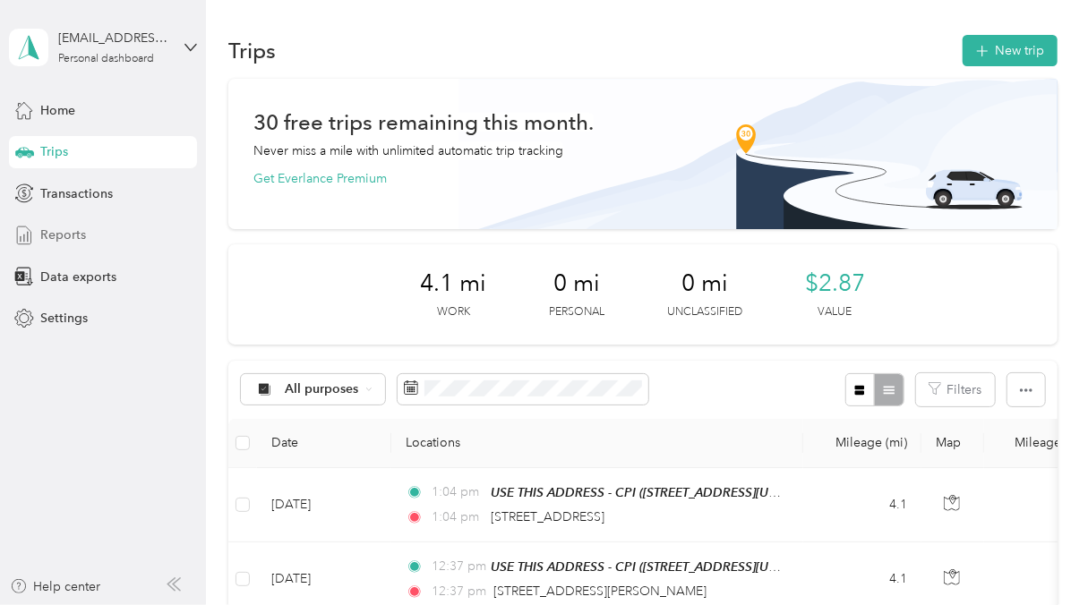
click at [75, 247] on div "Reports" at bounding box center [103, 235] width 188 height 32
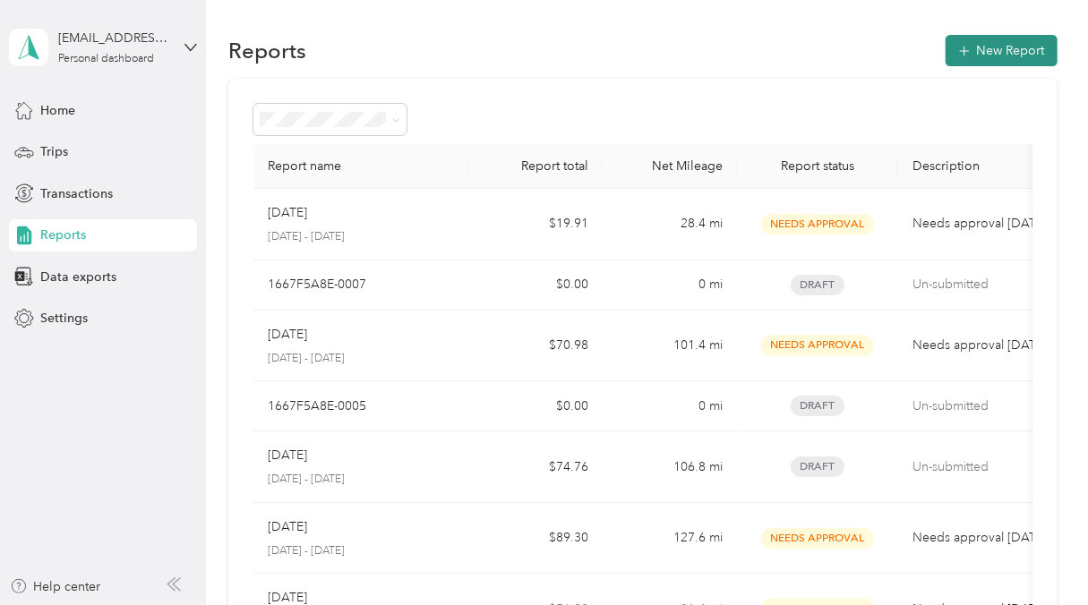
click at [994, 64] on button "New Report" at bounding box center [1001, 50] width 112 height 31
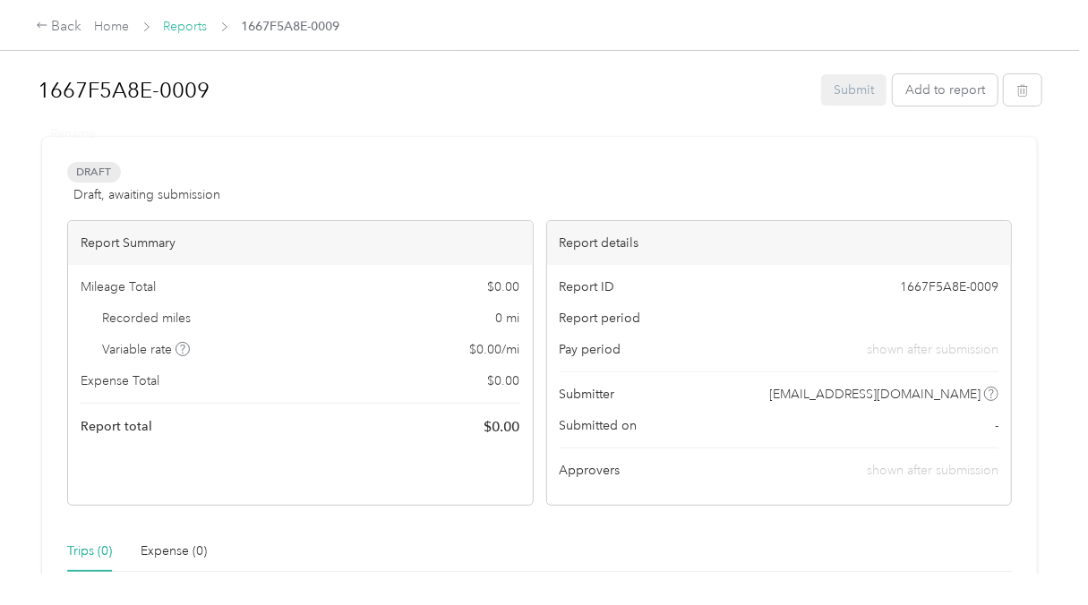
click at [176, 21] on link "Reports" at bounding box center [186, 26] width 44 height 15
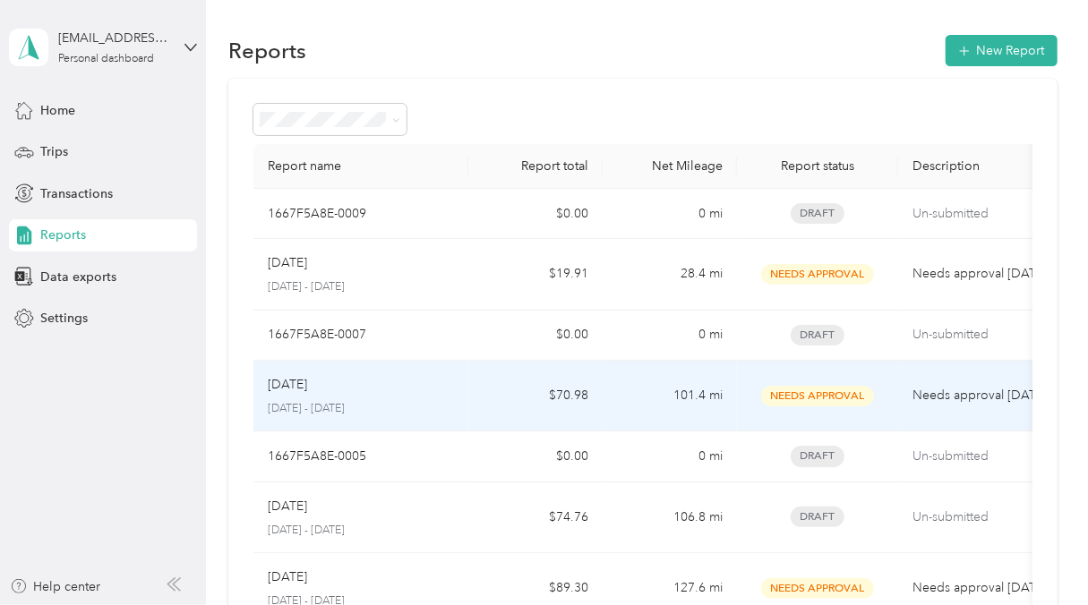
scroll to position [269, 0]
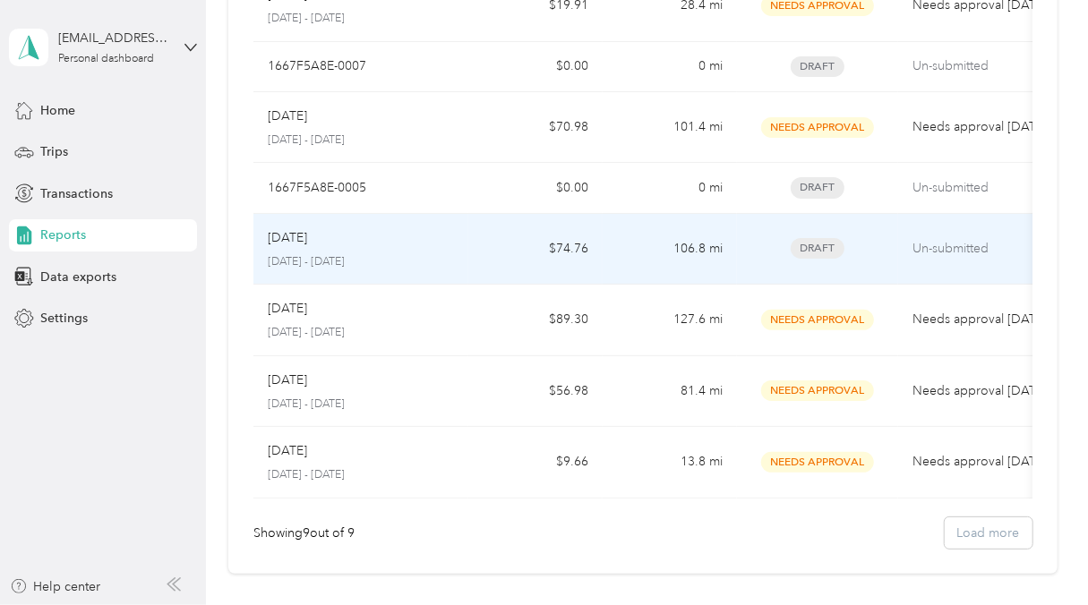
click at [384, 237] on div "[DATE]" at bounding box center [361, 238] width 186 height 20
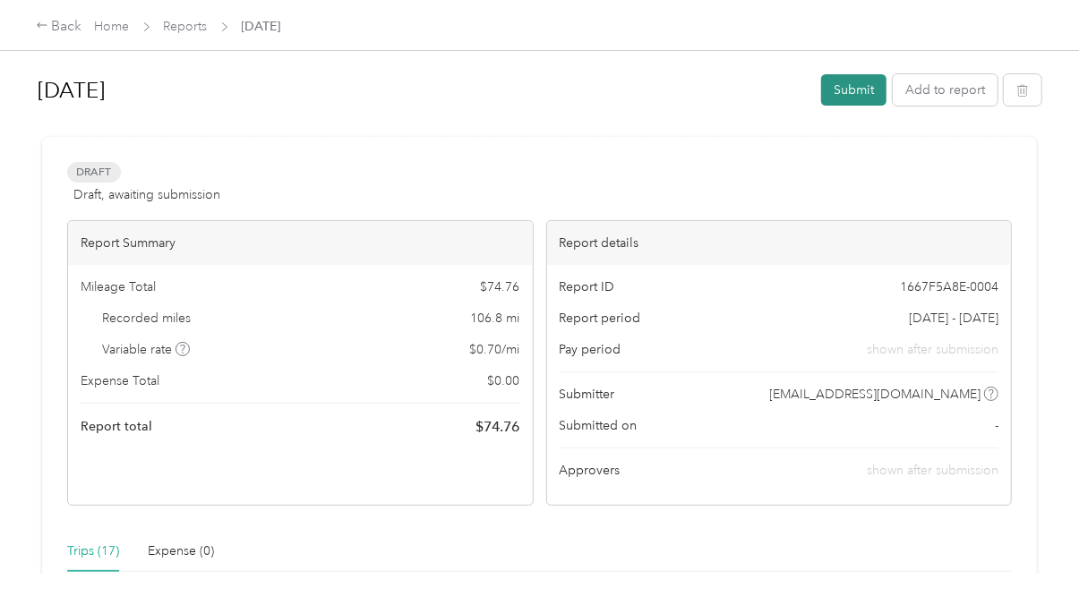
click at [842, 79] on button "Submit" at bounding box center [853, 89] width 65 height 31
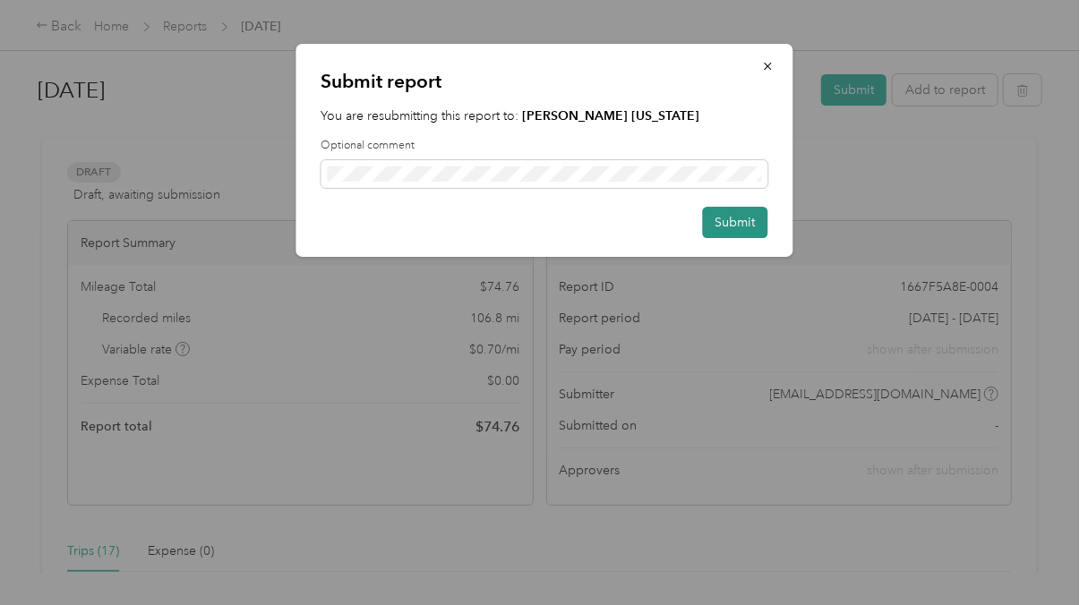
click at [748, 224] on button "Submit" at bounding box center [734, 222] width 65 height 31
